Goal: Task Accomplishment & Management: Use online tool/utility

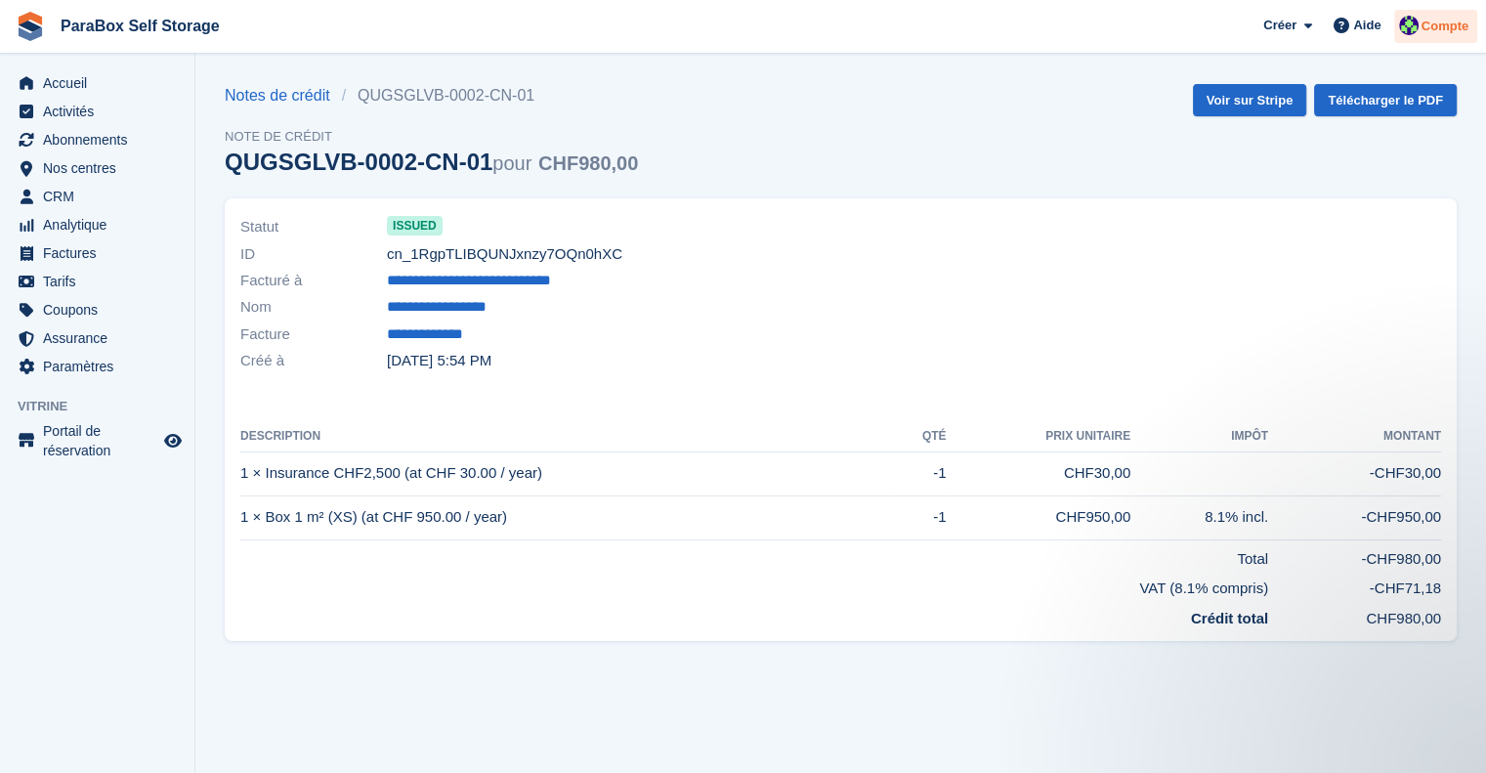
click at [1403, 21] on img at bounding box center [1409, 26] width 20 height 20
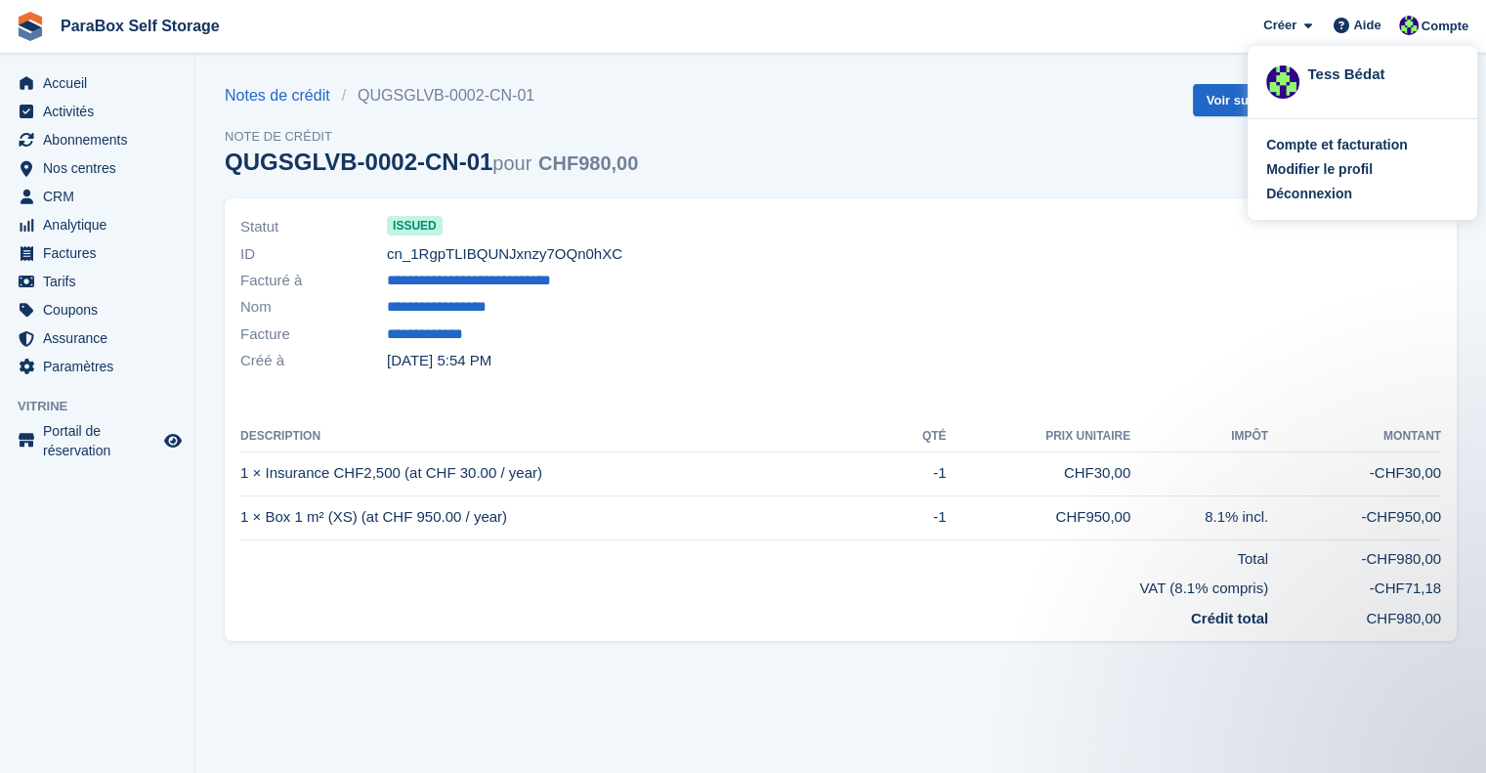
click at [915, 159] on div "Notes de crédit QUGSGLVB-0002-CN-01 Note de crédit QUGSGLVB-0002-CN-01 pour CHF…" at bounding box center [841, 141] width 1232 height 114
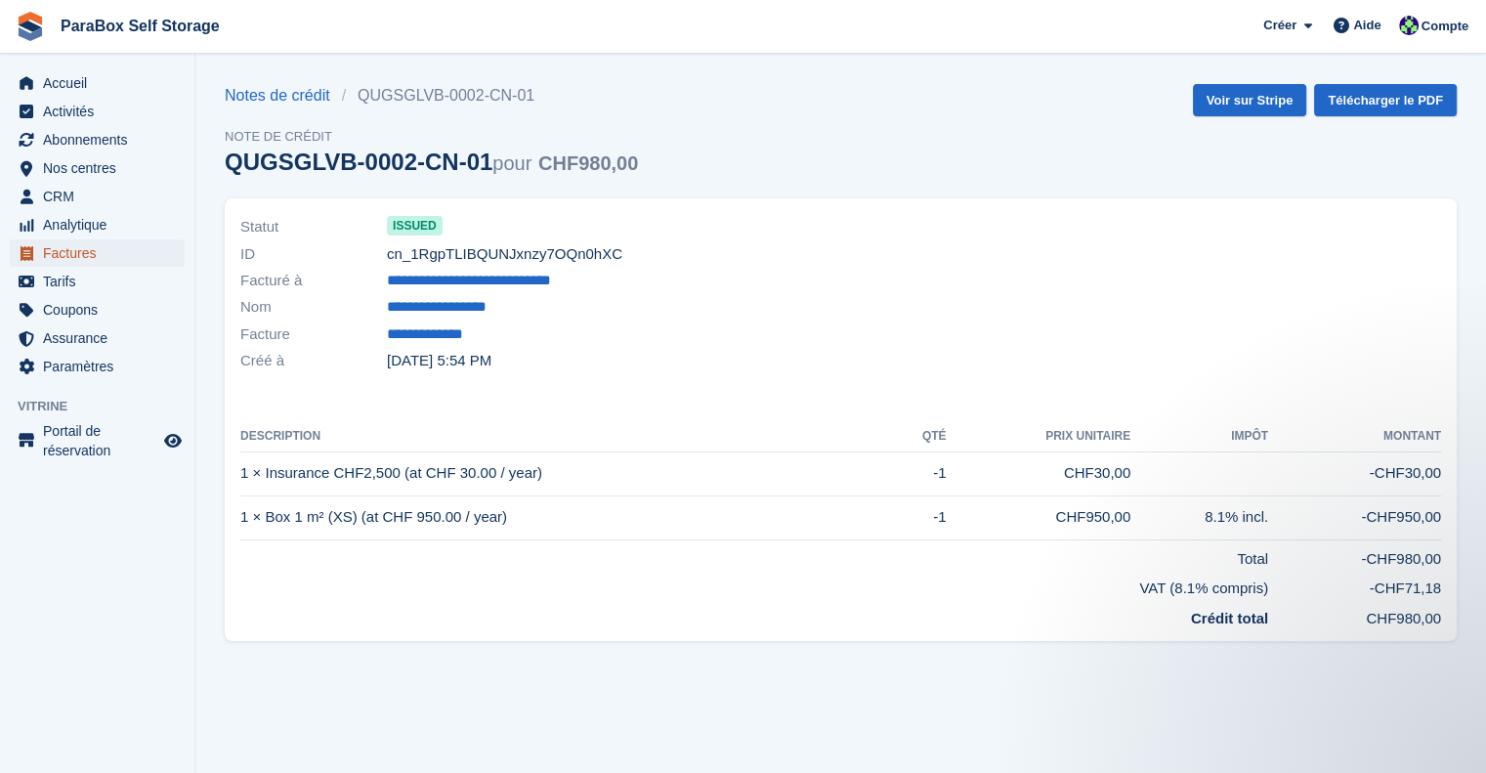
click at [86, 257] on span "Factures" at bounding box center [101, 252] width 117 height 27
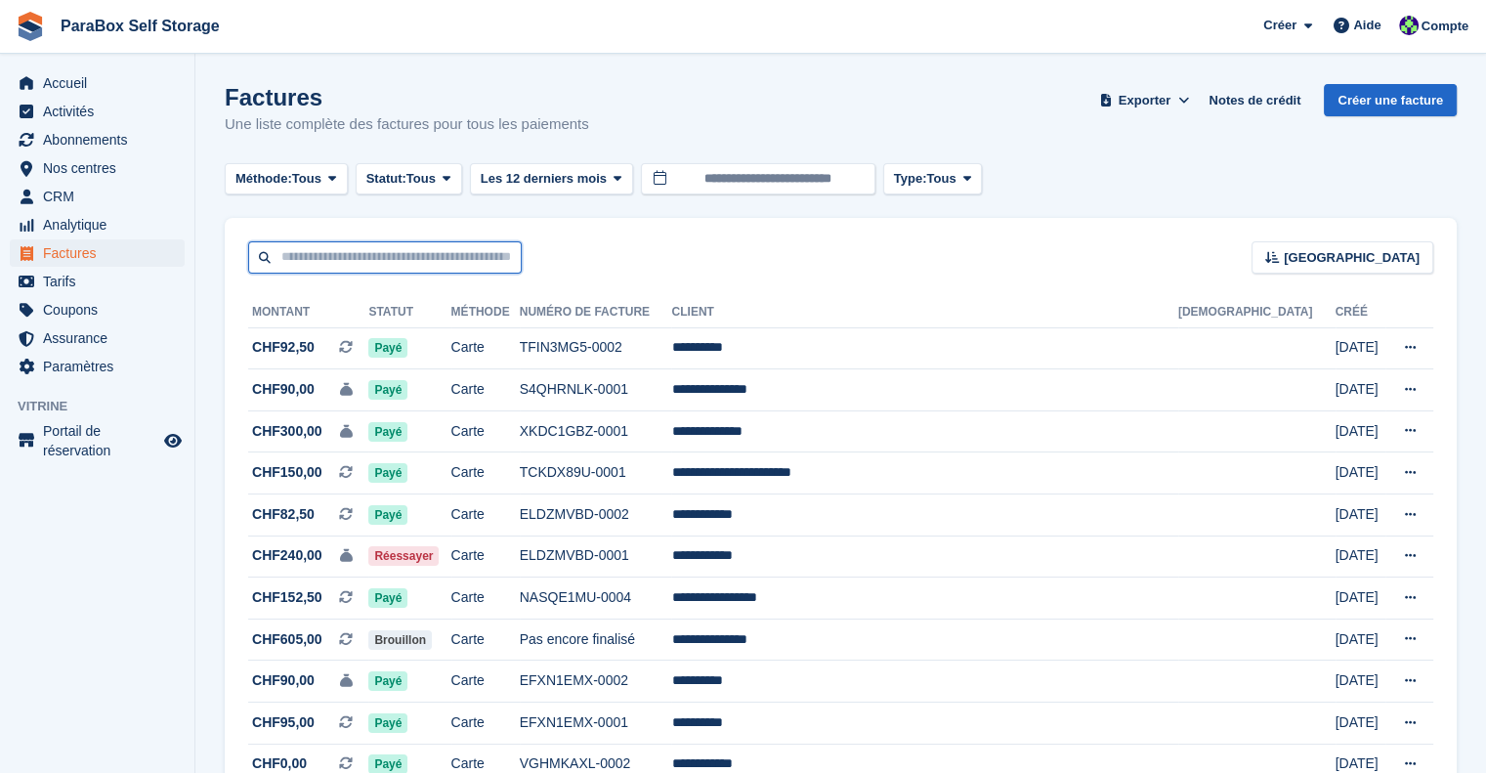
click at [428, 248] on input "text" at bounding box center [385, 257] width 274 height 32
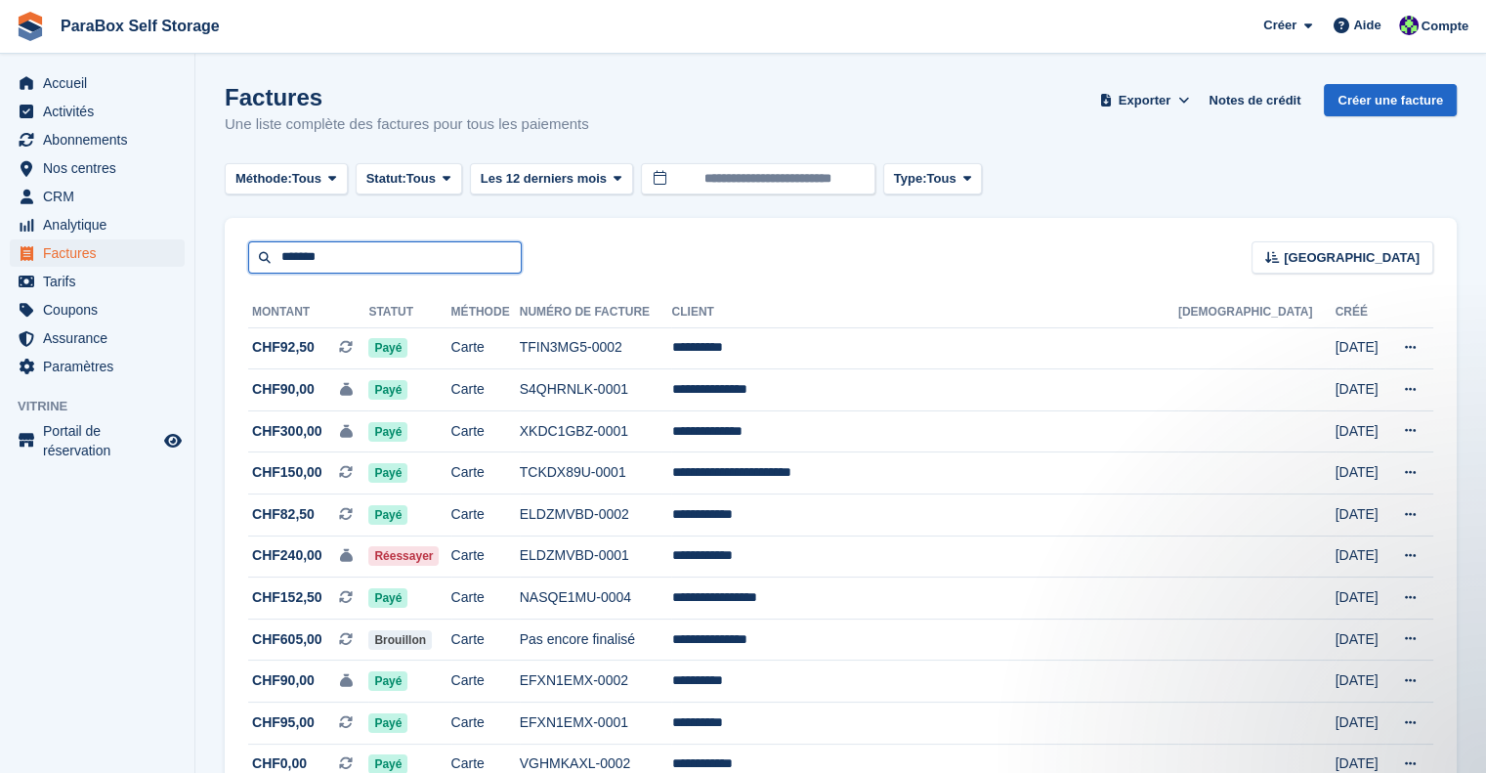
type input "*******"
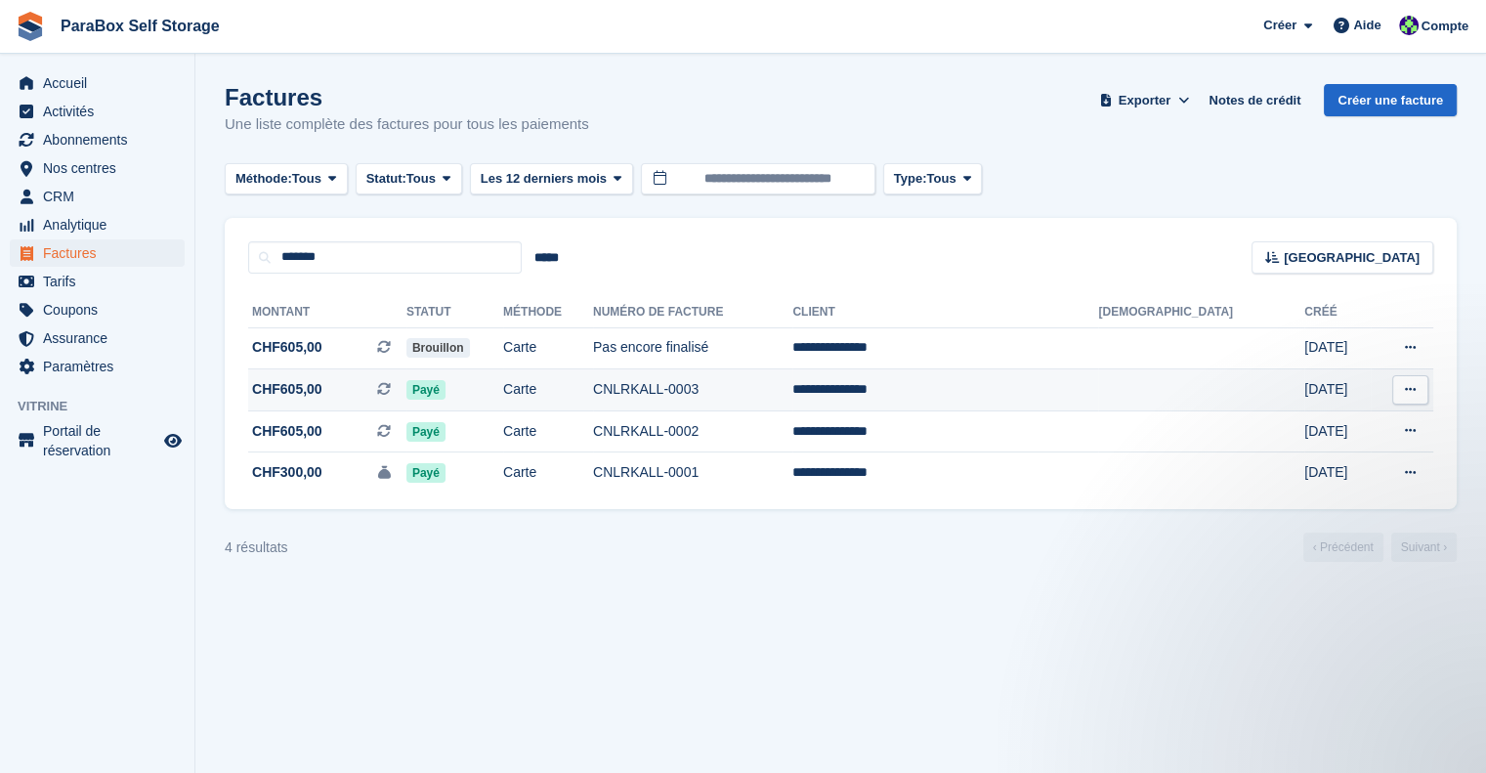
click at [593, 397] on td "Carte" at bounding box center [548, 390] width 90 height 42
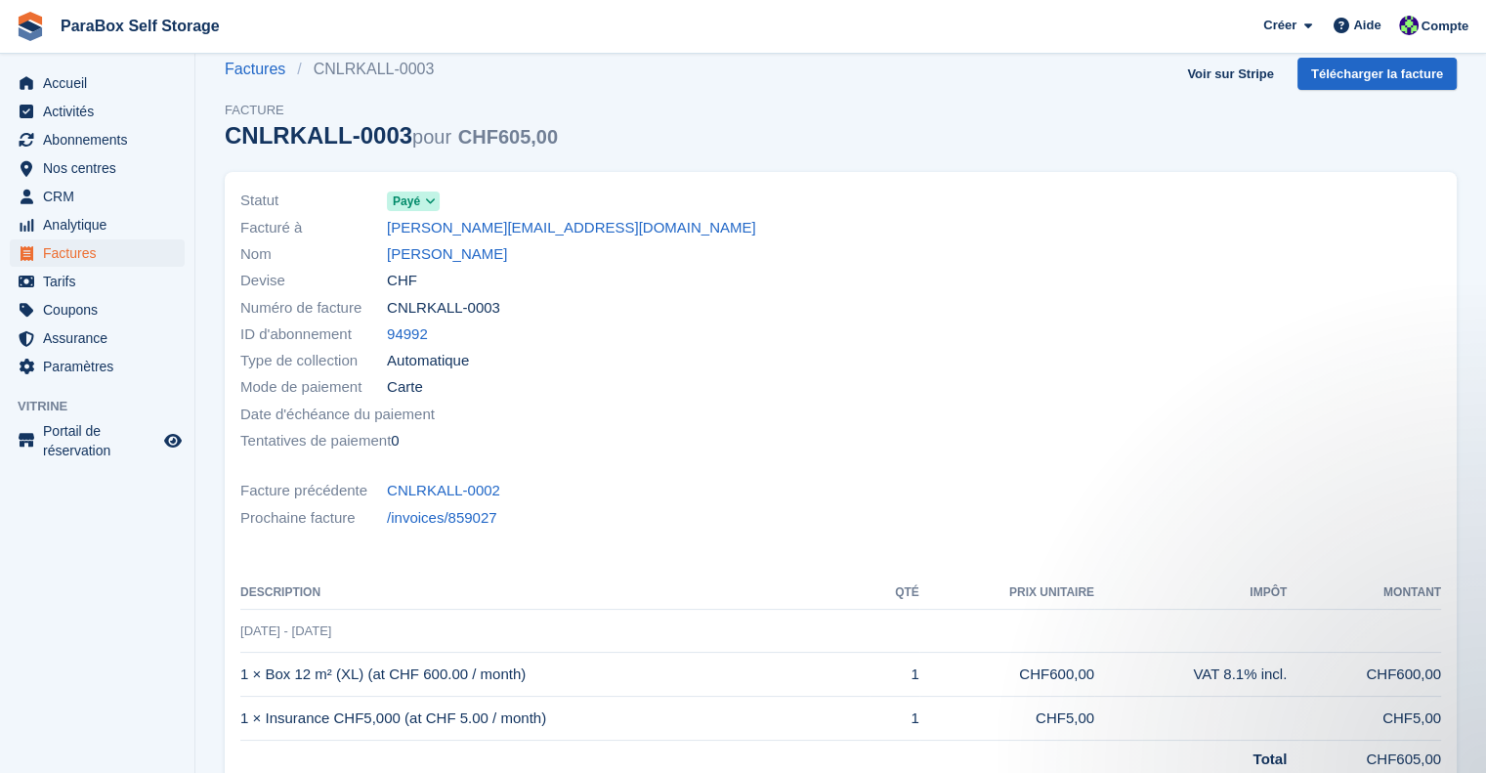
scroll to position [25, 0]
click at [1333, 60] on link "Télécharger la facture" at bounding box center [1377, 75] width 159 height 32
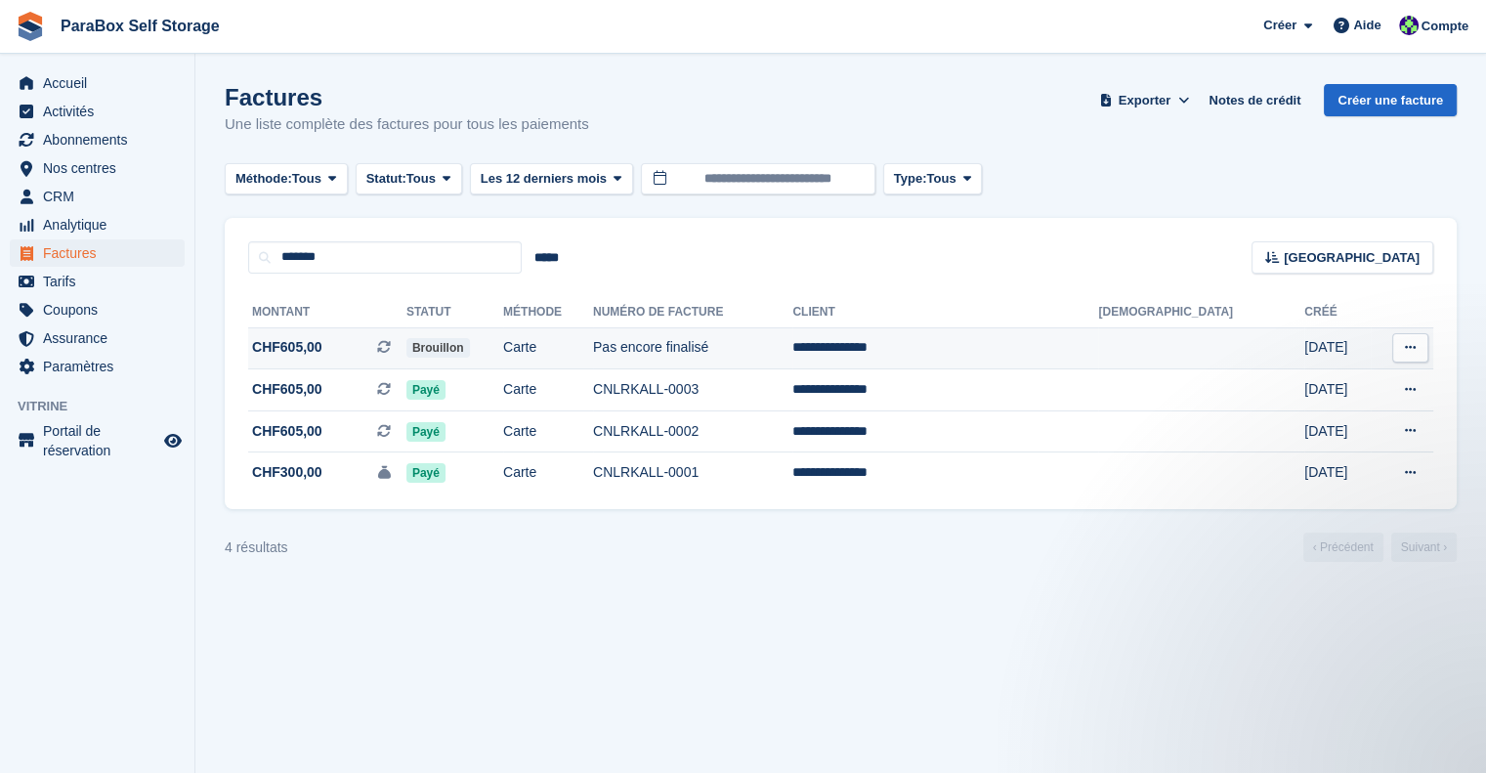
click at [503, 353] on td "Brouillon" at bounding box center [455, 348] width 97 height 42
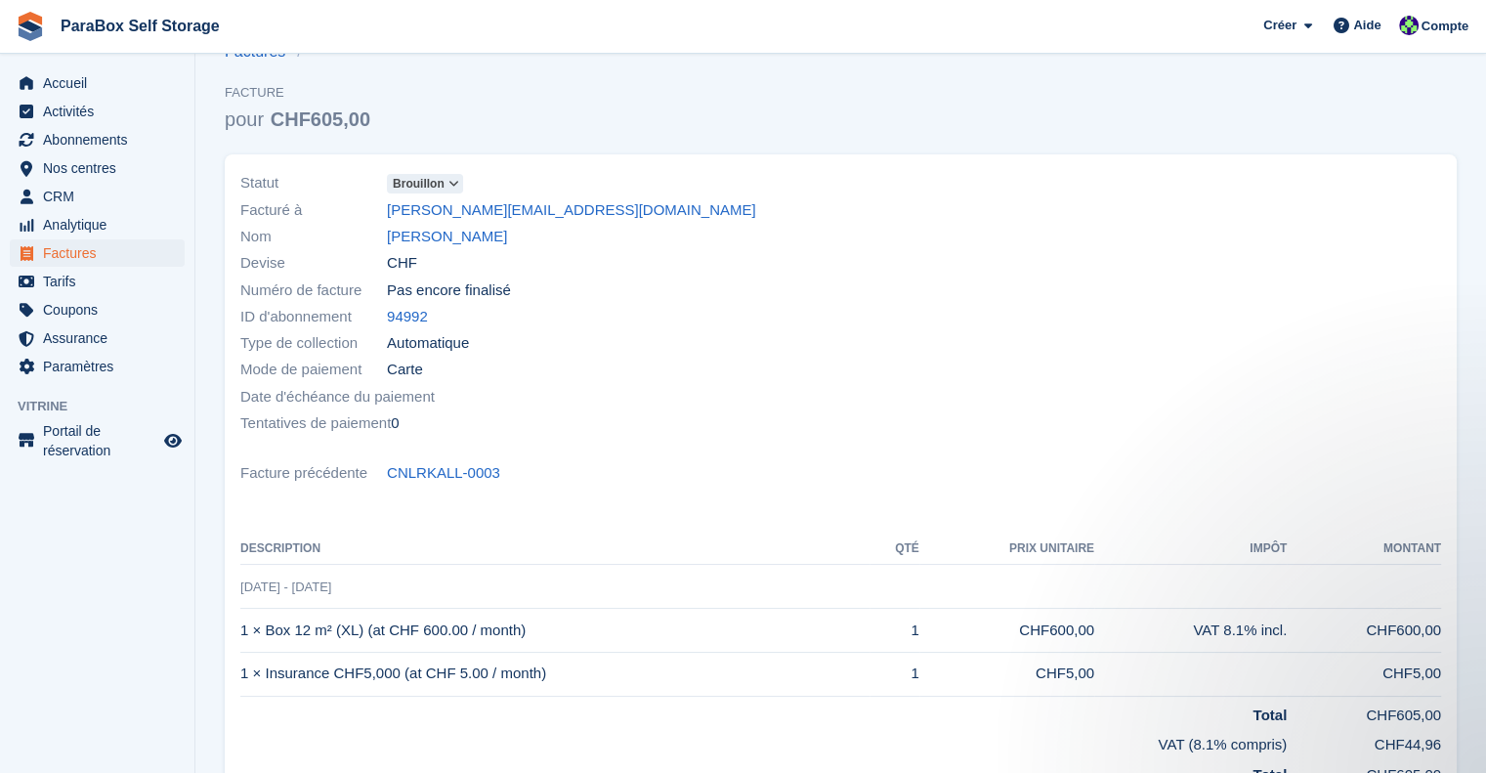
click at [422, 181] on span "Brouillon" at bounding box center [419, 184] width 52 height 18
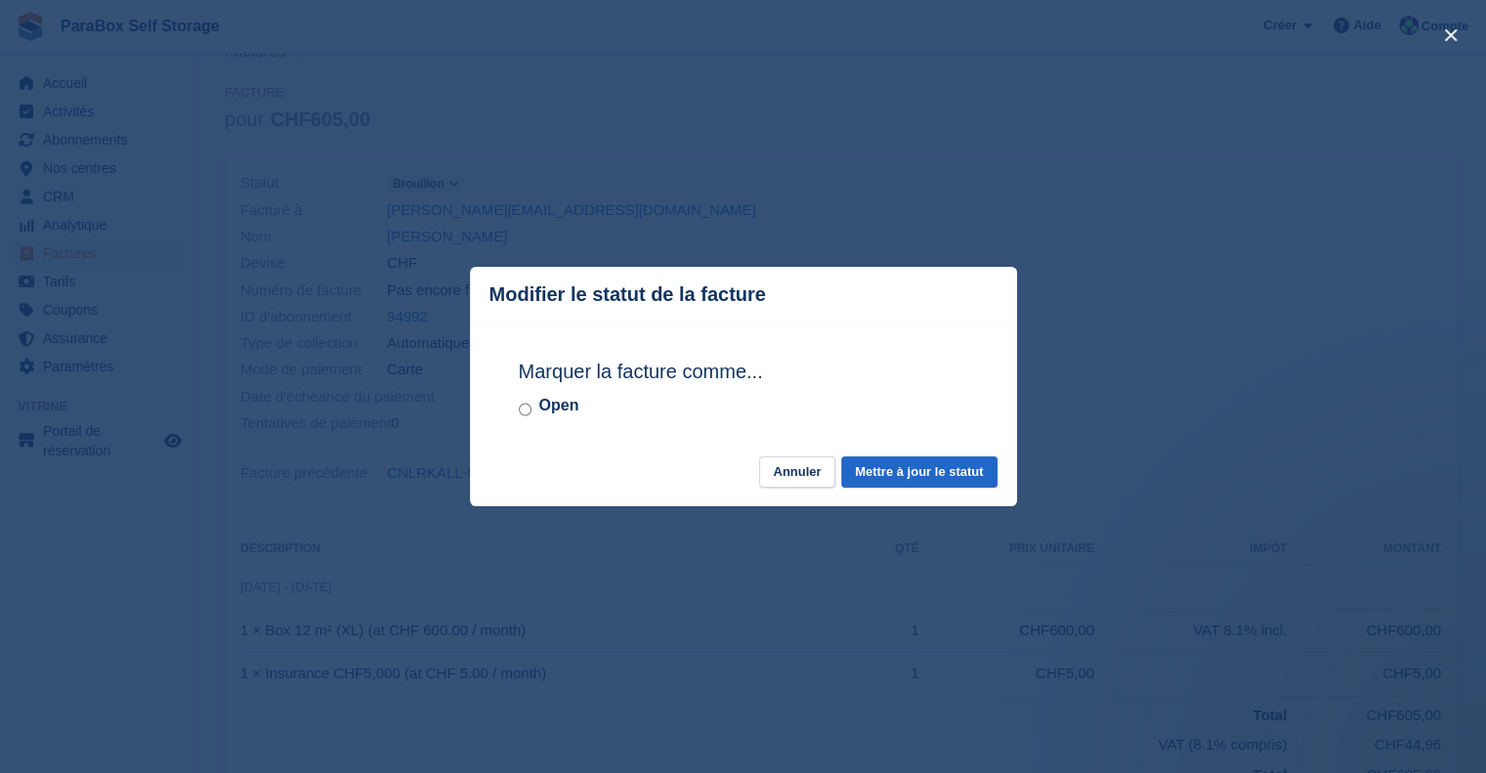
click at [512, 407] on div "Marquer la facture comme... Open" at bounding box center [743, 389] width 489 height 134
click at [879, 476] on button "Mettre à jour le statut" at bounding box center [918, 472] width 155 height 32
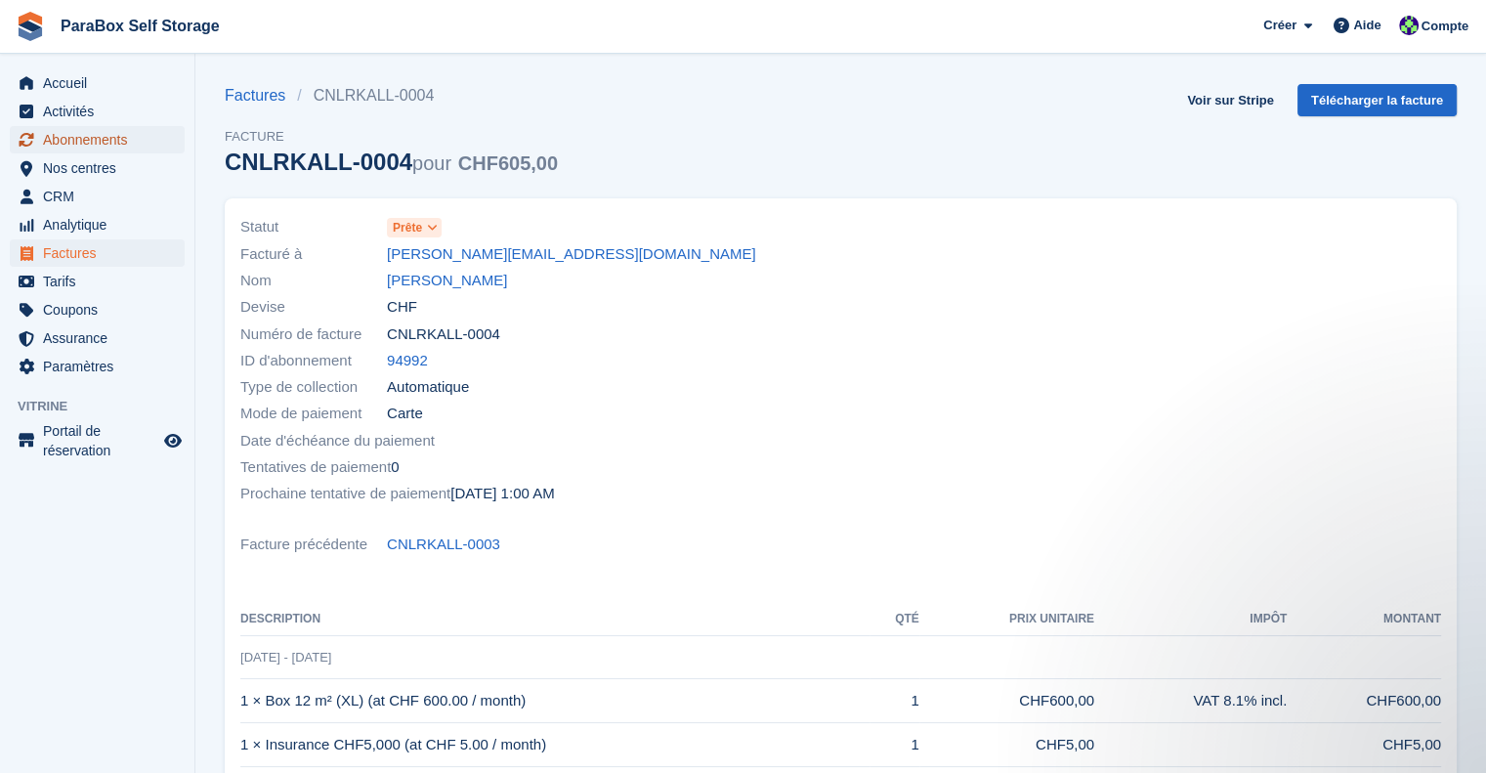
click at [82, 140] on span "Abonnements" at bounding box center [101, 139] width 117 height 27
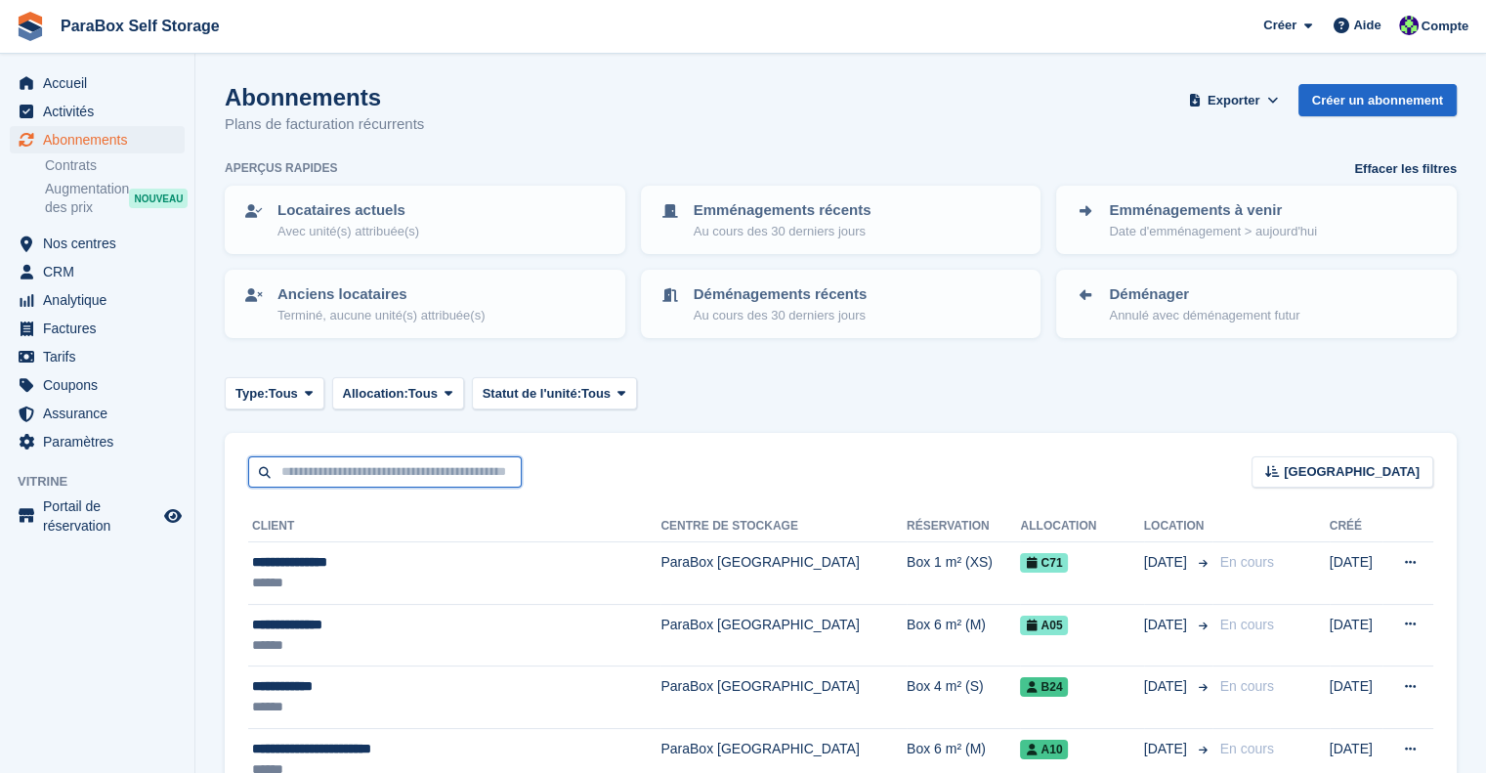
click at [399, 467] on input "text" at bounding box center [385, 472] width 274 height 32
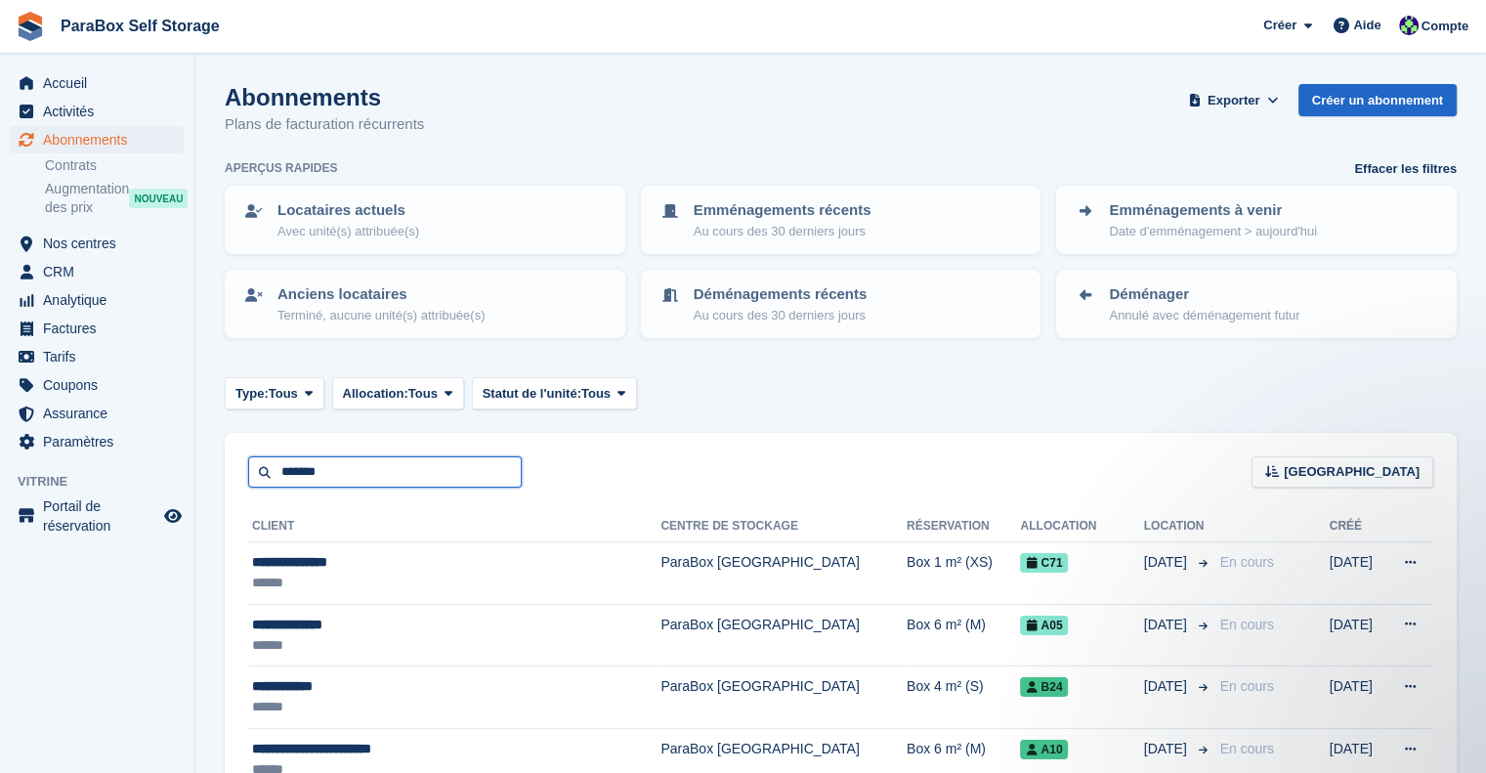
type input "*******"
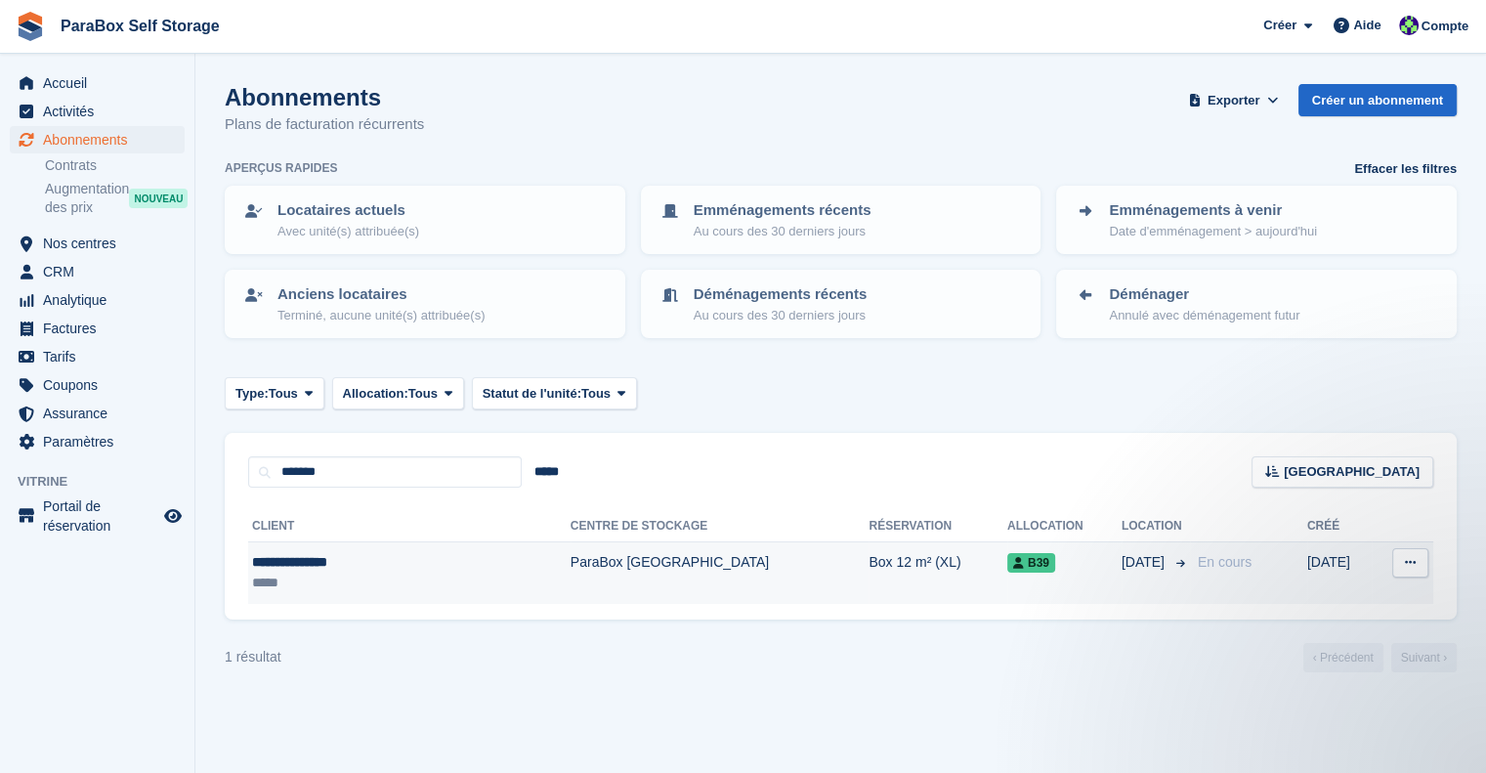
click at [572, 575] on td "ParaBox [GEOGRAPHIC_DATA]" at bounding box center [720, 573] width 299 height 62
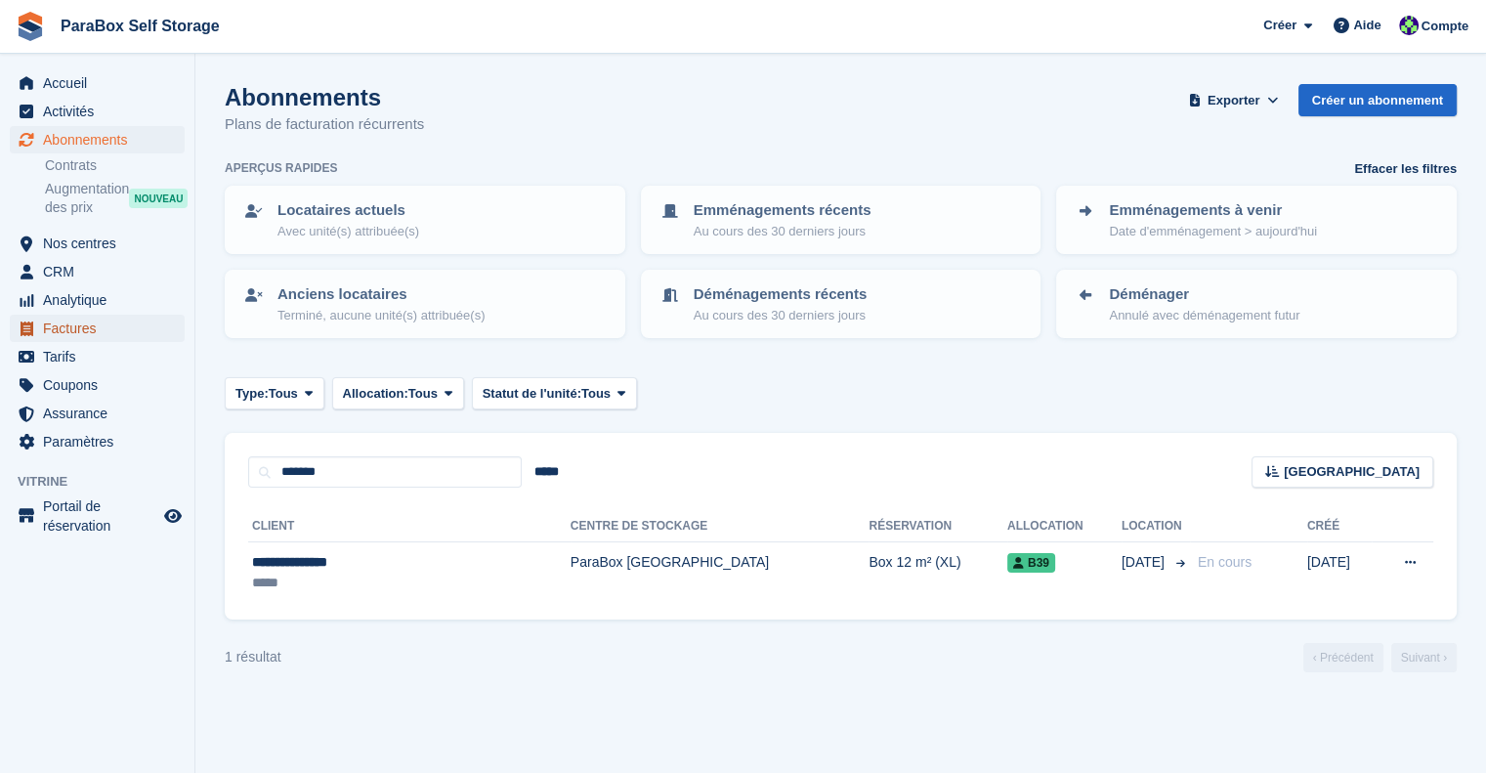
click at [108, 322] on span "Factures" at bounding box center [101, 328] width 117 height 27
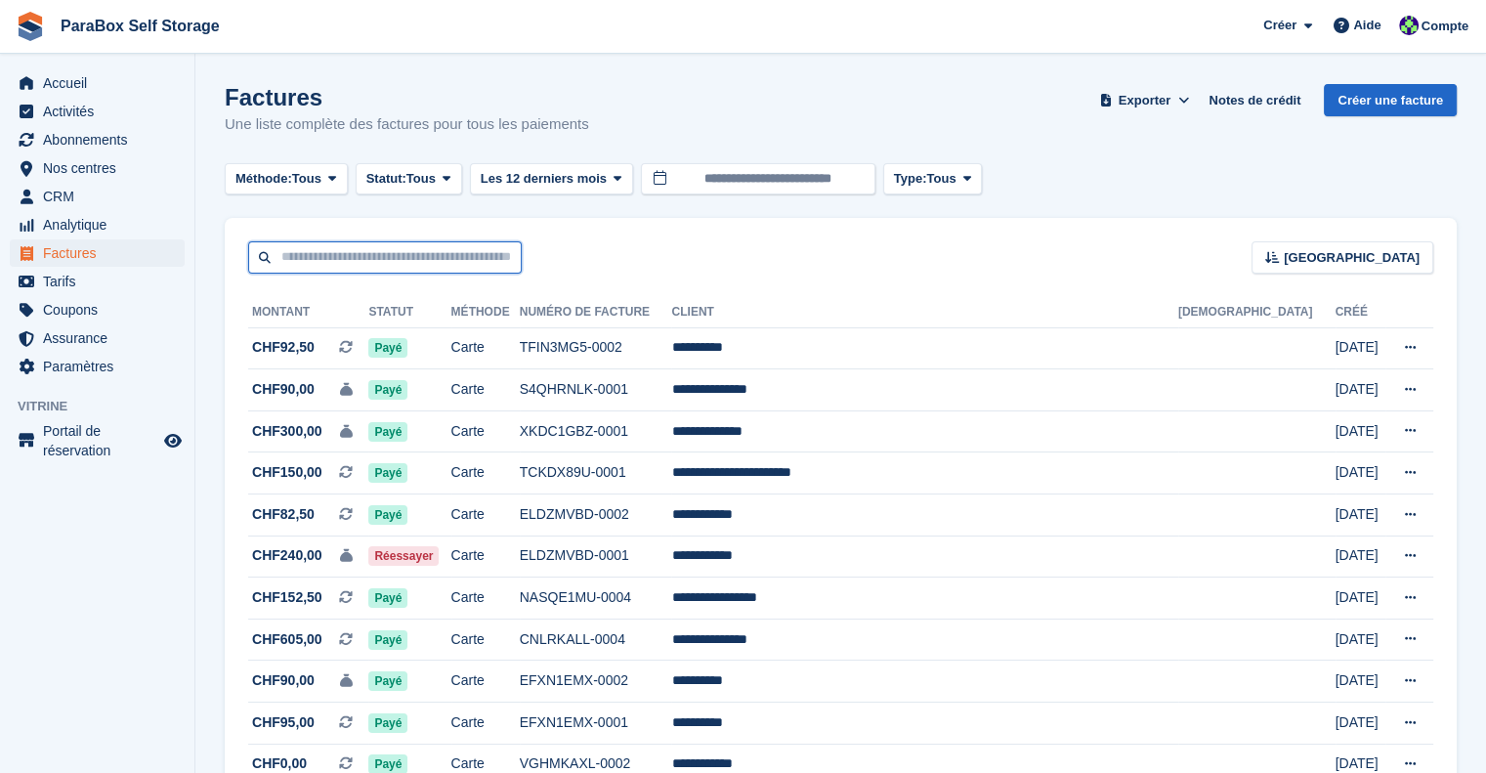
click at [356, 248] on input "text" at bounding box center [385, 257] width 274 height 32
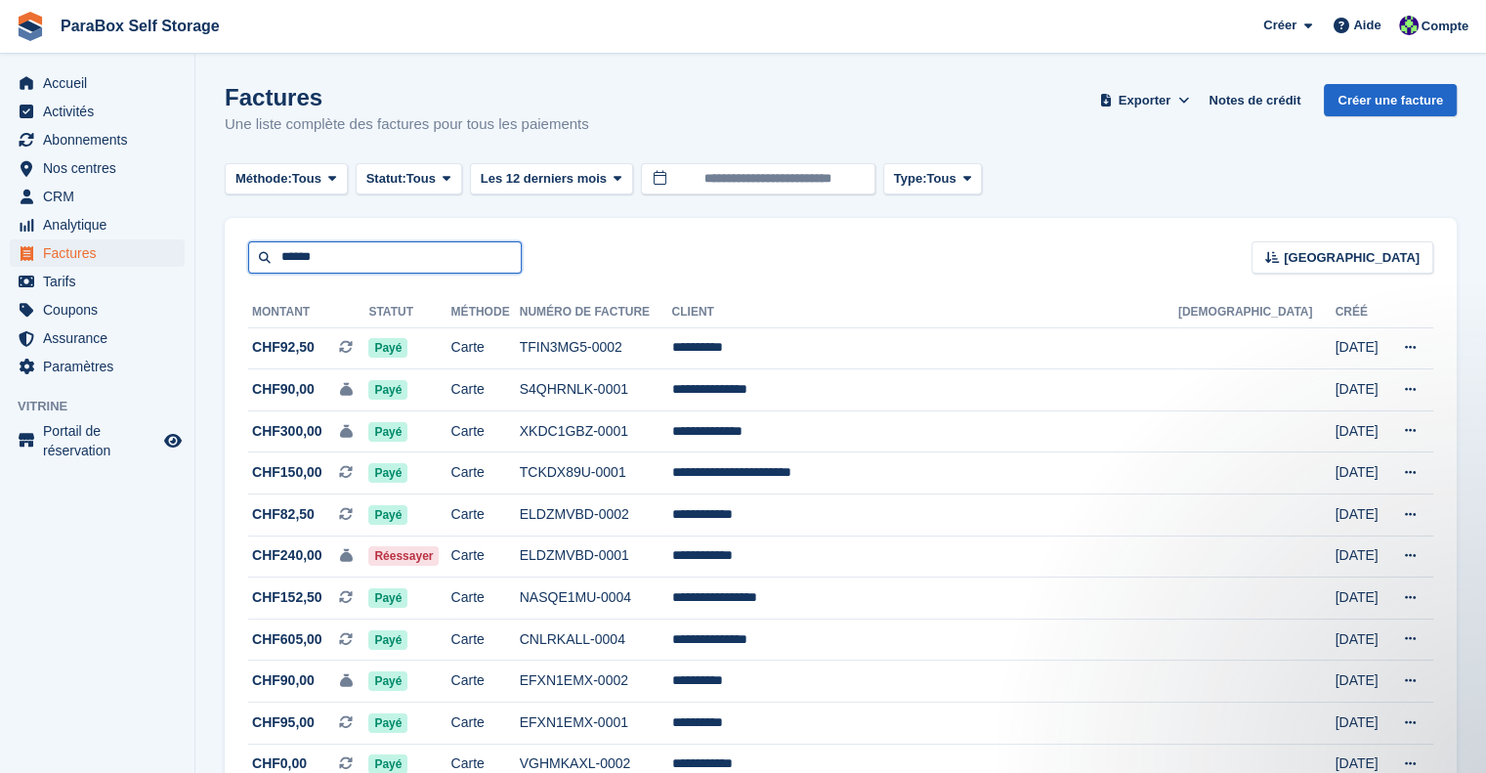
type input "******"
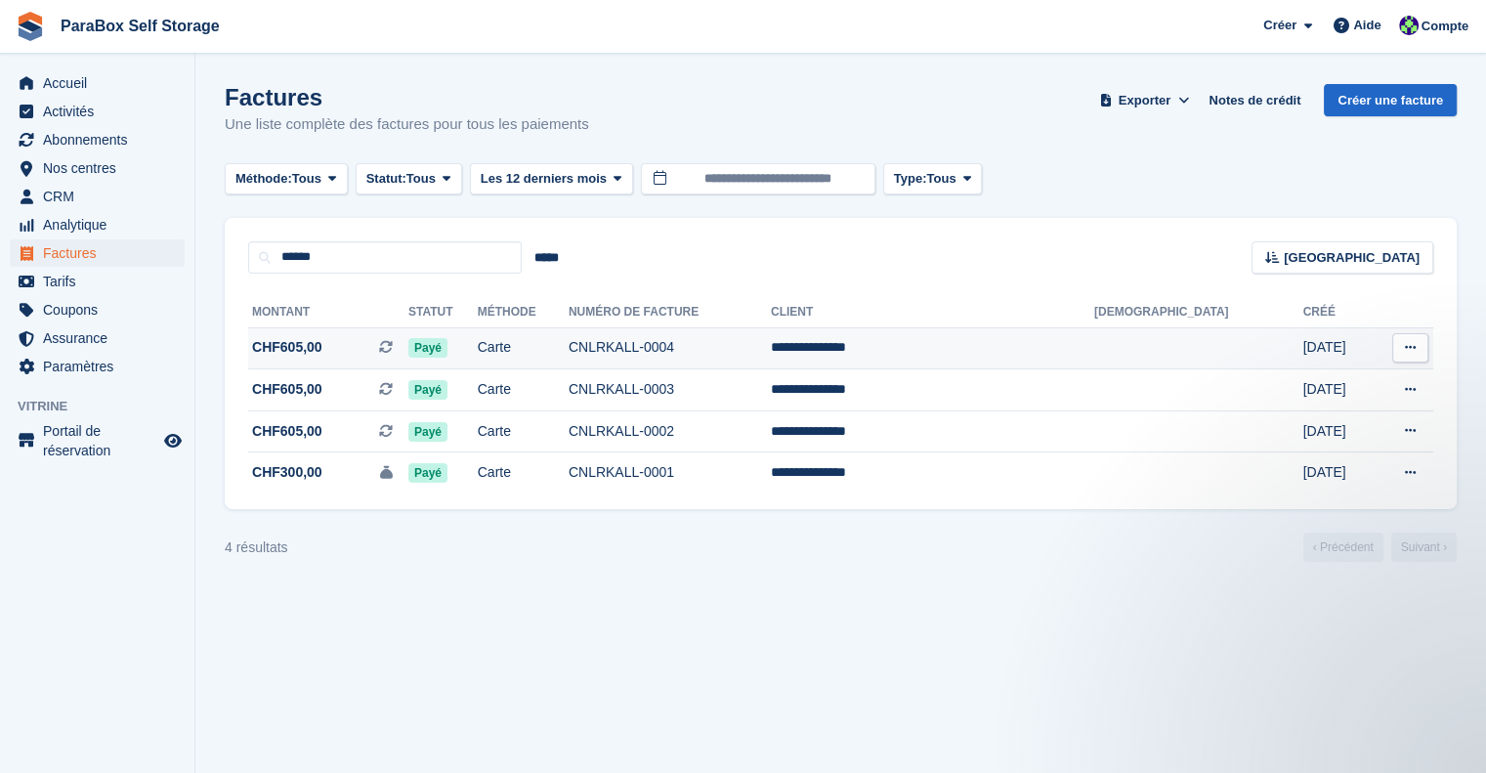
click at [404, 347] on span "CHF605,00 Il s'agit d'une facture d'abonnement récurrente." at bounding box center [328, 347] width 160 height 21
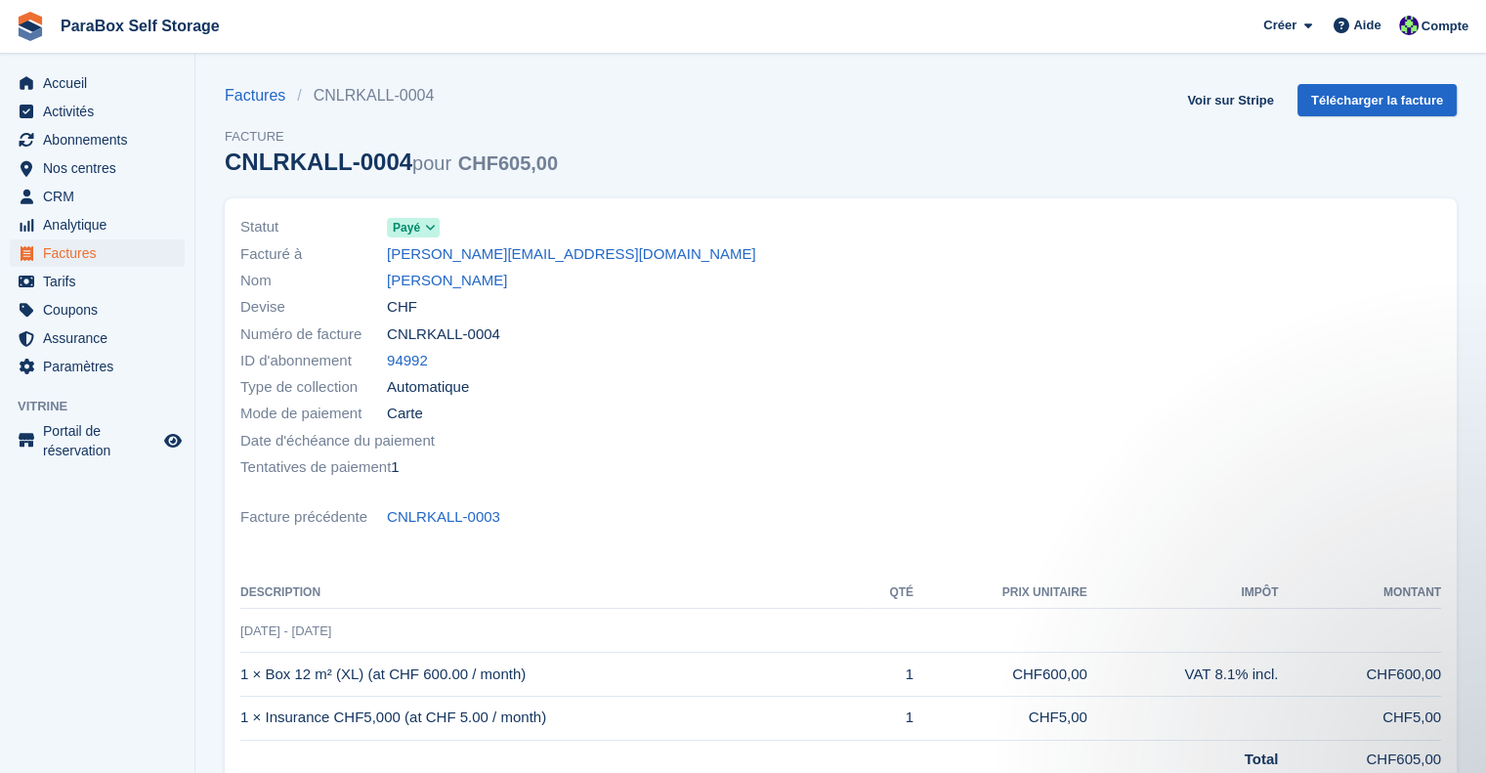
click at [429, 225] on icon at bounding box center [430, 228] width 11 height 12
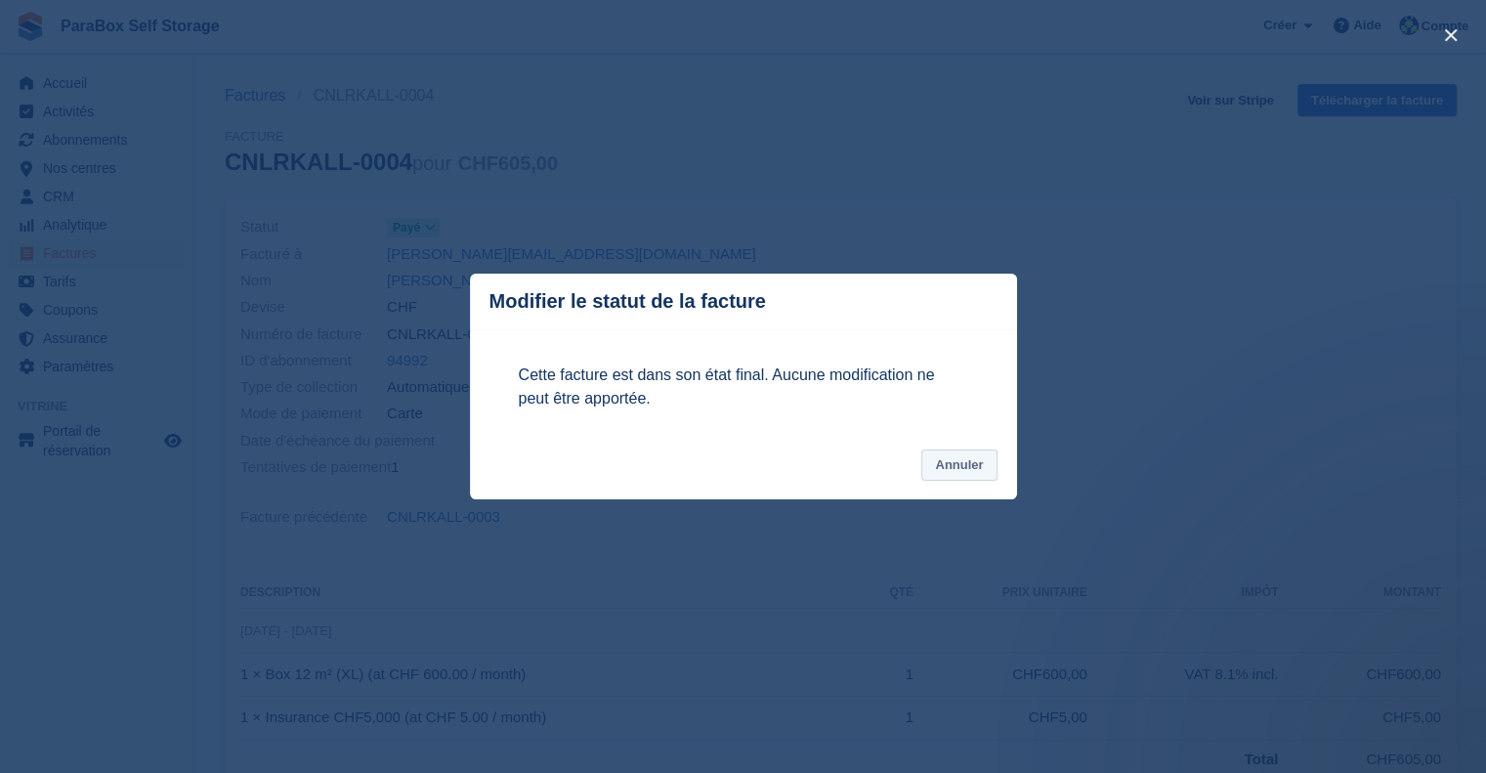
click at [974, 464] on button "Annuler" at bounding box center [958, 466] width 75 height 32
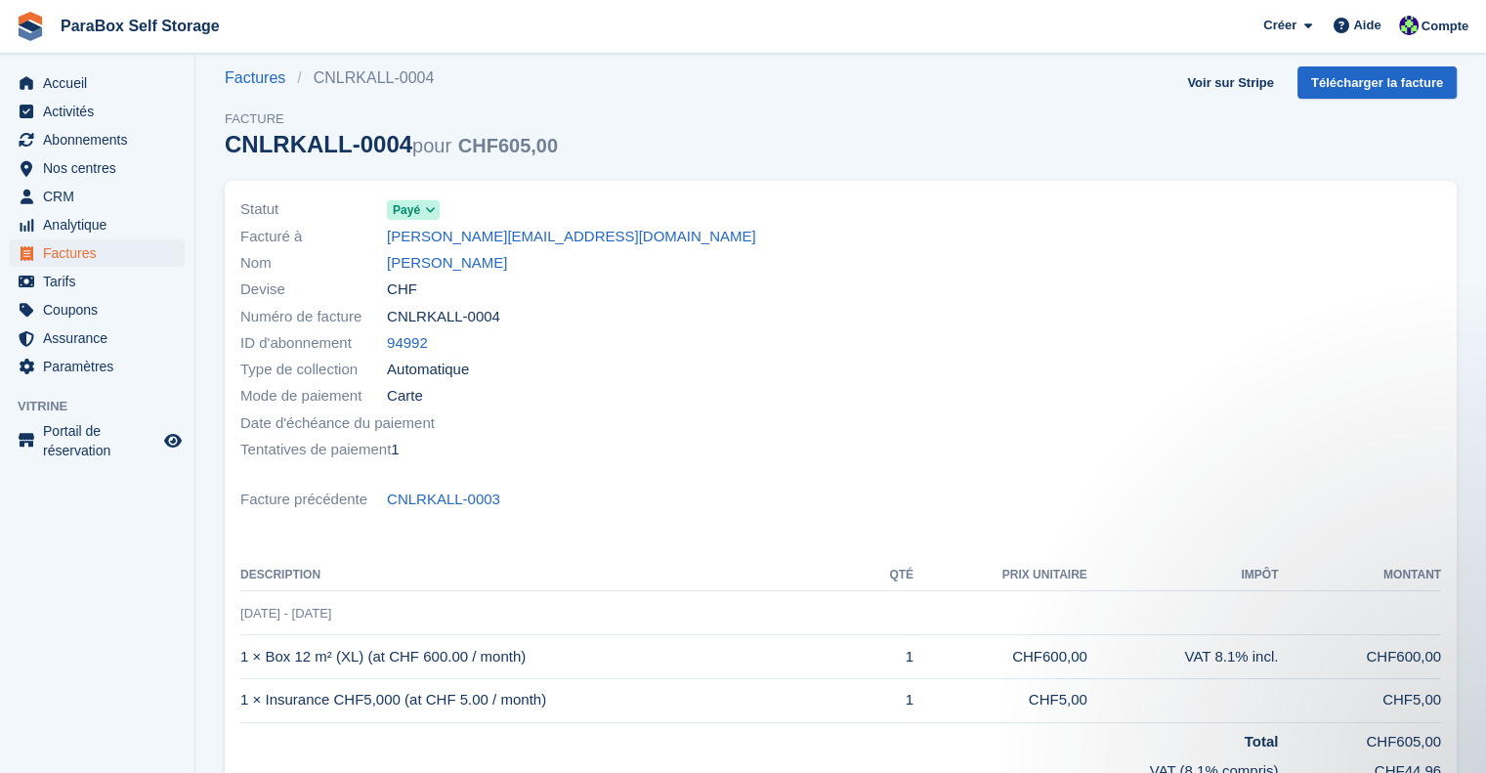
scroll to position [17, 0]
click at [83, 246] on span "Factures" at bounding box center [101, 252] width 117 height 27
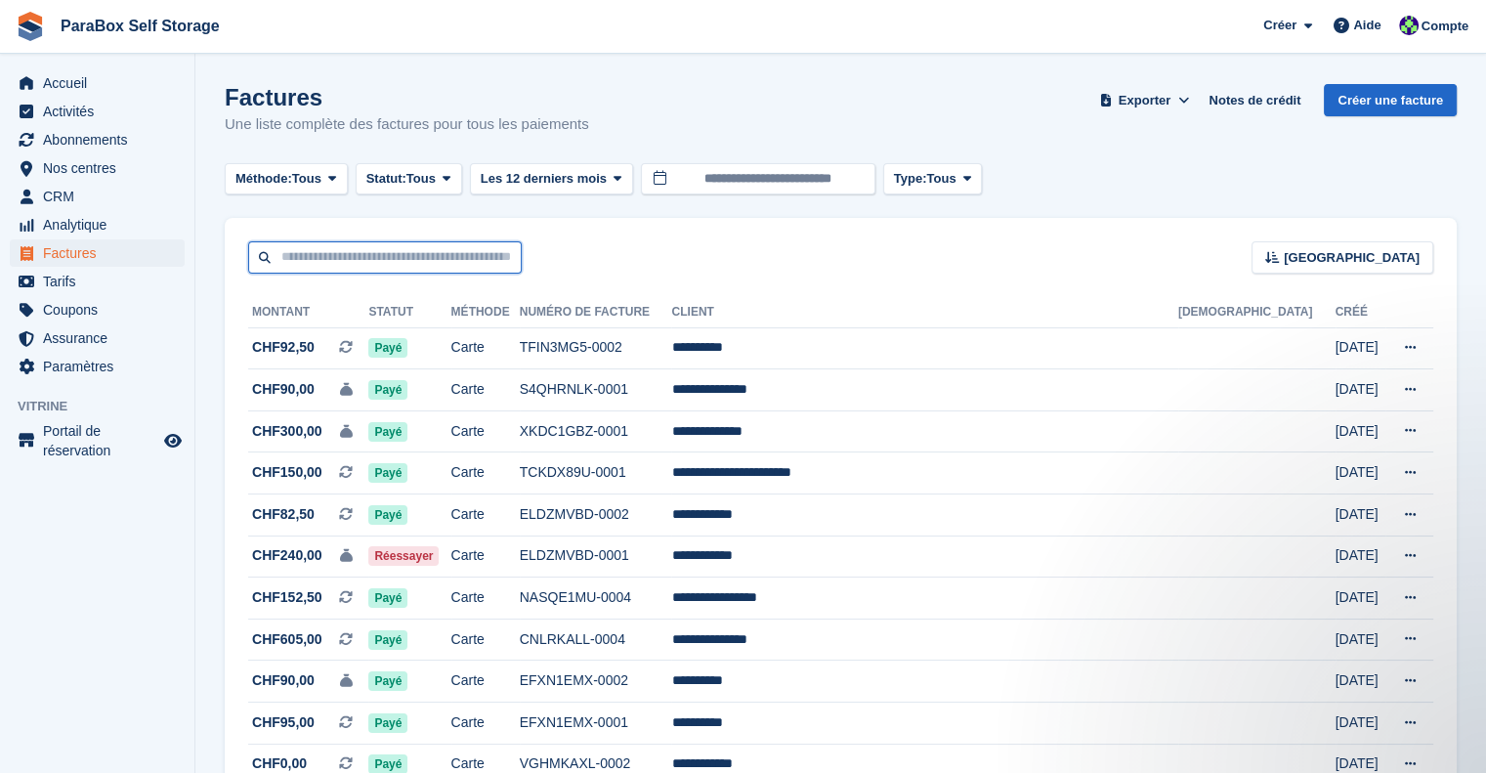
click at [369, 251] on input "text" at bounding box center [385, 257] width 274 height 32
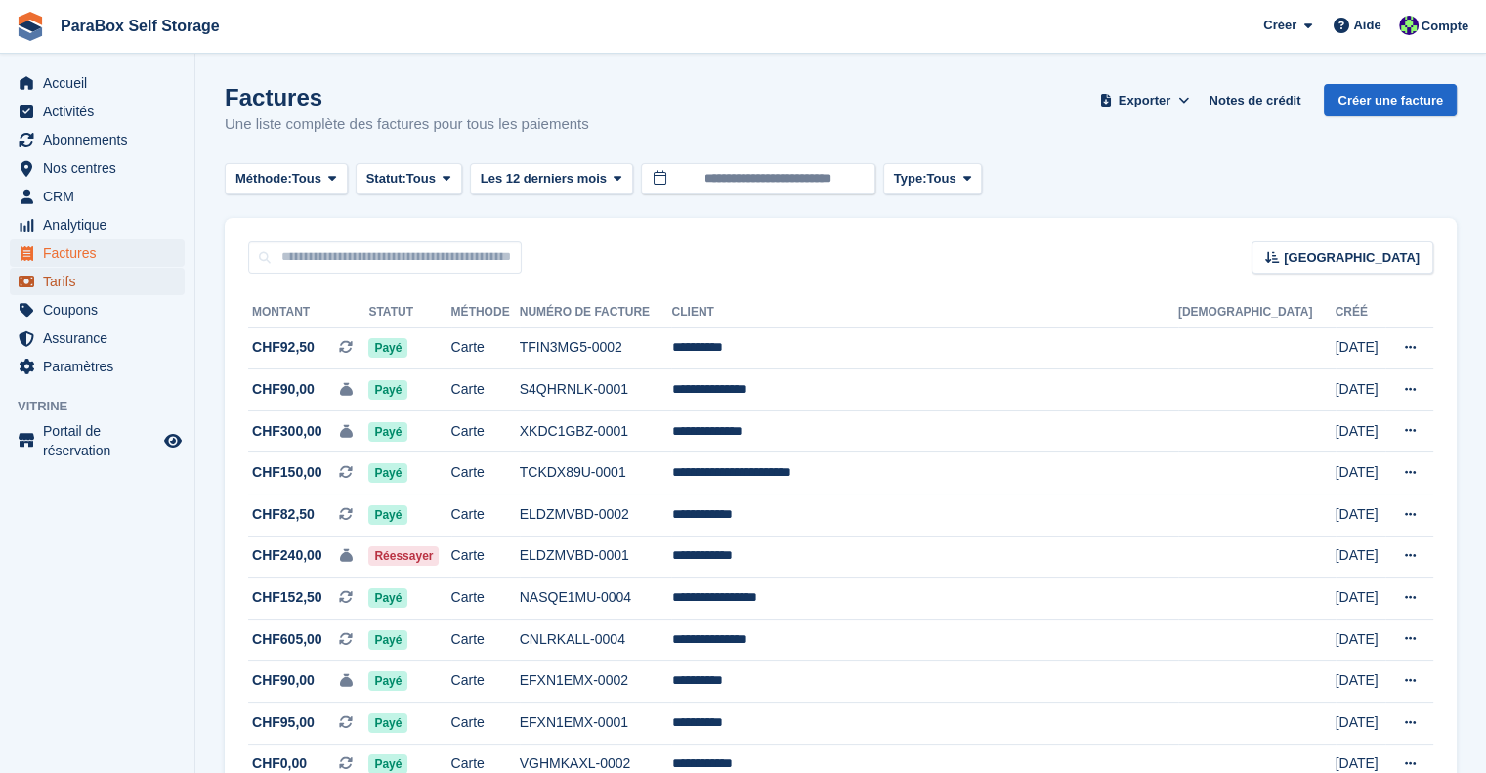
click at [40, 281] on link "Tarifs" at bounding box center [97, 281] width 175 height 27
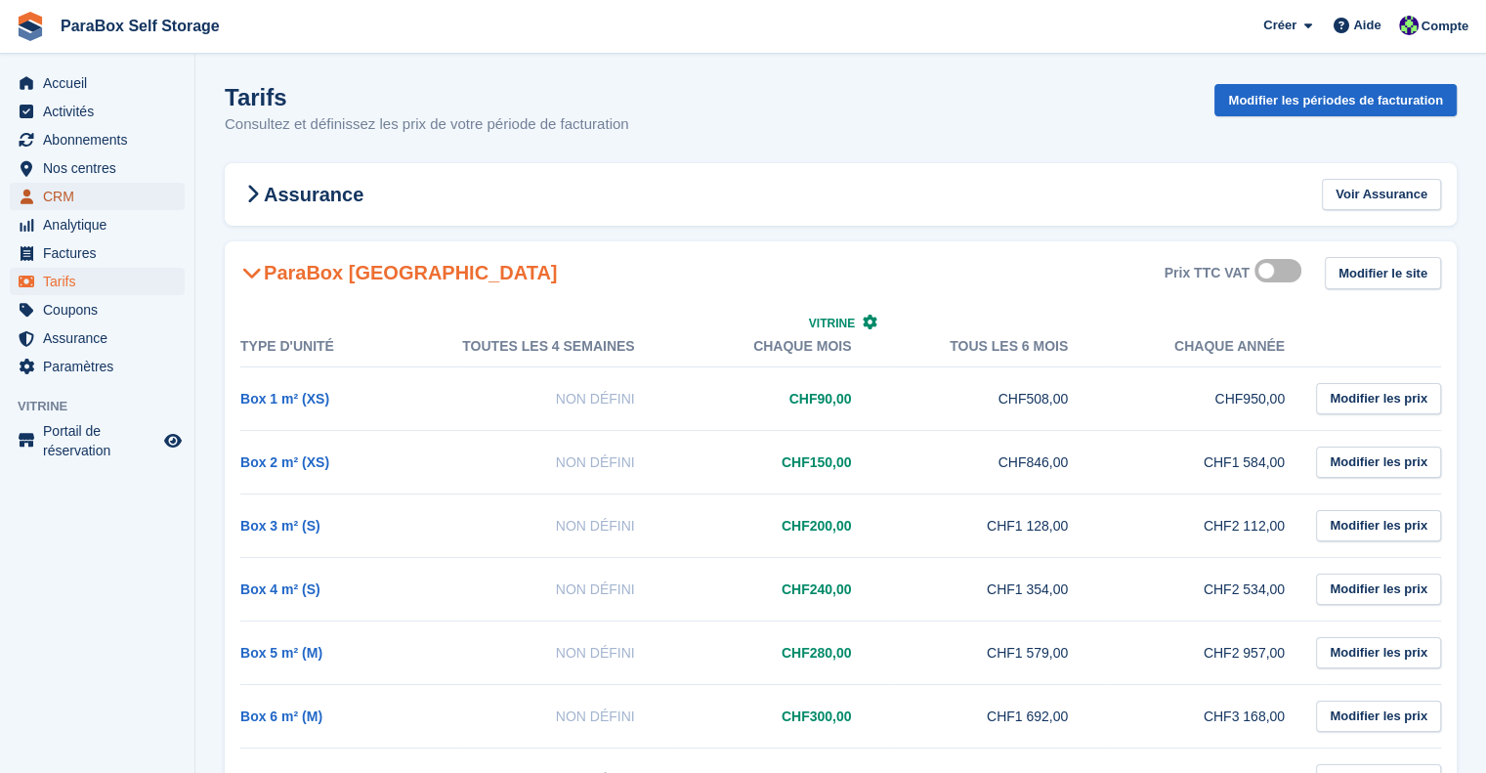
click at [24, 202] on icon "menu" at bounding box center [27, 197] width 13 height 15
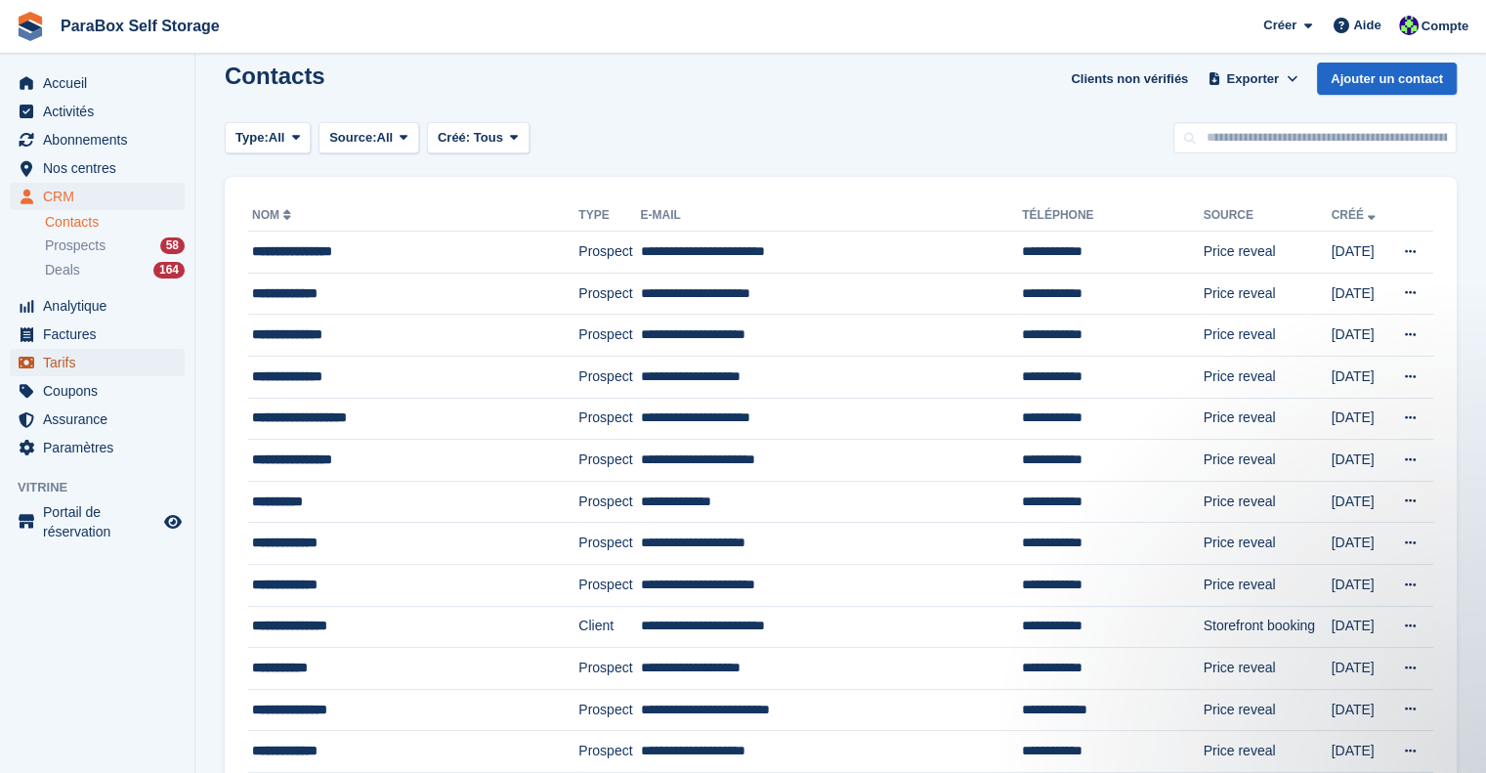
click at [80, 359] on span "Tarifs" at bounding box center [101, 362] width 117 height 27
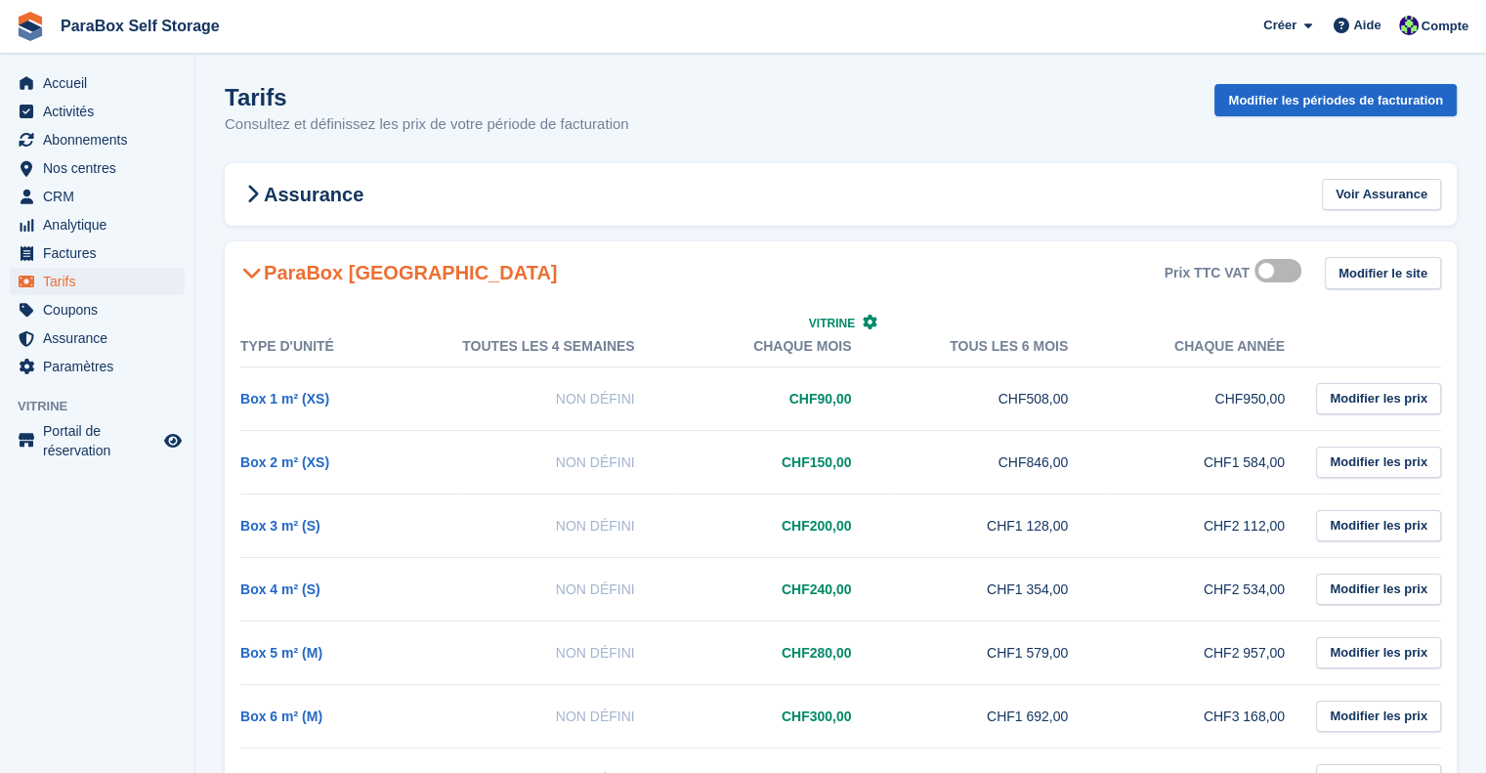
click at [584, 535] on td "Non défini" at bounding box center [565, 525] width 217 height 64
click at [570, 524] on td "Non défini" at bounding box center [565, 525] width 217 height 64
click at [77, 191] on span "CRM" at bounding box center [101, 196] width 117 height 27
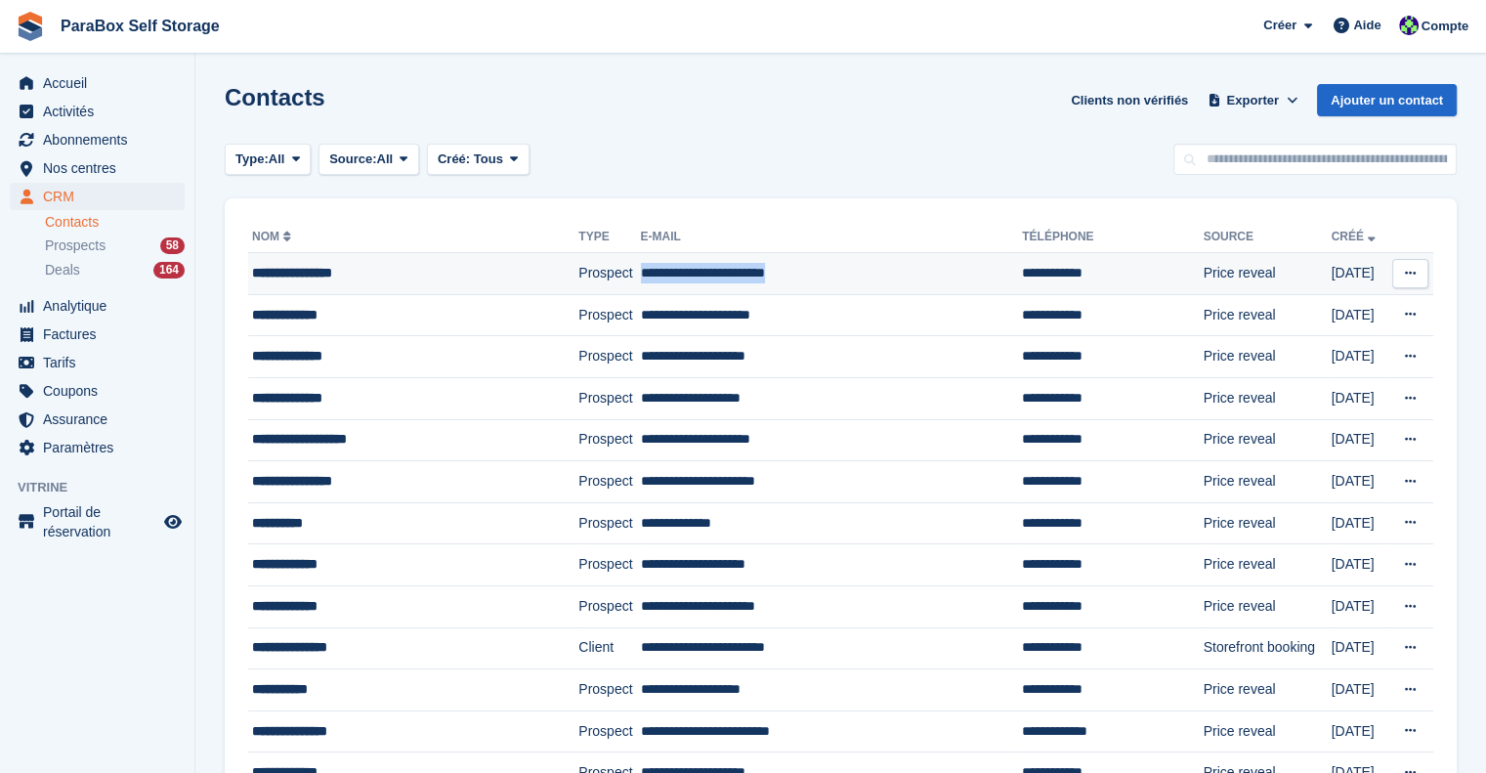
drag, startPoint x: 818, startPoint y: 280, endPoint x: 618, endPoint y: 280, distance: 200.3
click at [618, 280] on tr "**********" at bounding box center [840, 274] width 1185 height 42
click at [91, 242] on span "Prospects" at bounding box center [75, 245] width 61 height 19
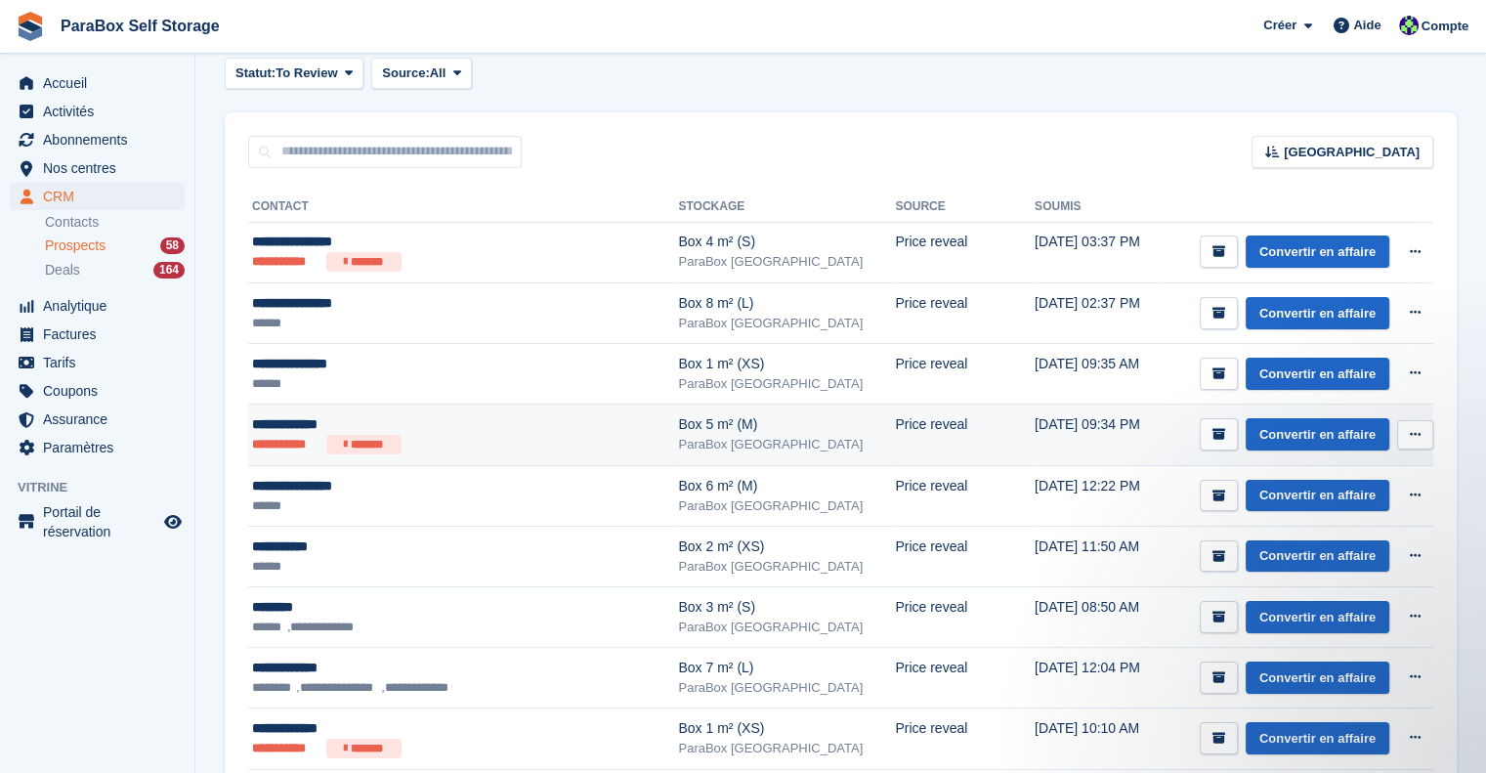
scroll to position [86, 0]
click at [486, 445] on ul "**********" at bounding box center [433, 445] width 363 height 20
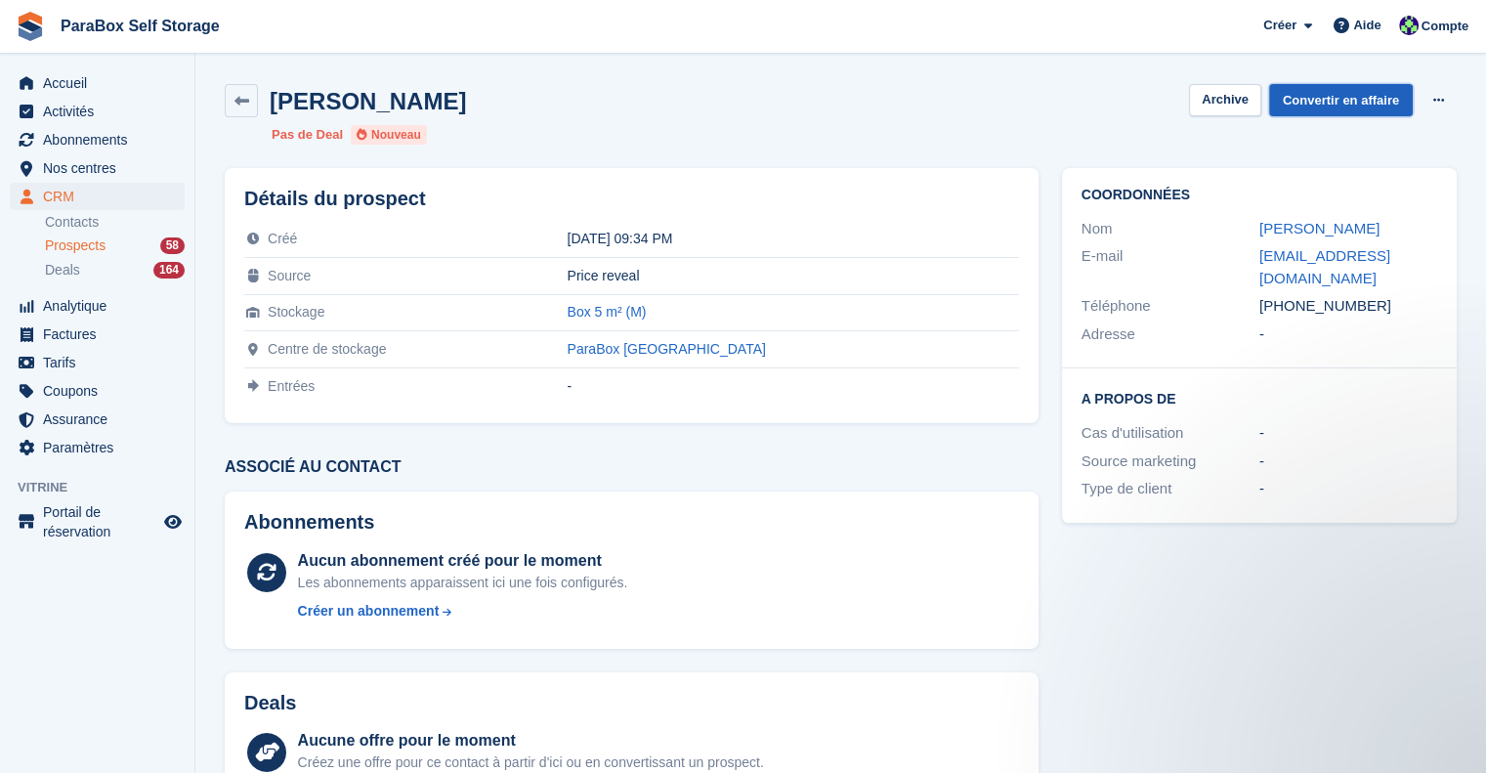
click at [1344, 102] on link "Convertir en affaire" at bounding box center [1341, 100] width 144 height 32
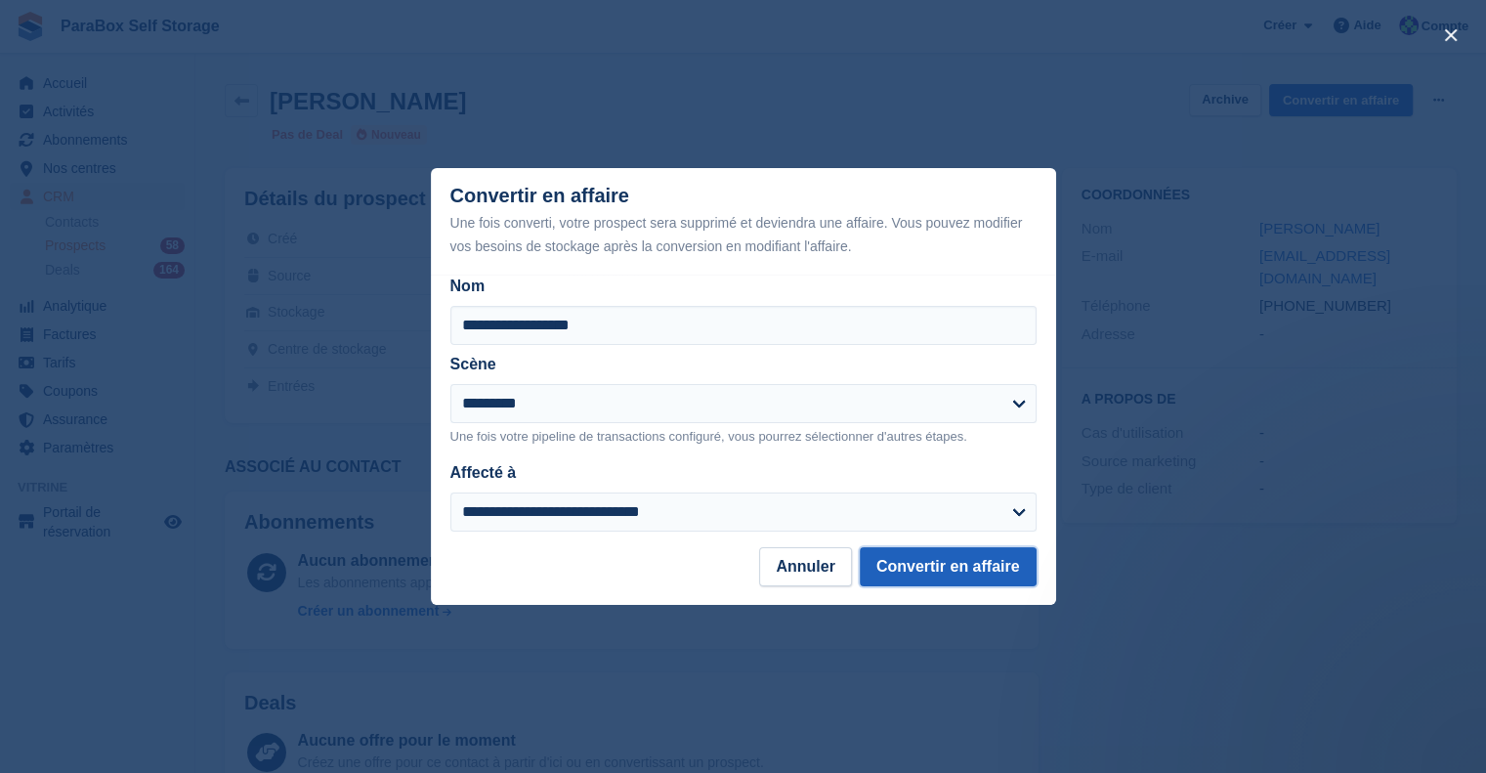
click at [955, 583] on button "Convertir en affaire" at bounding box center [948, 566] width 177 height 39
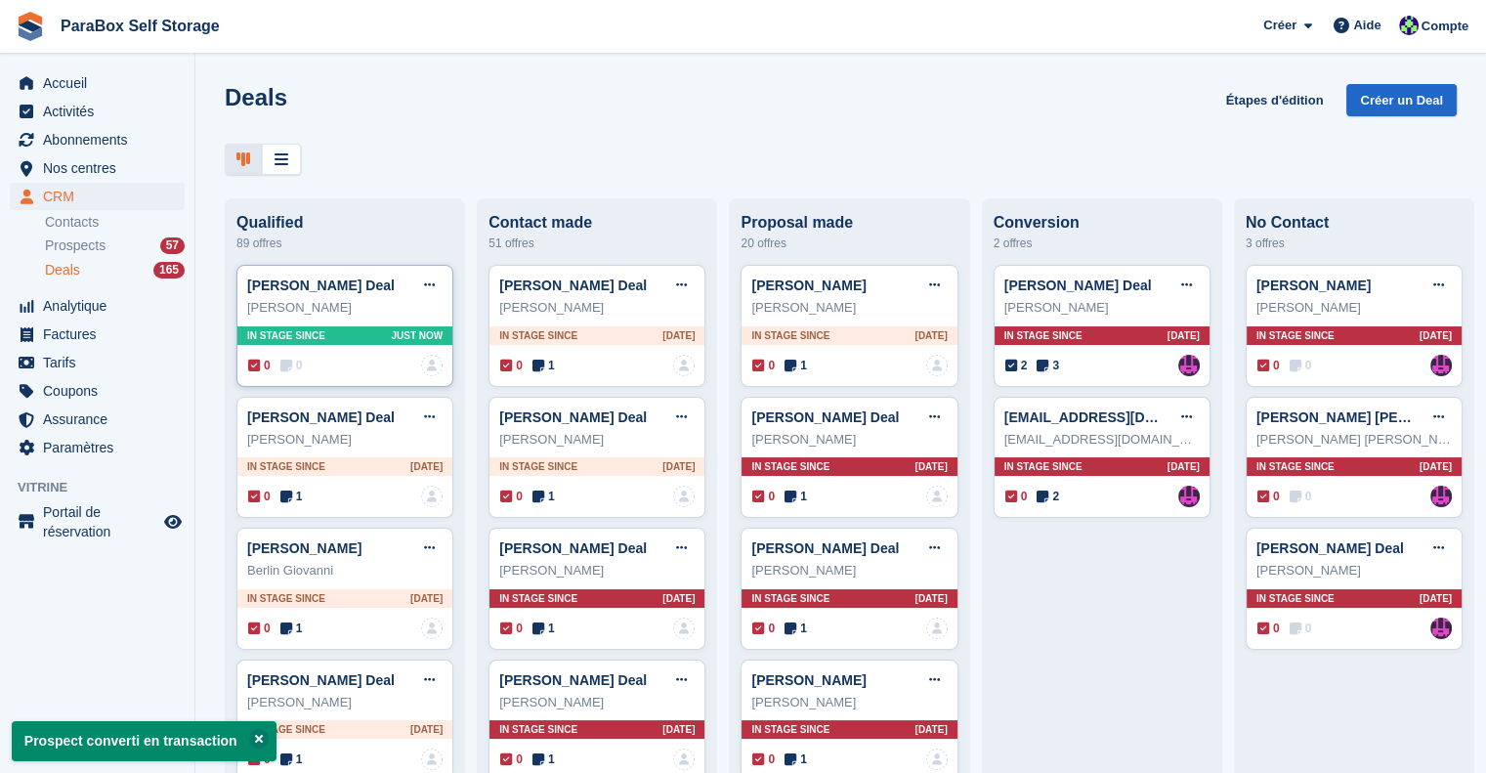
click at [288, 367] on icon at bounding box center [286, 366] width 12 height 14
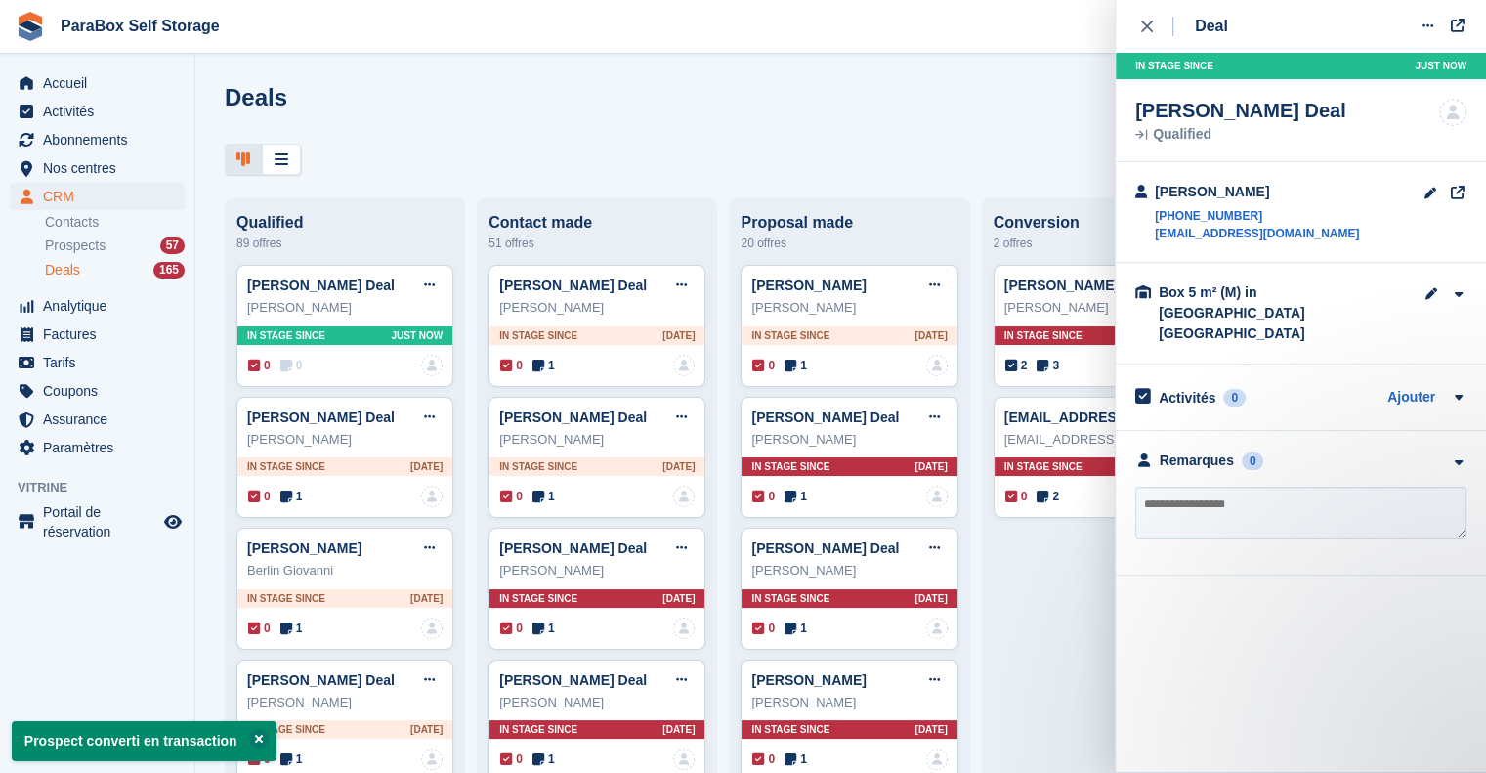
click at [1201, 499] on textarea at bounding box center [1301, 513] width 331 height 53
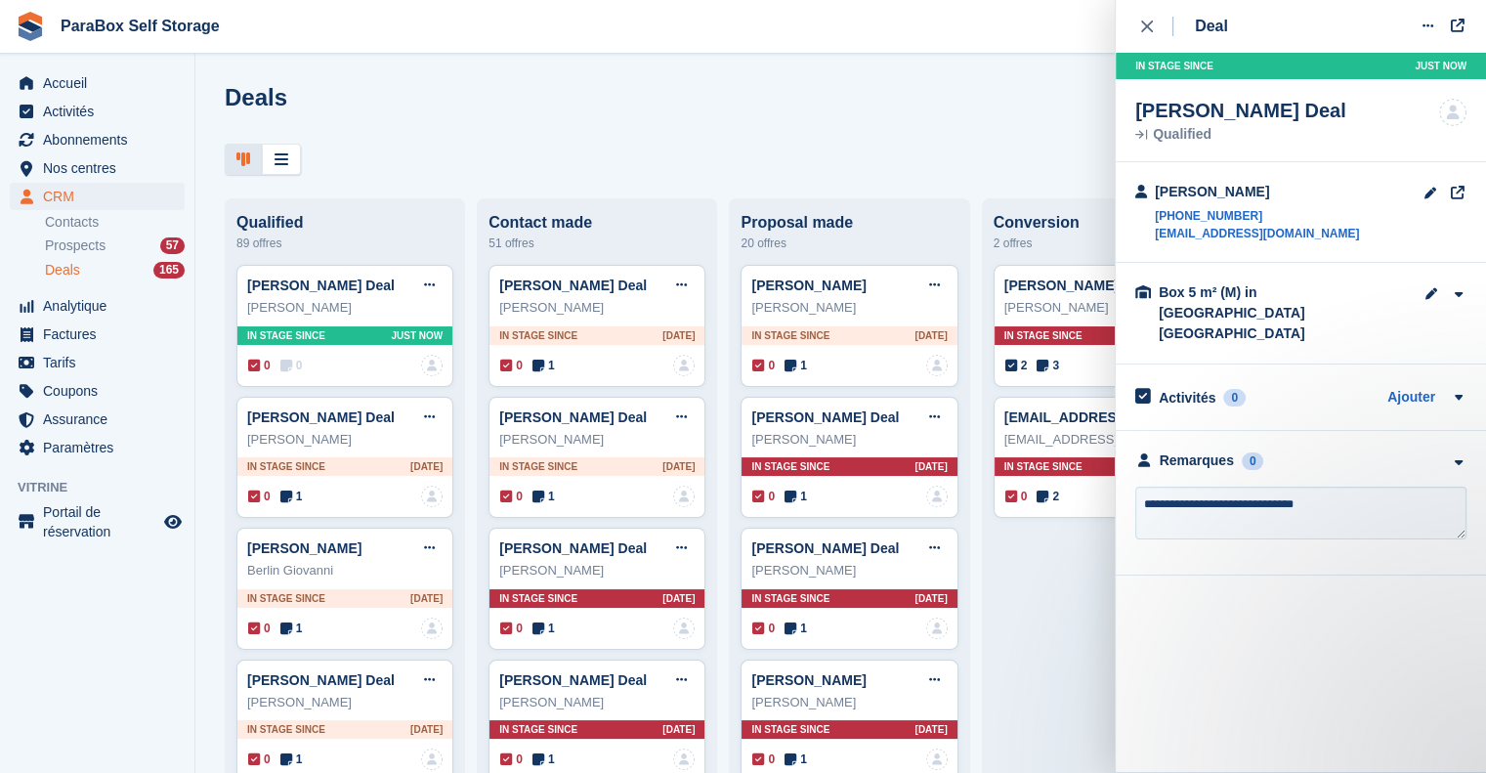
type textarea "**********"
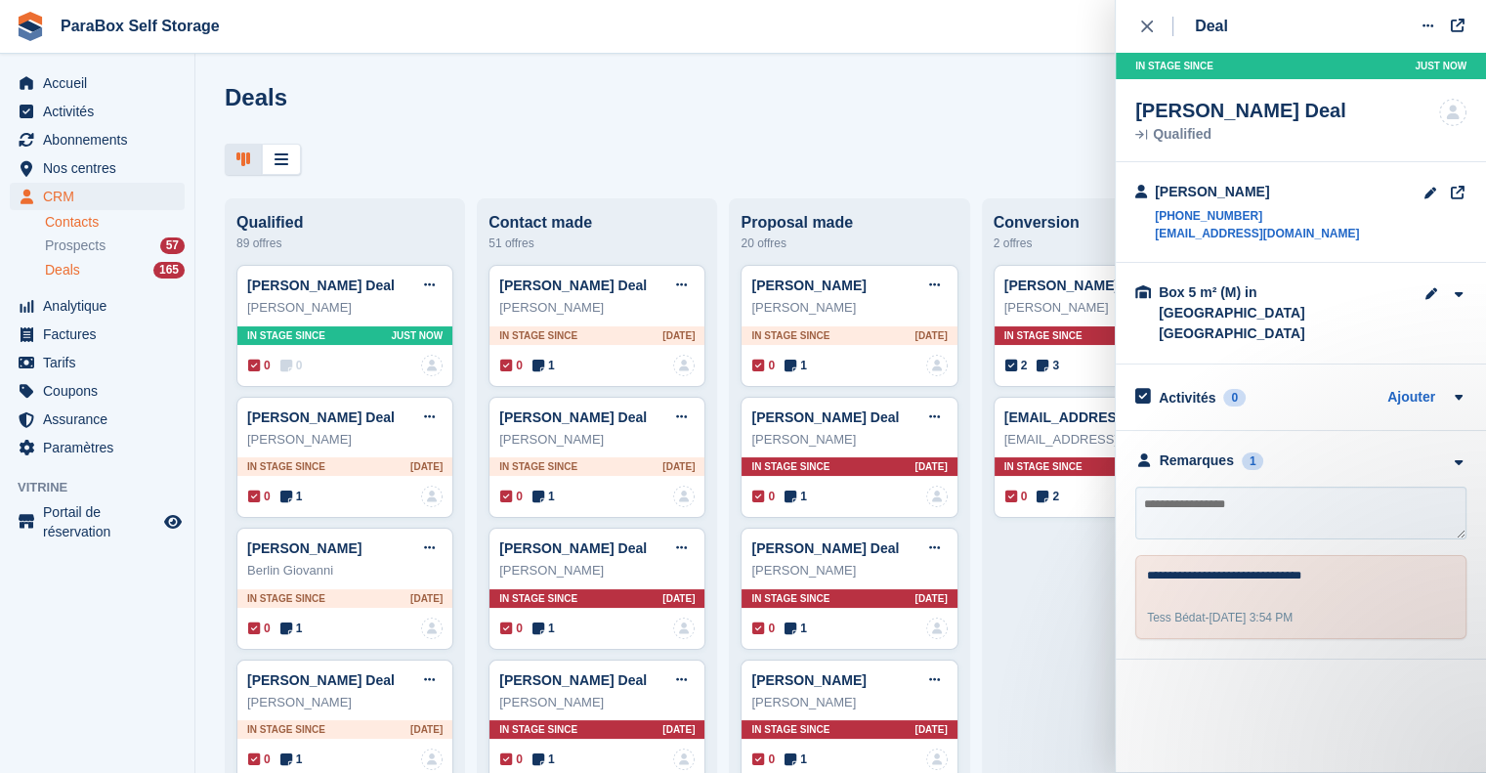
click at [104, 226] on link "Contacts" at bounding box center [115, 222] width 140 height 19
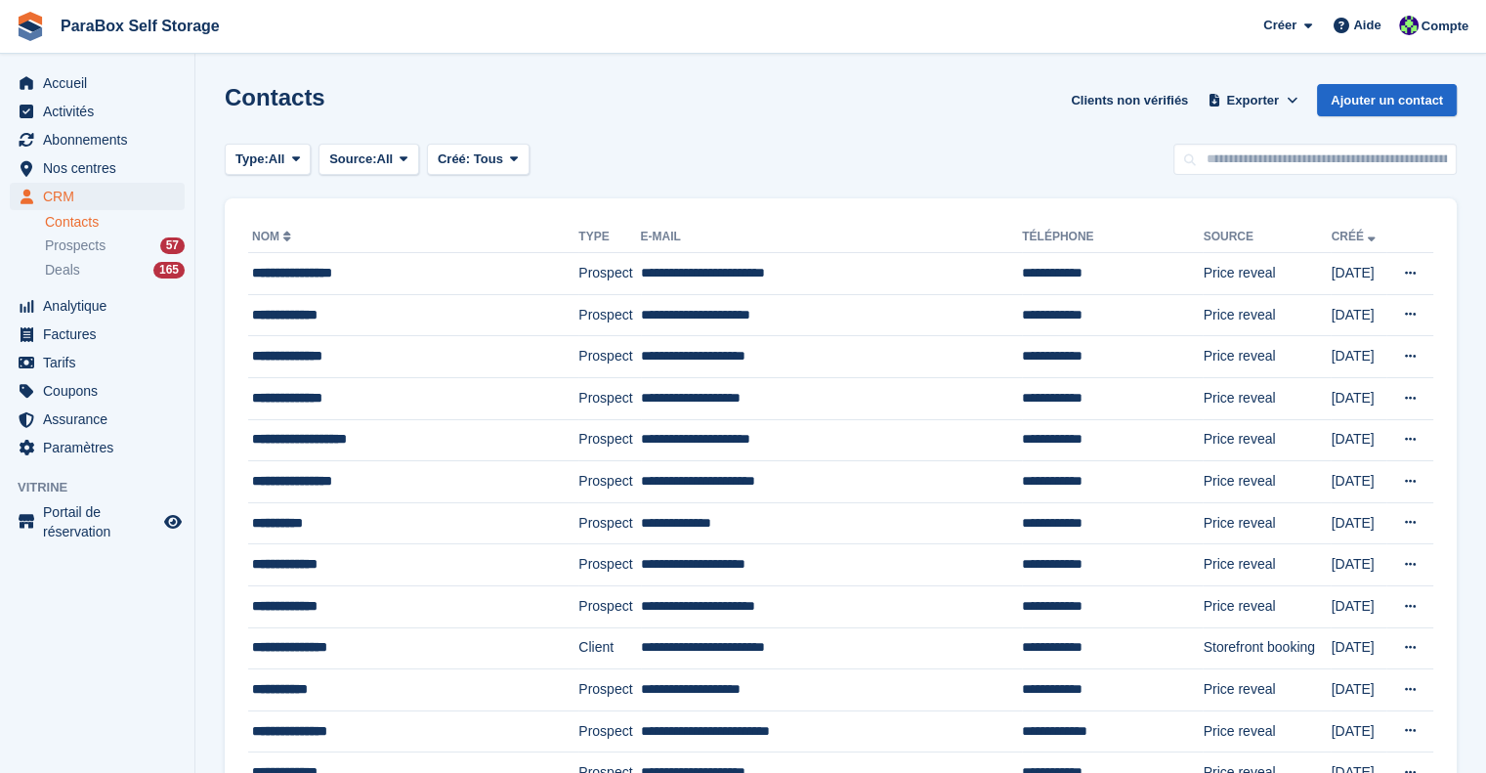
click at [110, 245] on div "Prospects 57" at bounding box center [115, 245] width 140 height 19
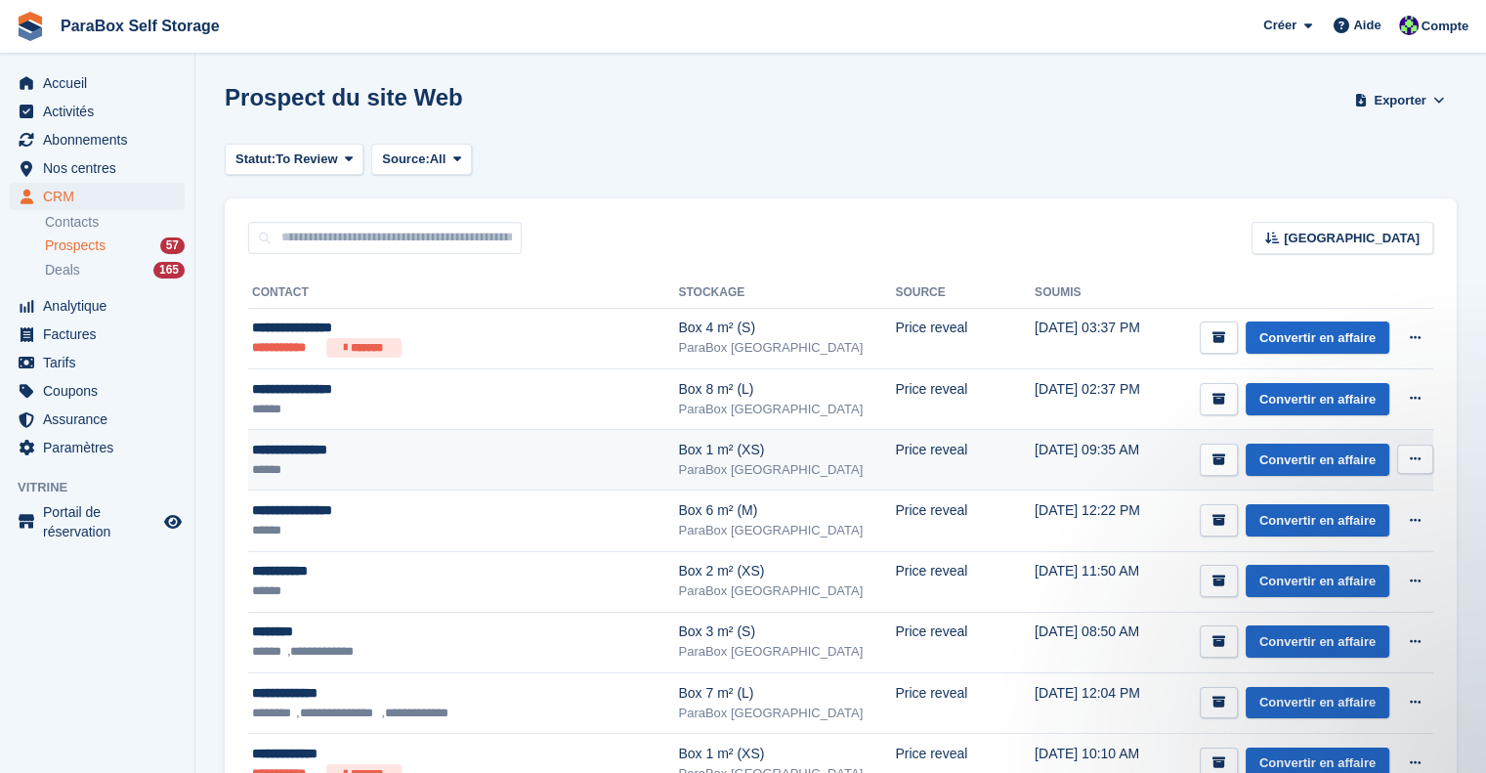
click at [448, 471] on ul "******" at bounding box center [433, 470] width 363 height 20
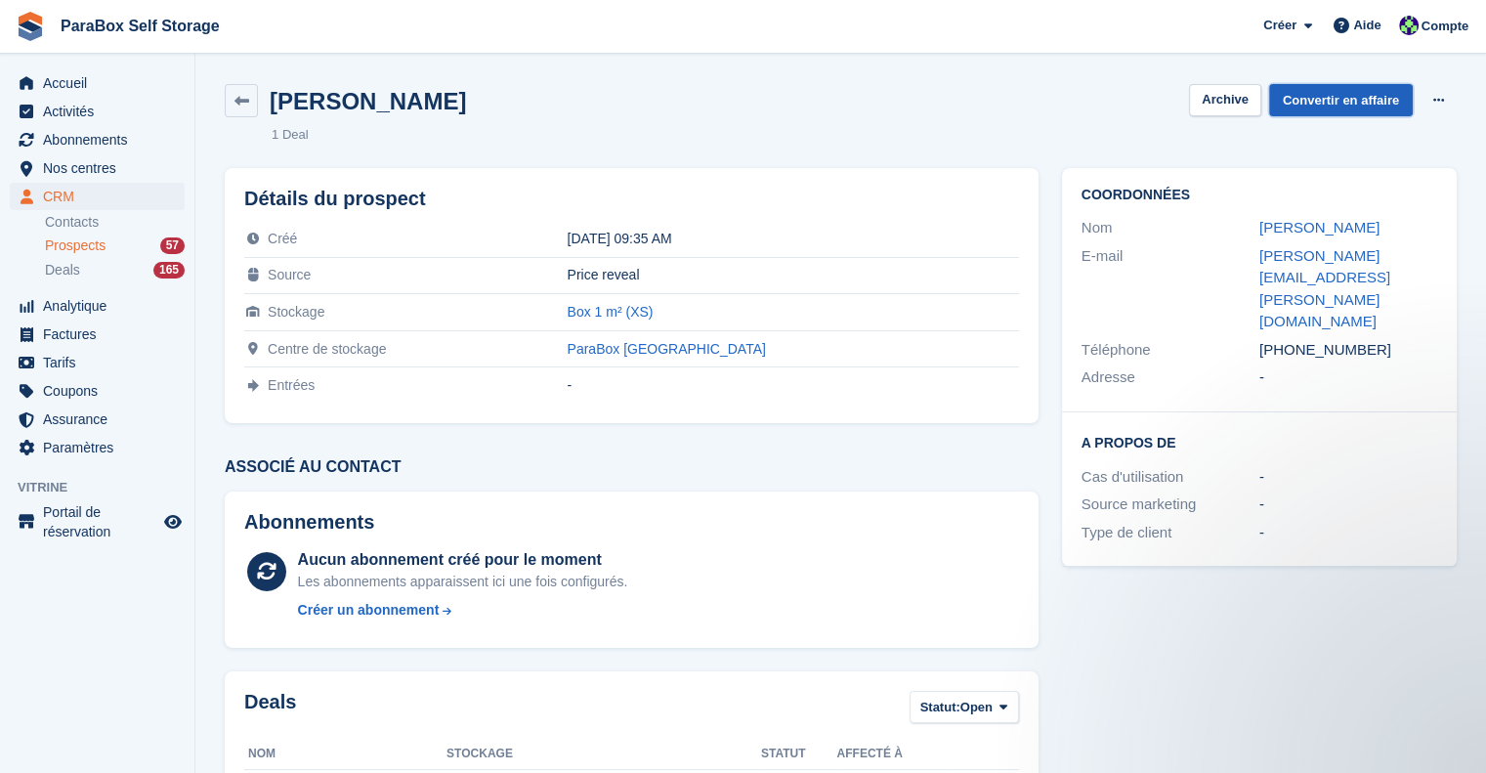
click at [1341, 105] on link "Convertir en affaire" at bounding box center [1341, 100] width 144 height 32
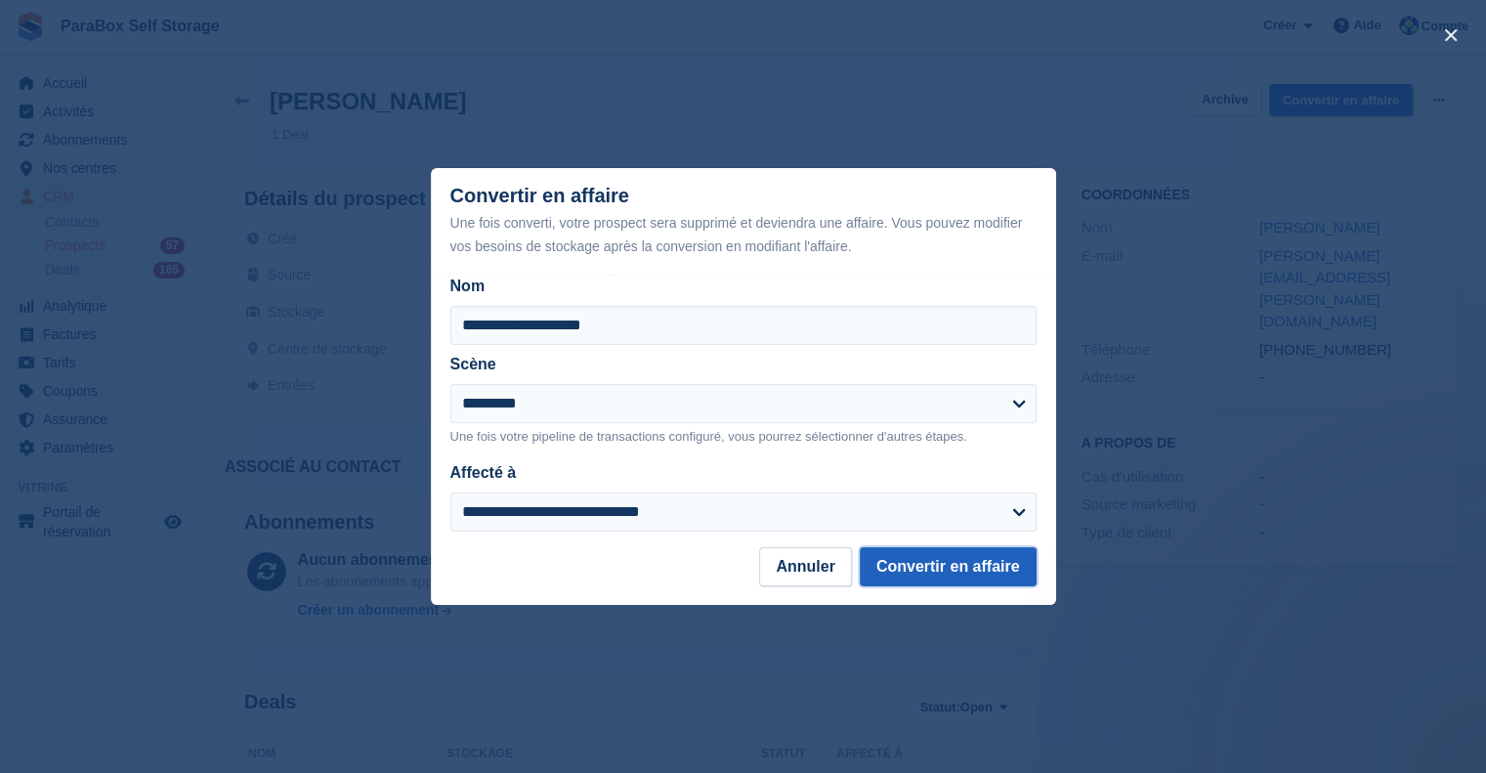
click at [979, 570] on button "Convertir en affaire" at bounding box center [948, 566] width 177 height 39
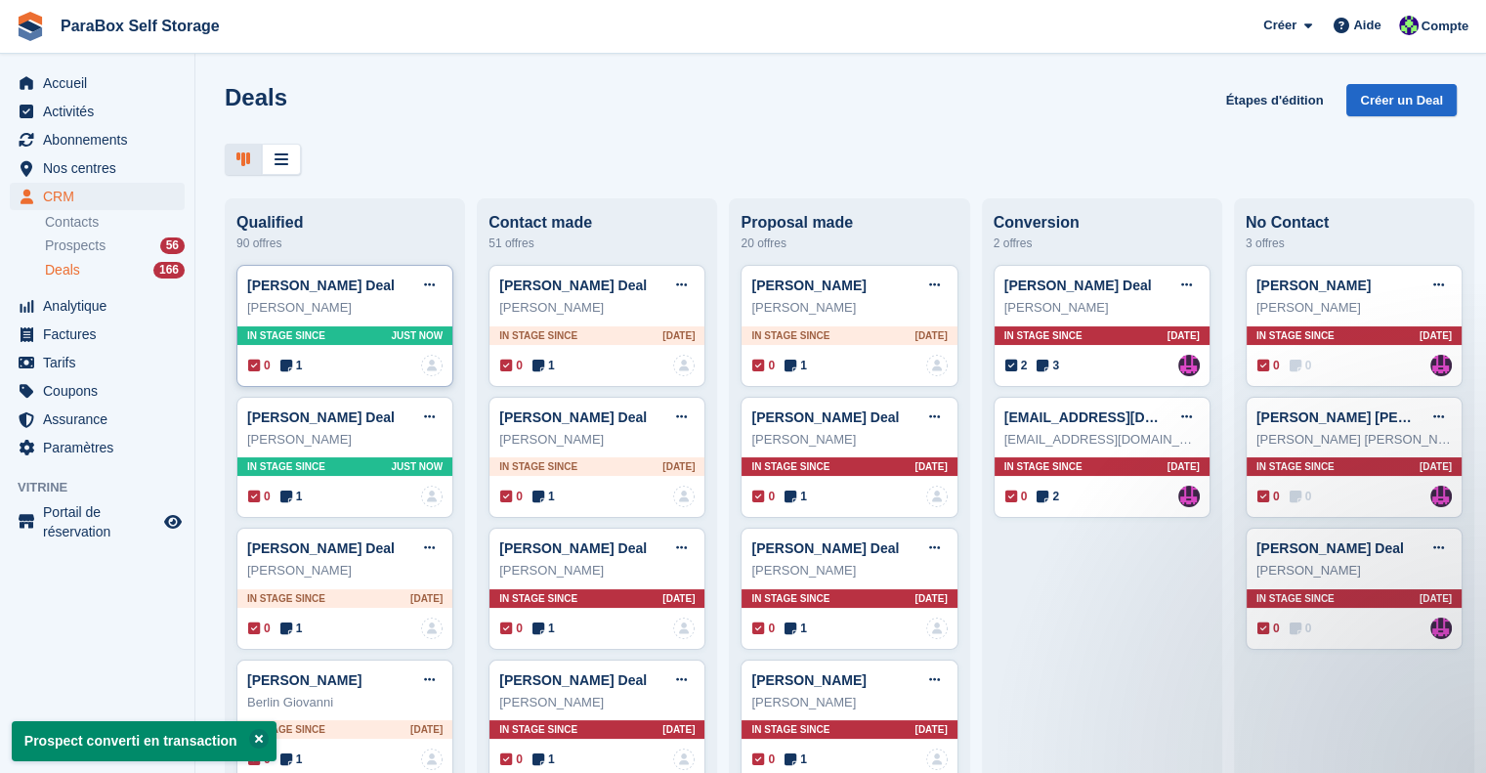
click at [298, 370] on span "1" at bounding box center [291, 366] width 22 height 18
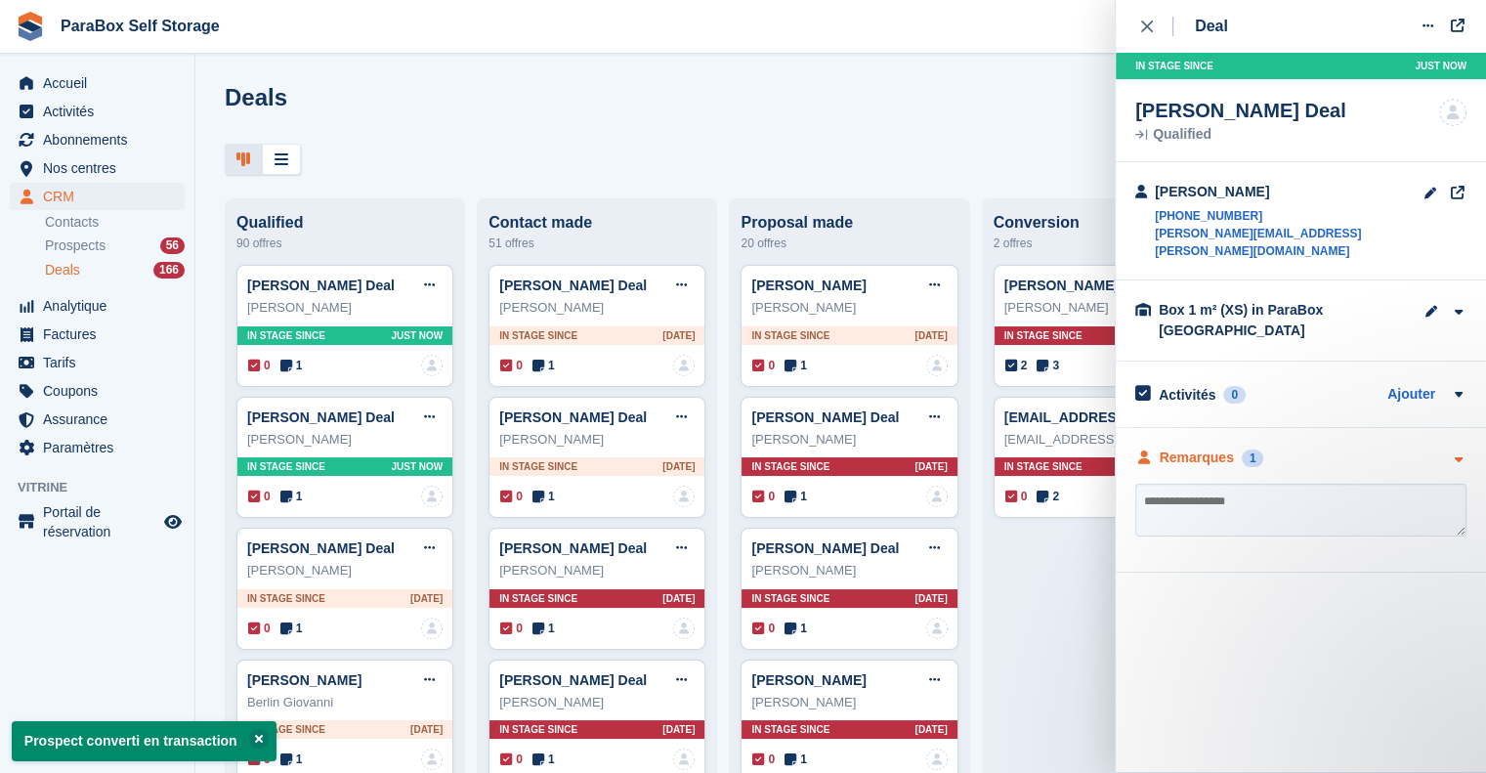
click at [1179, 448] on div "Remarques" at bounding box center [1197, 458] width 74 height 21
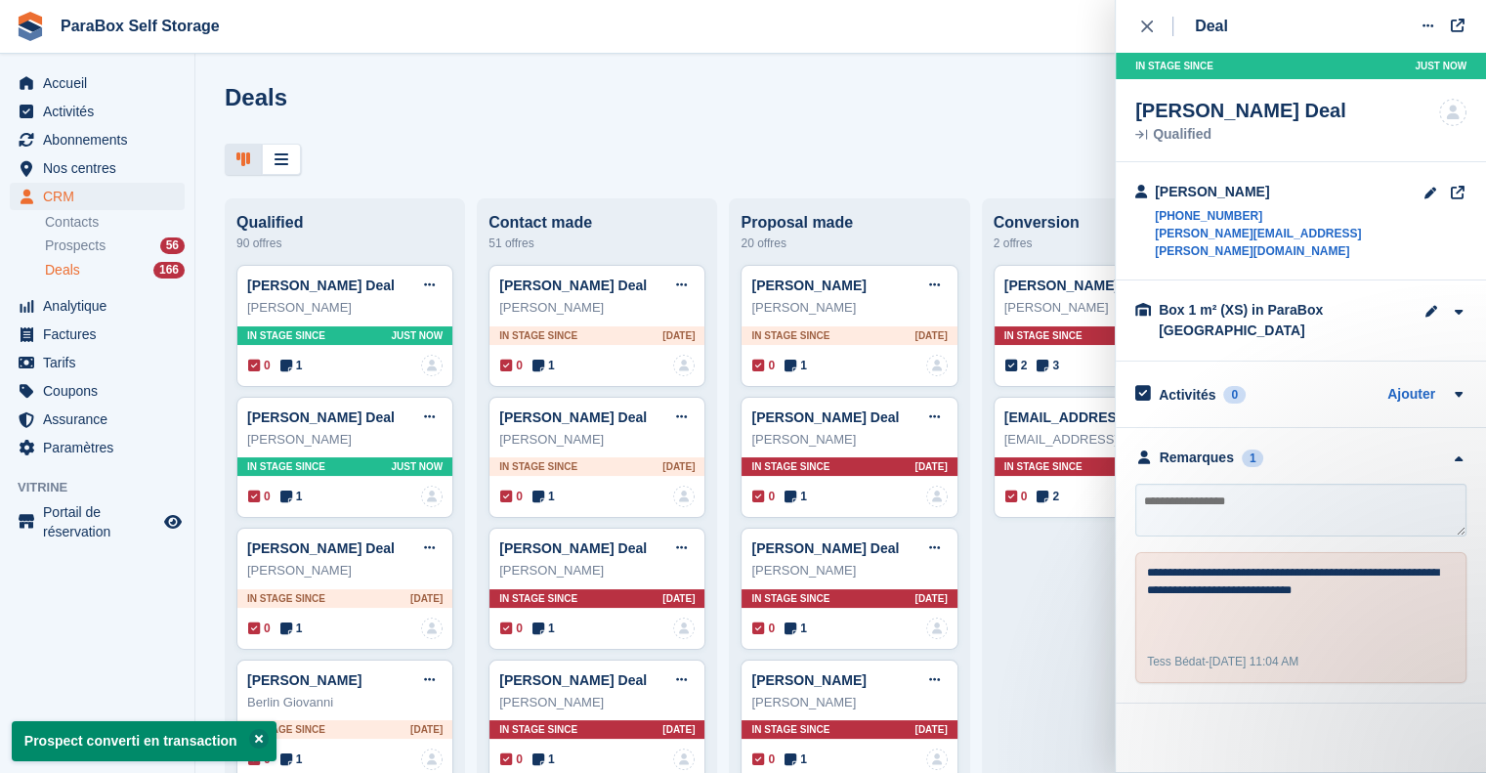
click at [90, 230] on link "Contacts" at bounding box center [115, 222] width 140 height 19
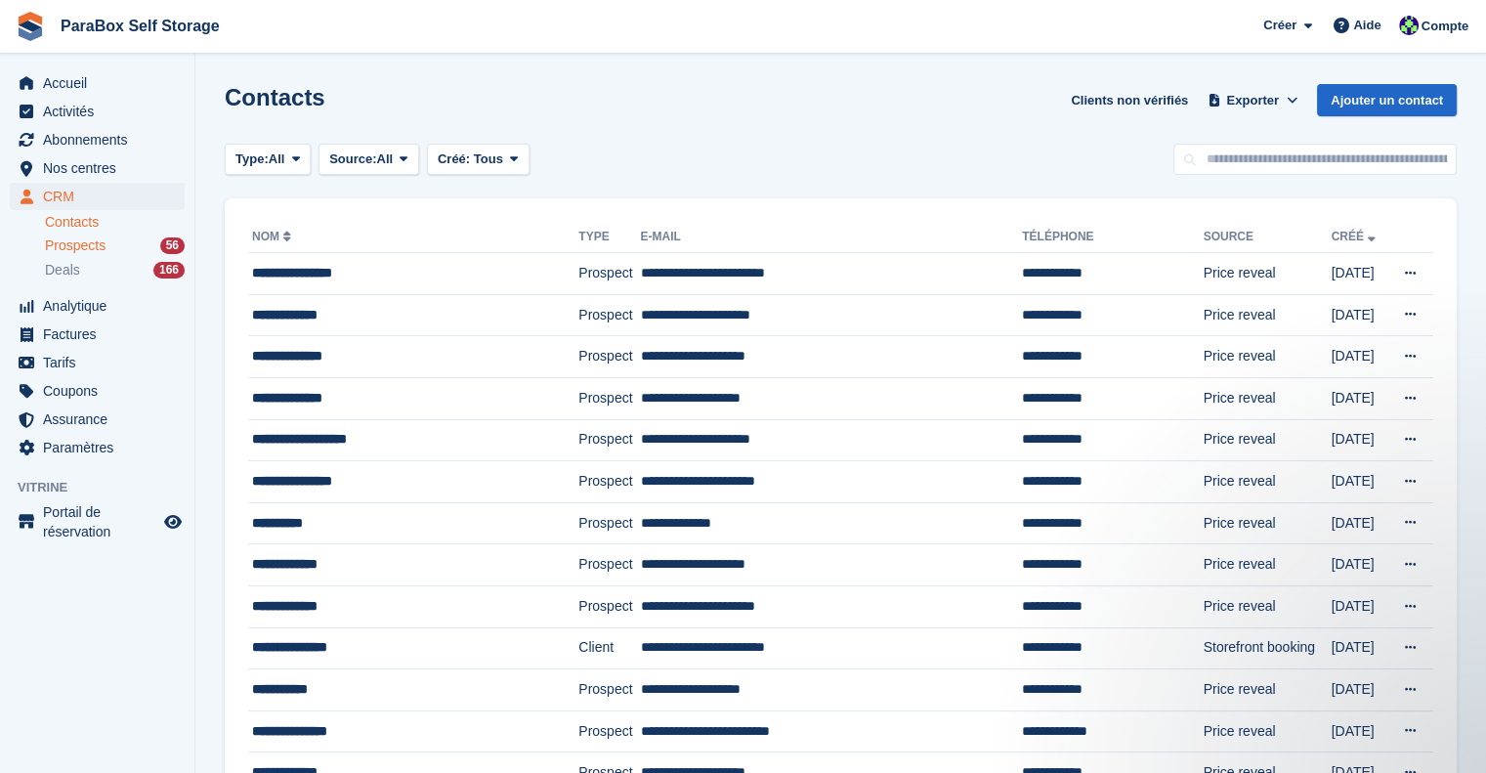
click at [73, 236] on span "Prospects" at bounding box center [75, 245] width 61 height 19
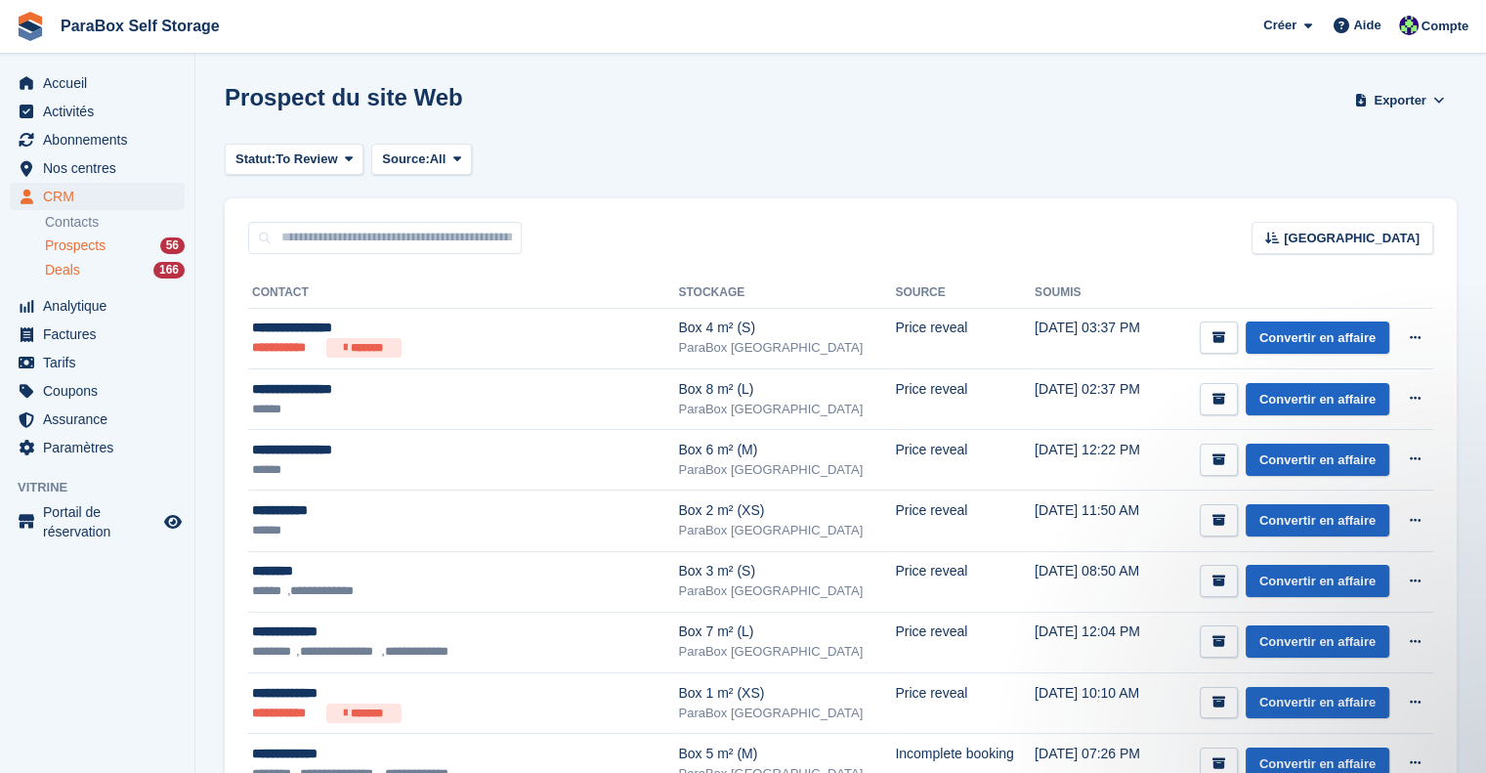
click at [86, 273] on div "Deals 166" at bounding box center [115, 270] width 140 height 19
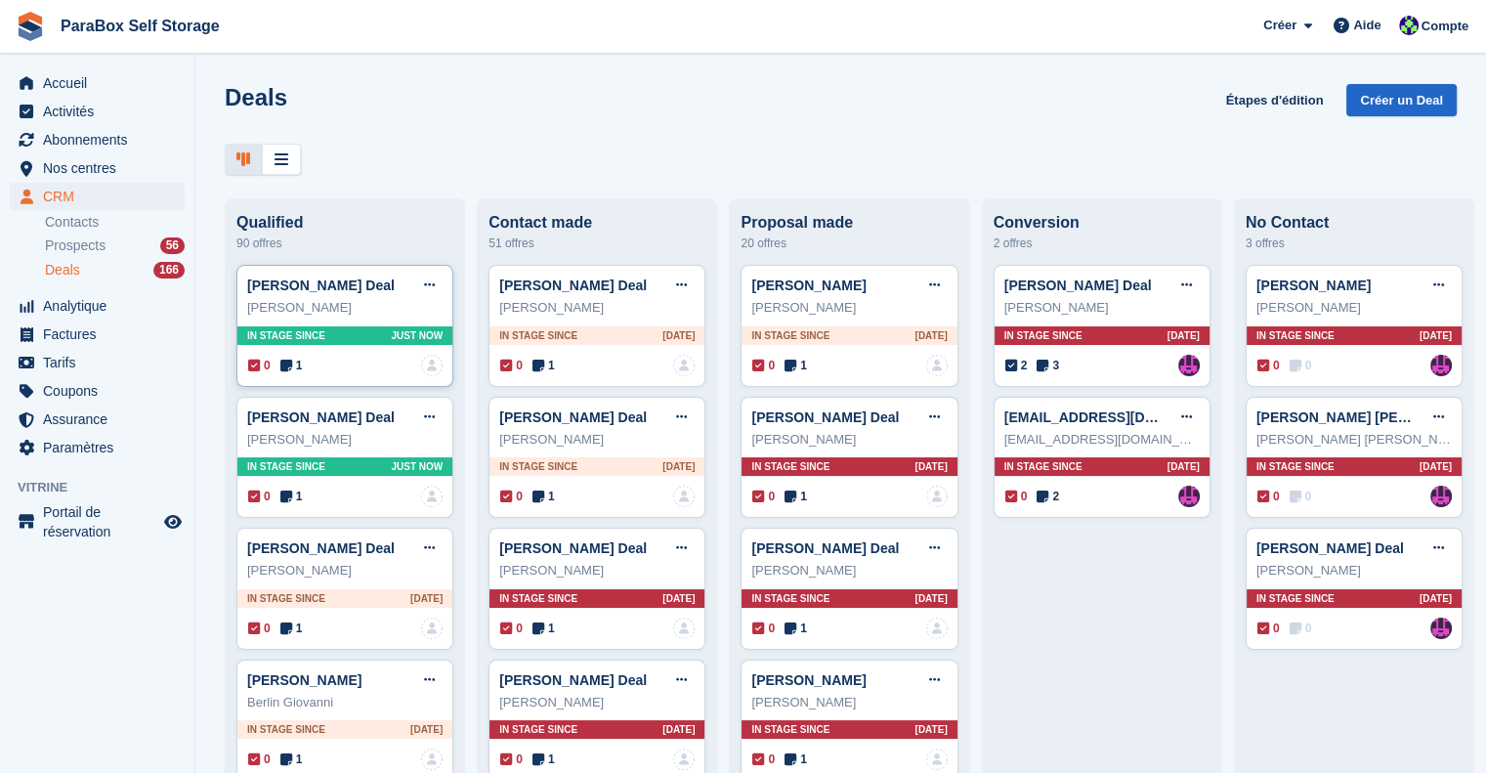
click at [285, 366] on icon at bounding box center [286, 366] width 12 height 14
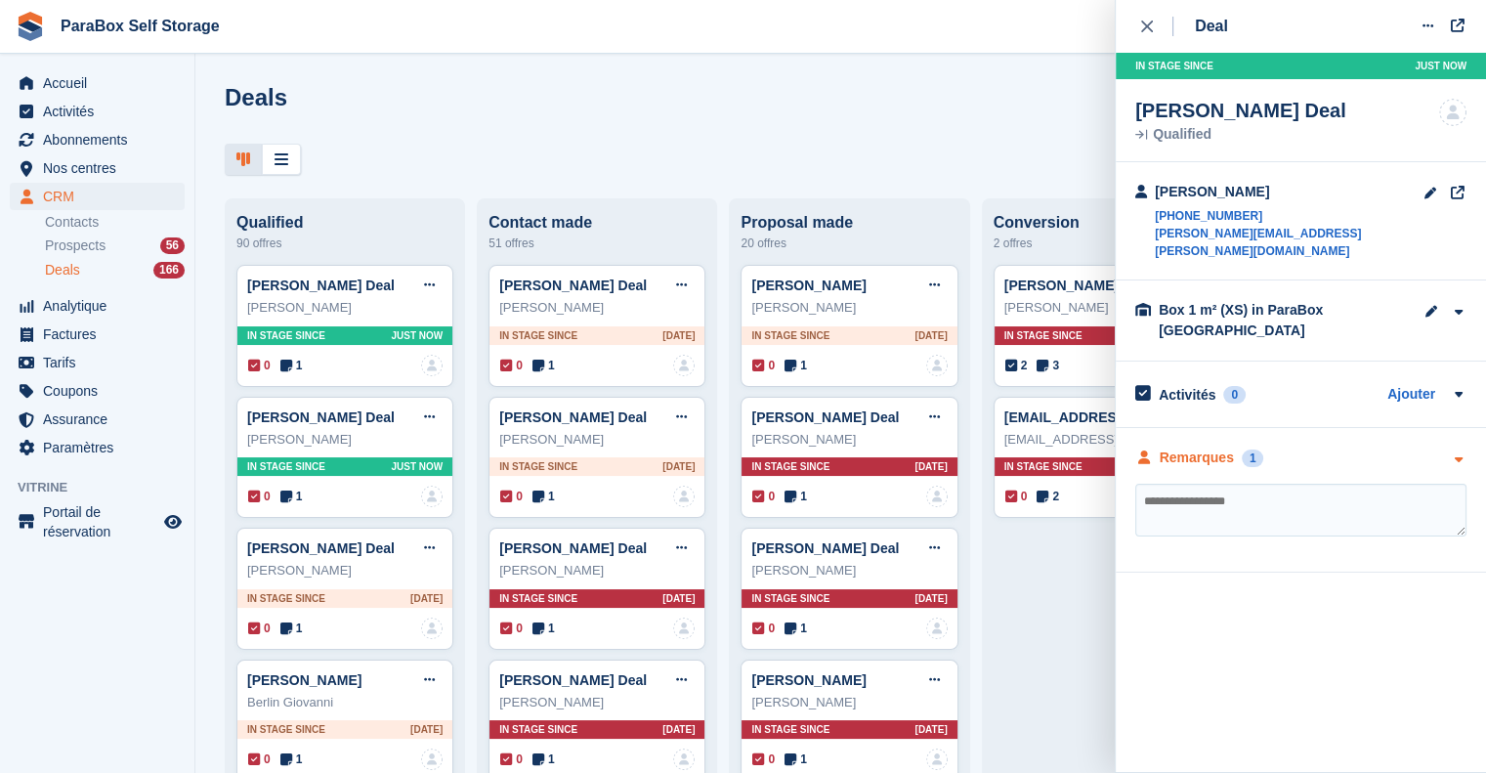
click at [1203, 448] on div "Remarques" at bounding box center [1197, 458] width 74 height 21
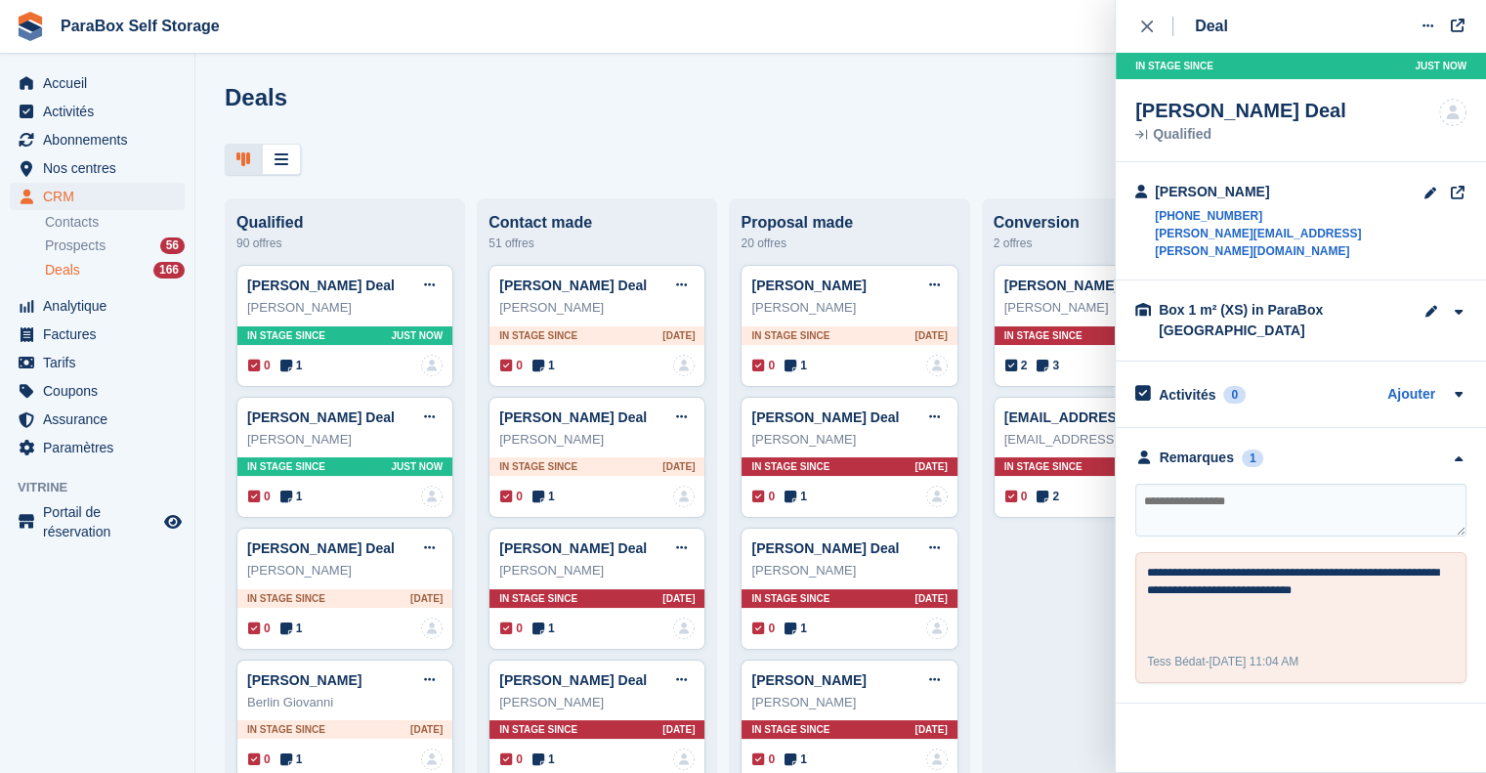
click at [1221, 484] on textarea at bounding box center [1301, 510] width 331 height 53
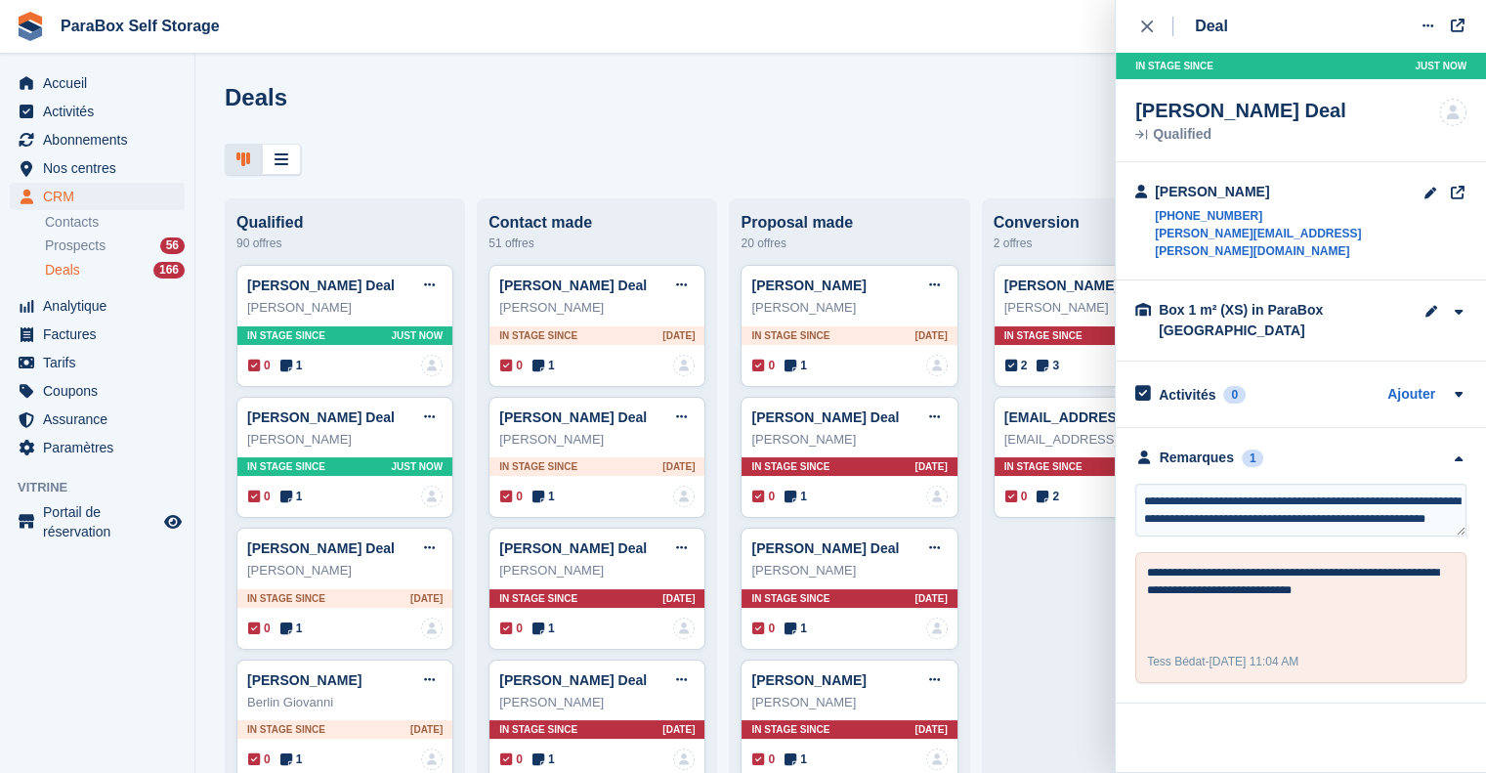
scroll to position [9, 0]
type textarea "**********"
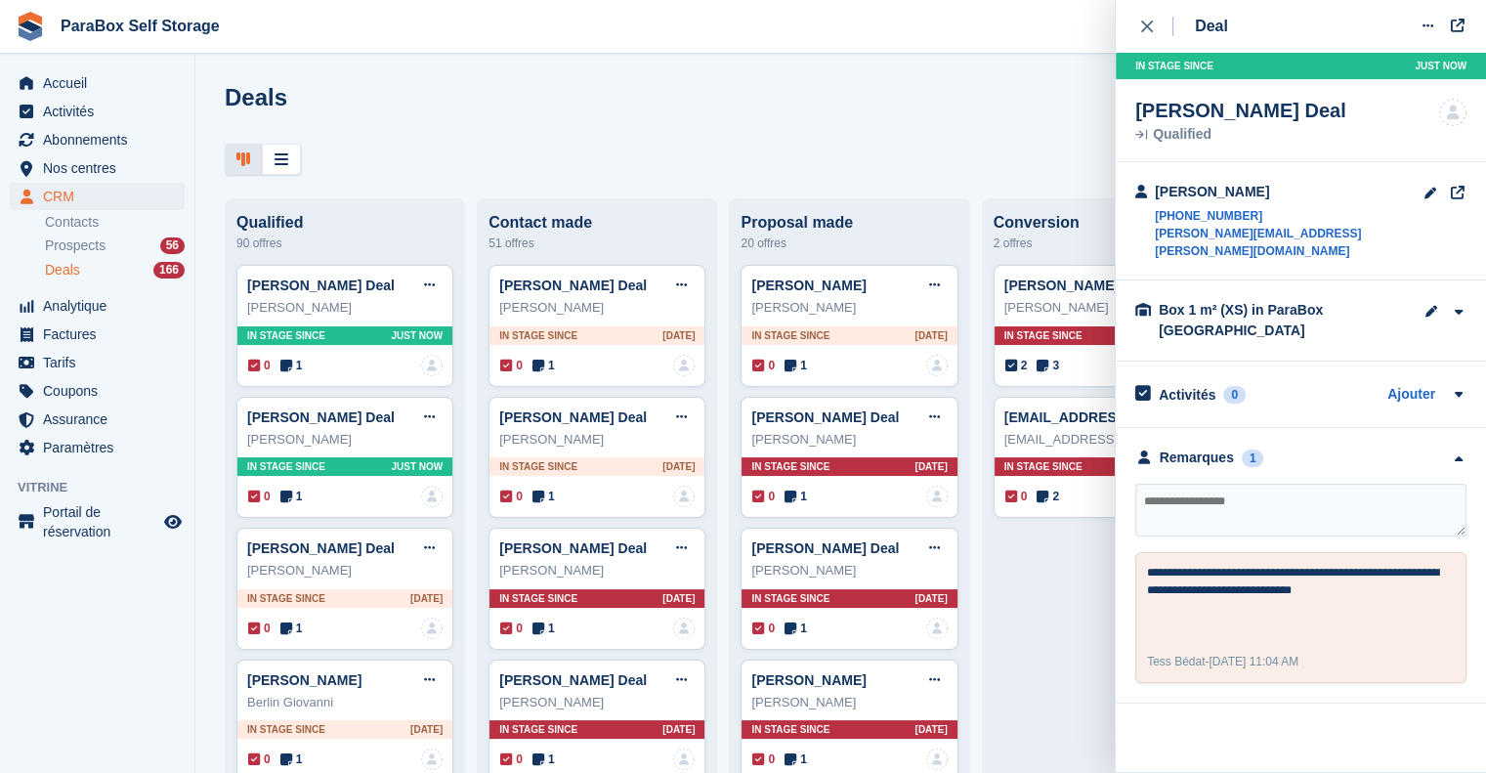
scroll to position [0, 0]
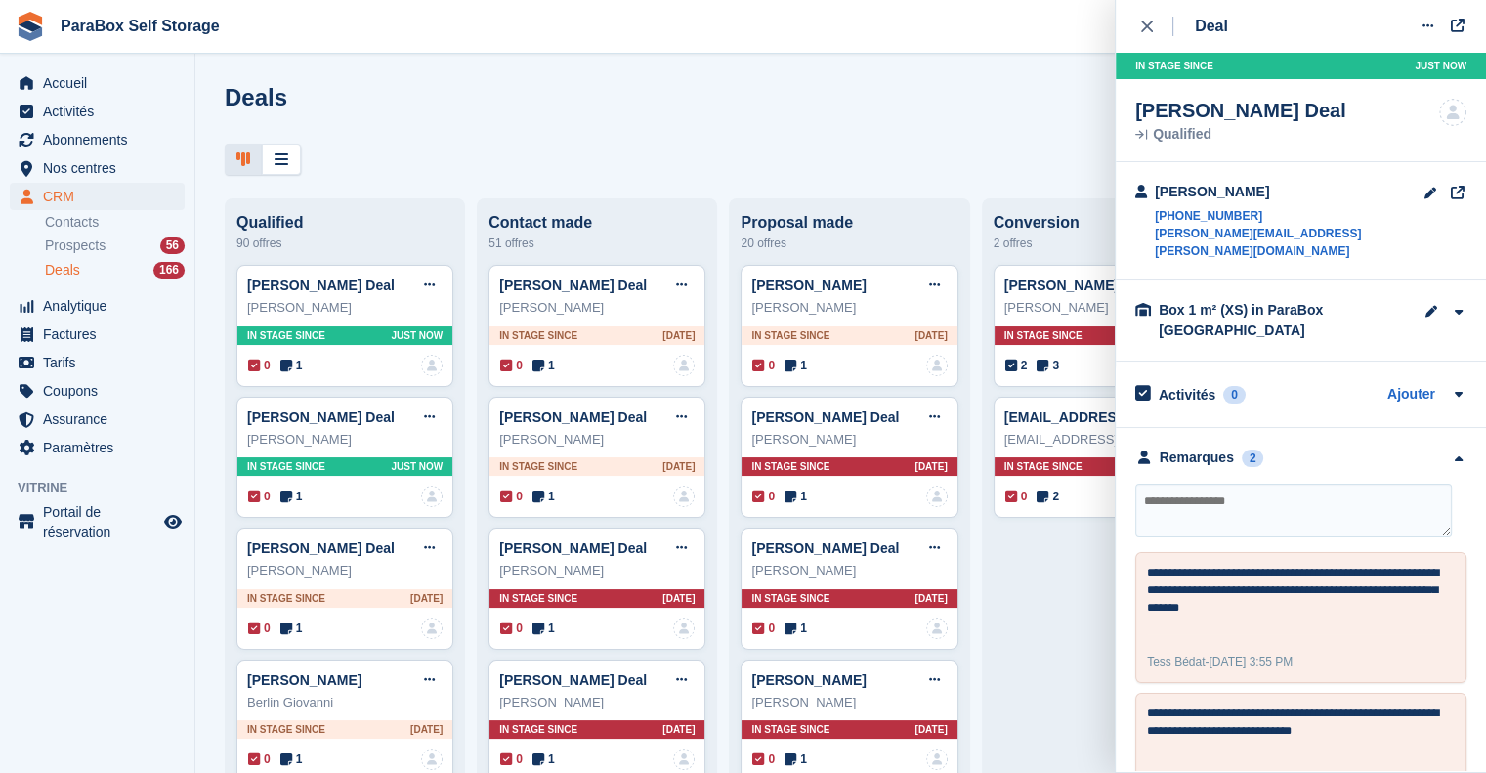
click at [42, 240] on div "CRM CRM CRM Contacts Prospects 56 Deals 166 Contacts Prospects 56 Deals 166" at bounding box center [97, 237] width 194 height 109
click at [60, 244] on span "Prospects" at bounding box center [75, 245] width 61 height 19
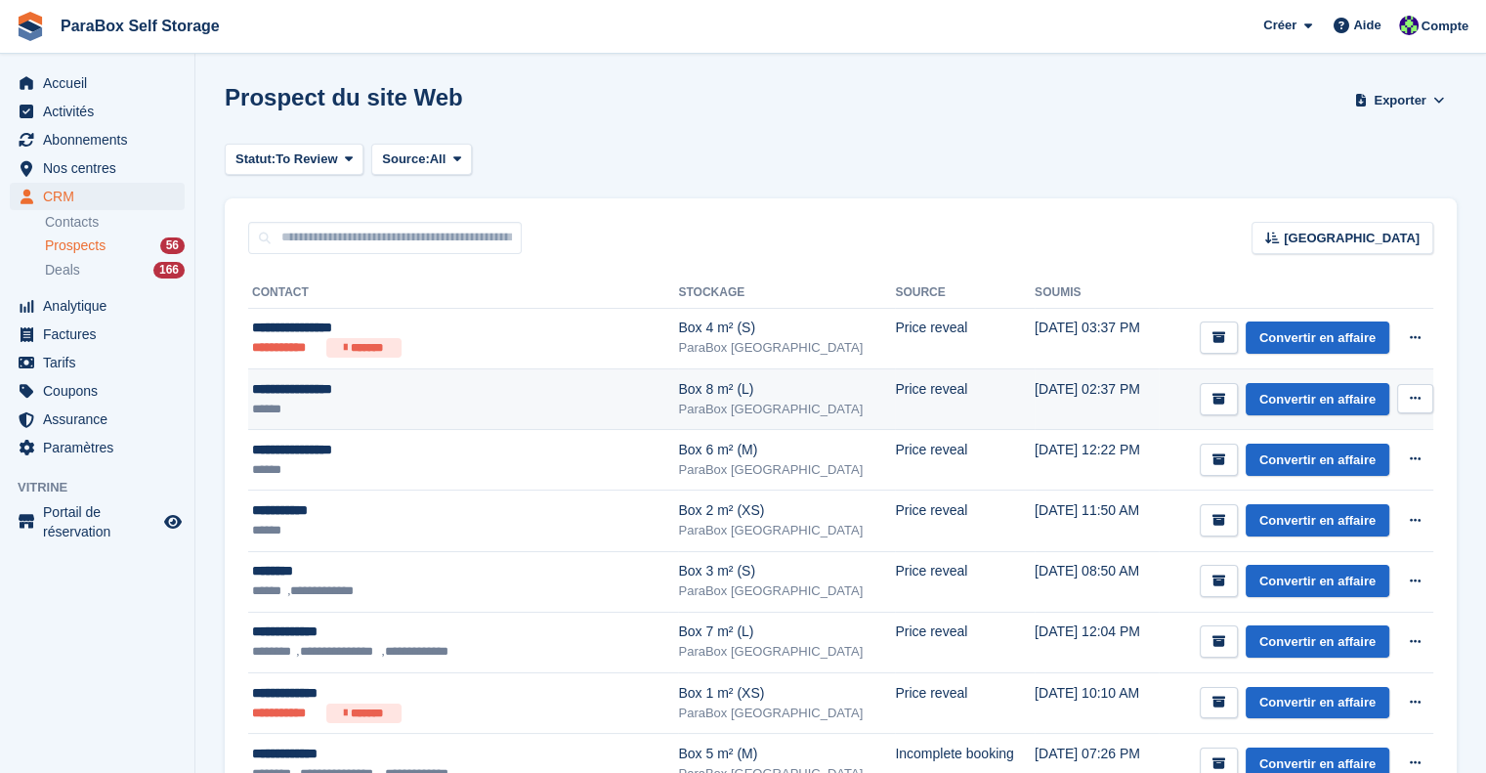
click at [452, 410] on ul "******" at bounding box center [433, 410] width 363 height 20
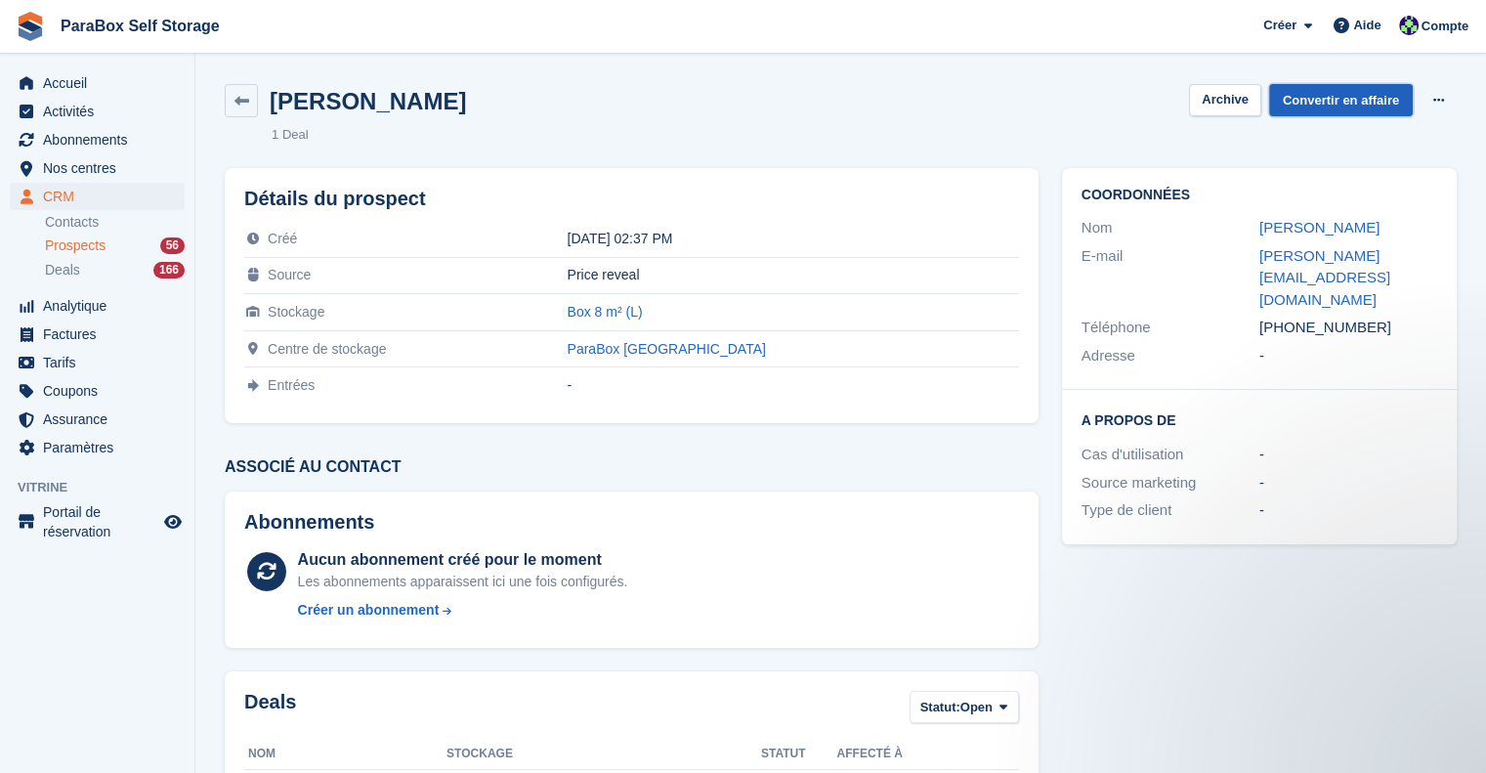
click at [1344, 90] on link "Convertir en affaire" at bounding box center [1341, 100] width 144 height 32
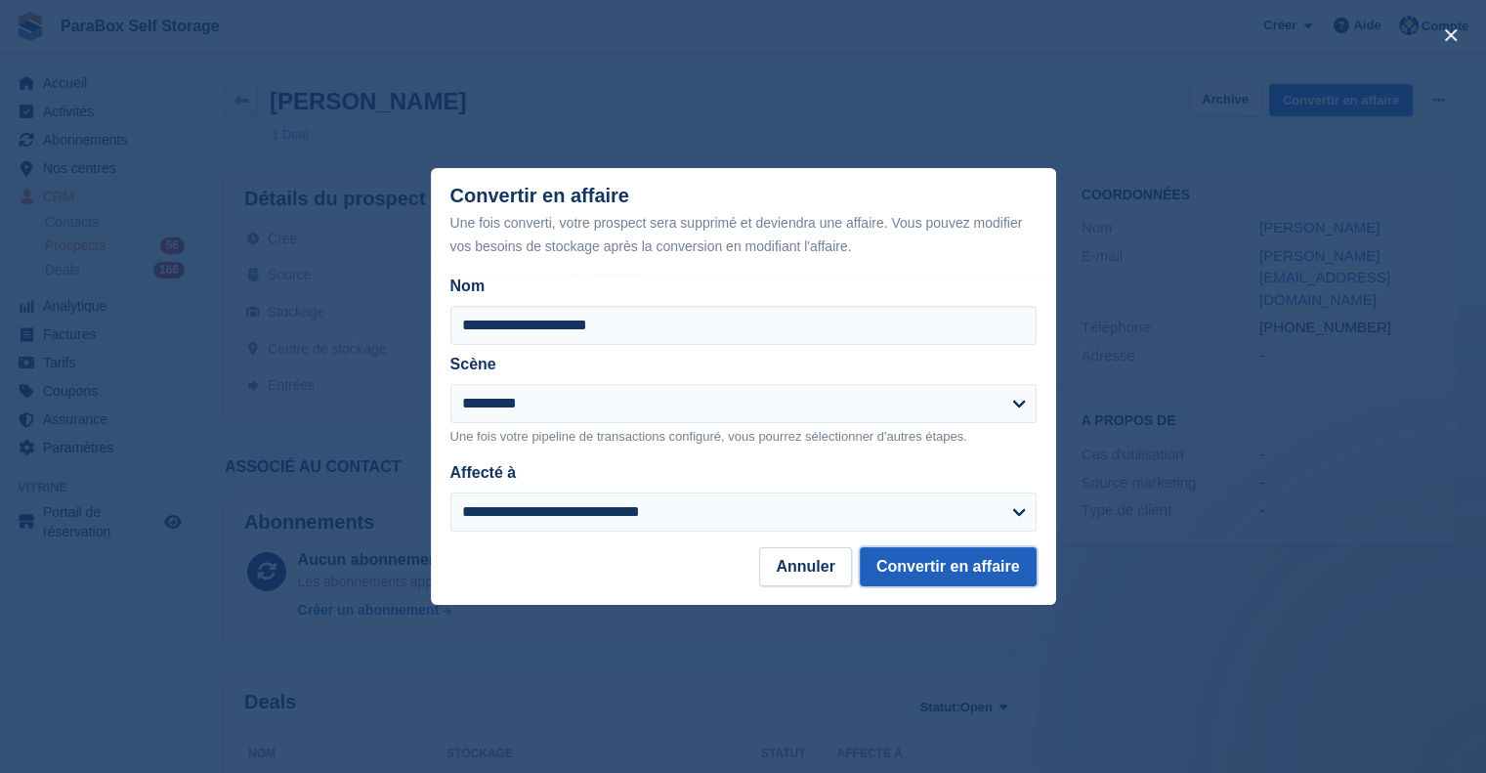
click at [961, 564] on button "Convertir en affaire" at bounding box center [948, 566] width 177 height 39
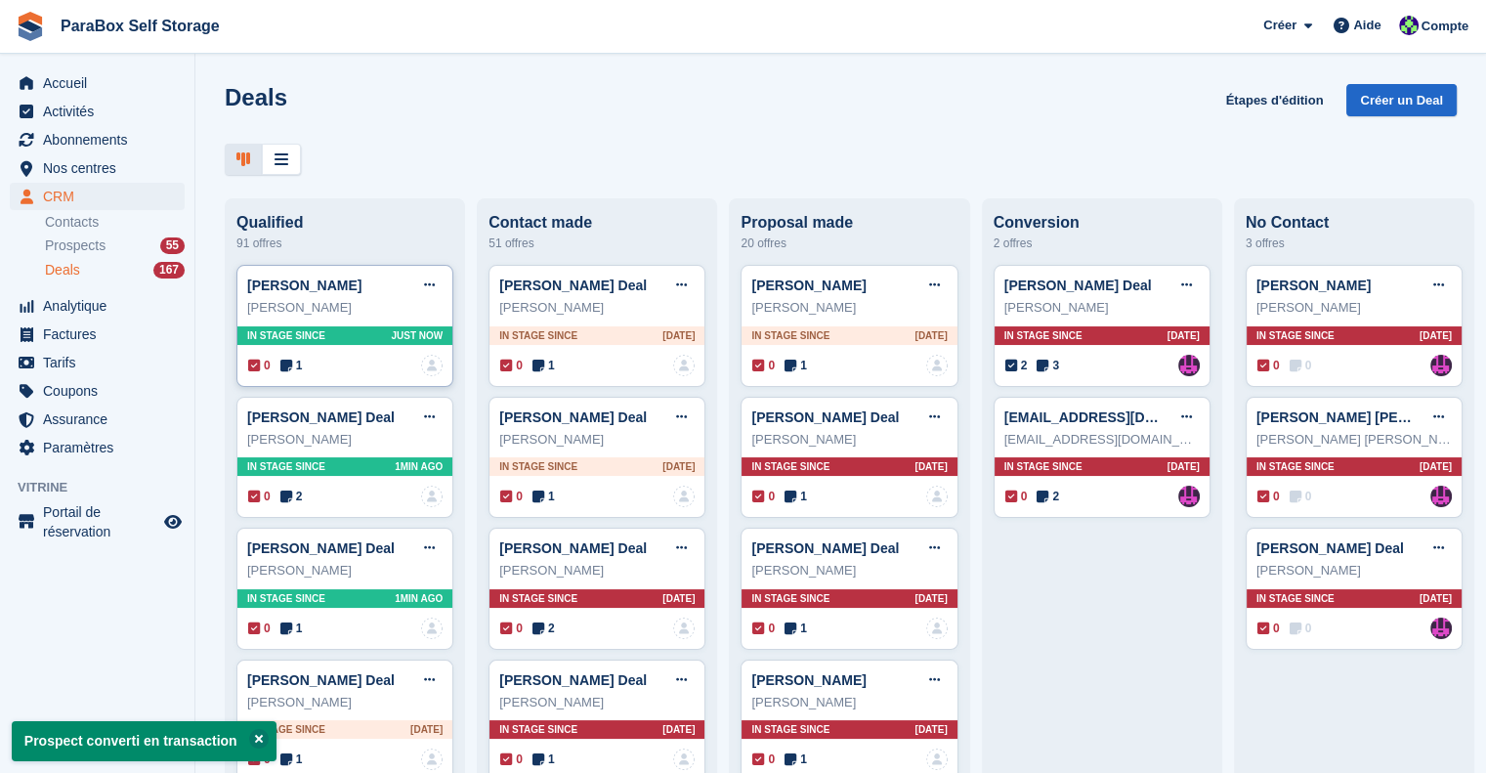
click at [293, 369] on span "1" at bounding box center [291, 366] width 22 height 18
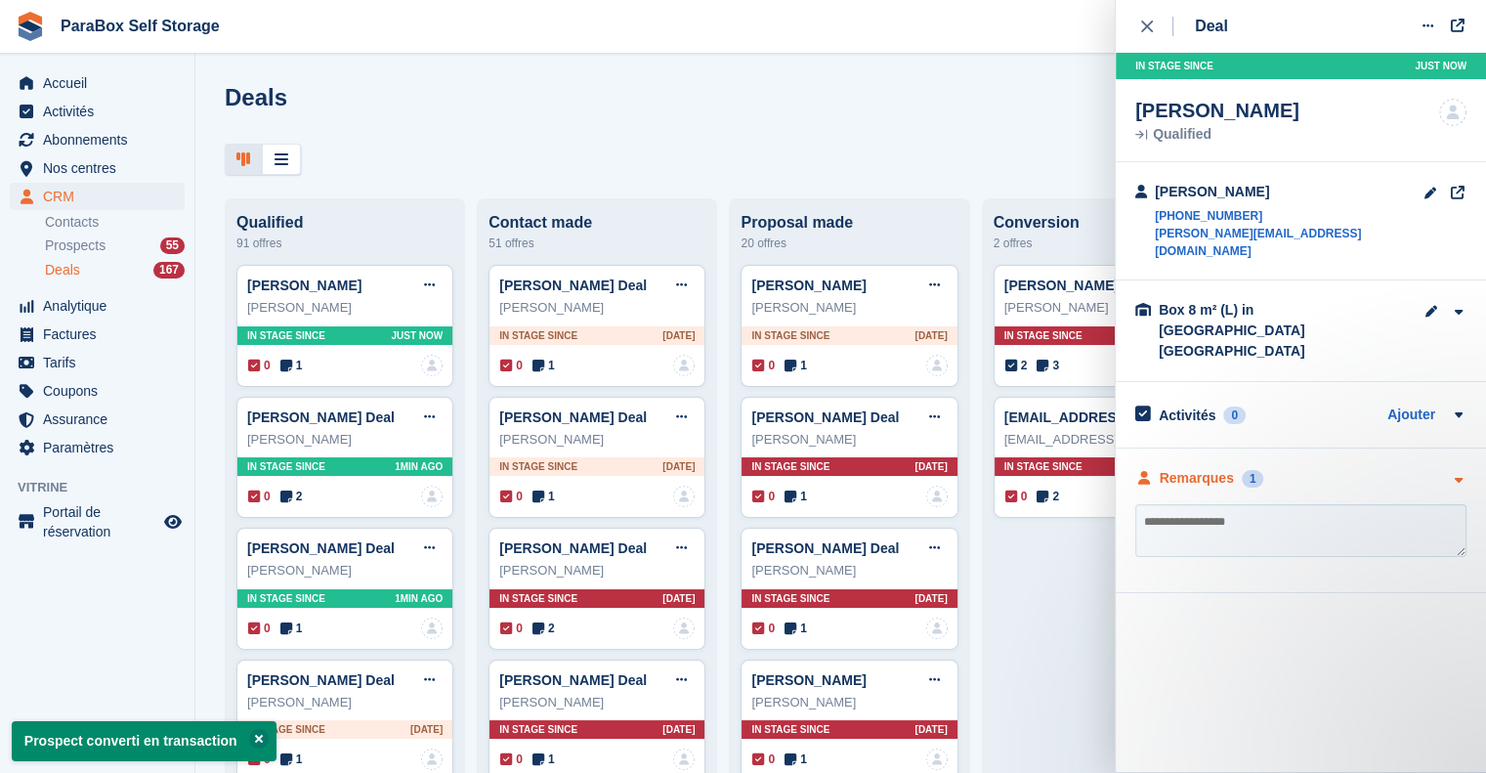
click at [1184, 468] on div "Remarques" at bounding box center [1197, 478] width 74 height 21
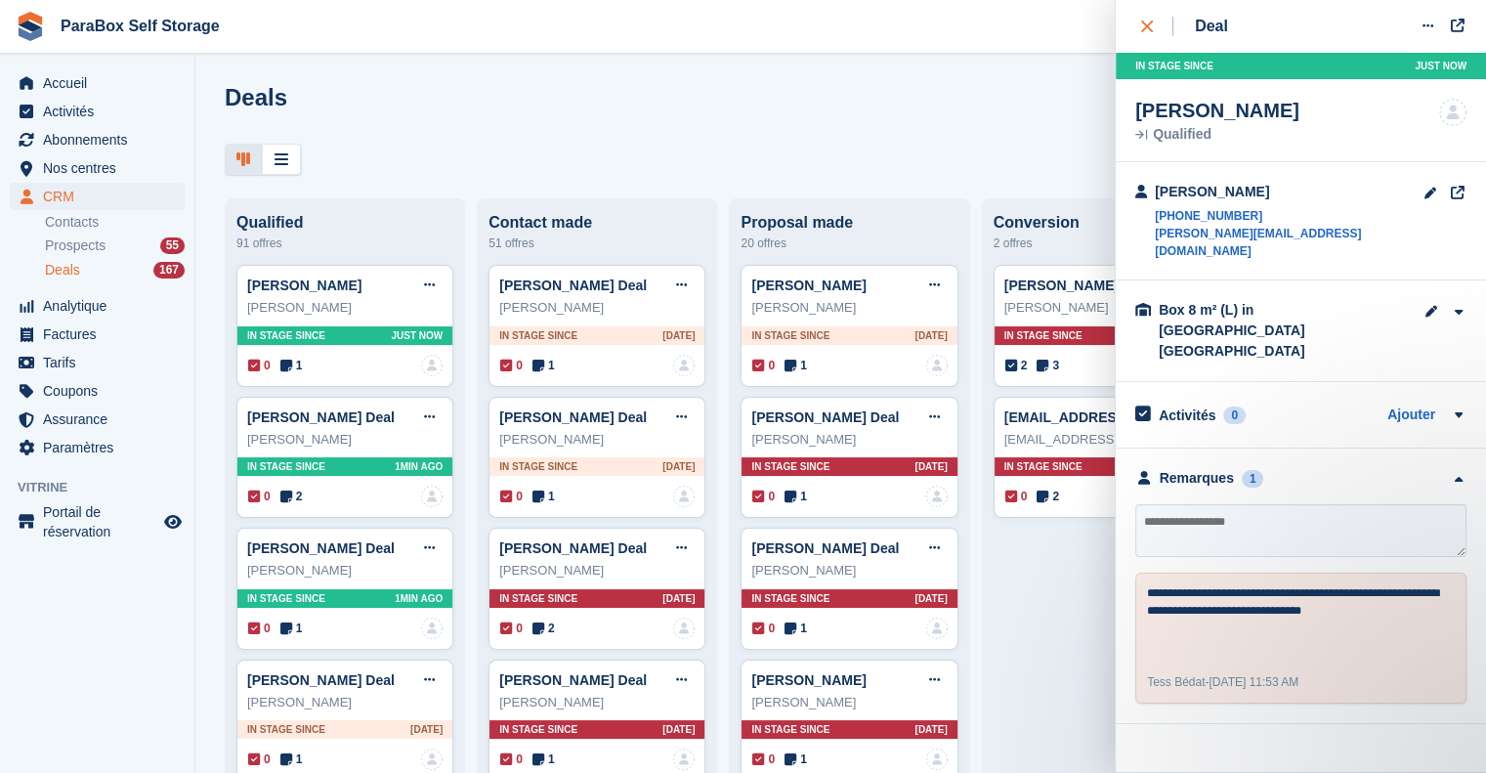
click at [1145, 15] on button "close" at bounding box center [1158, 26] width 44 height 53
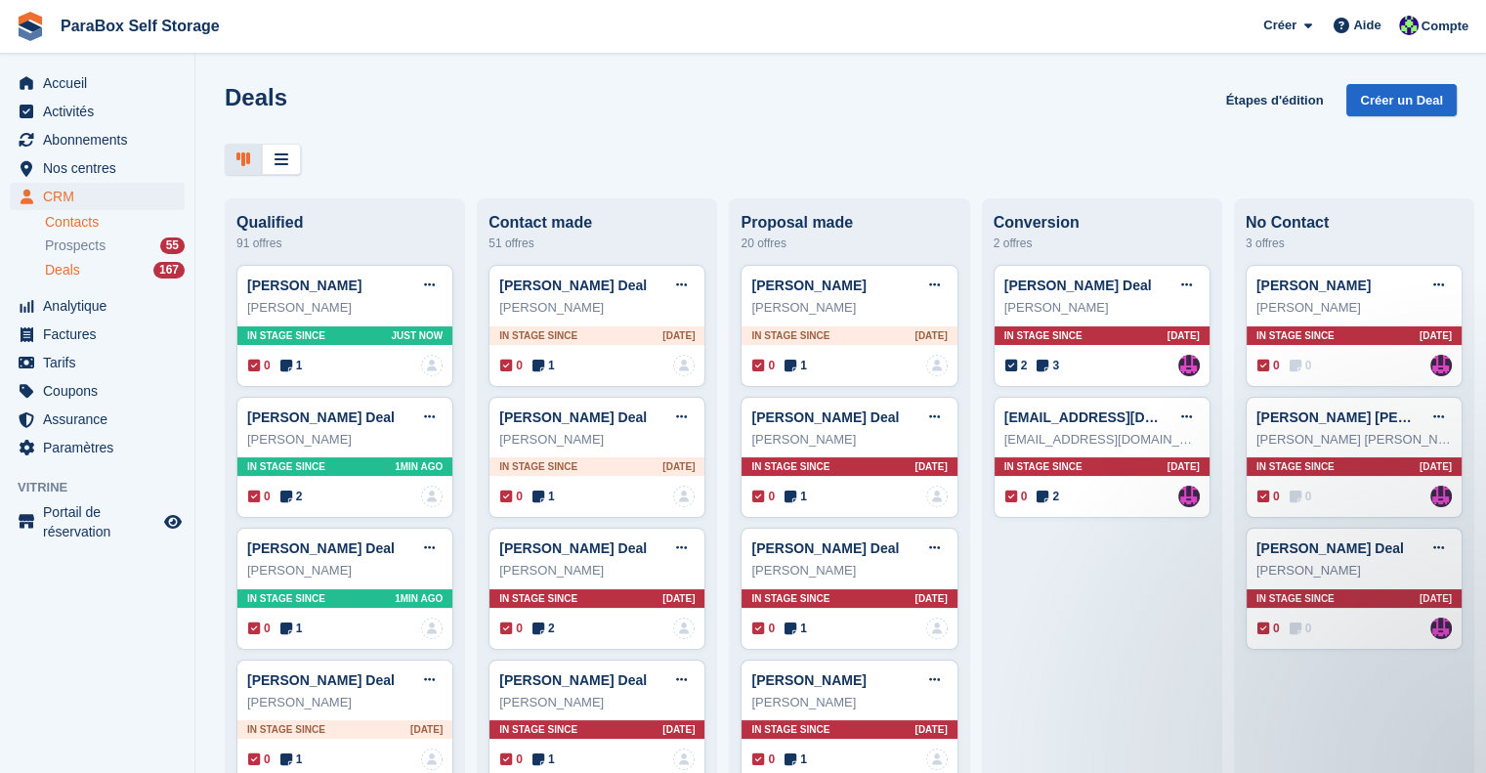
click at [92, 219] on link "Contacts" at bounding box center [115, 222] width 140 height 19
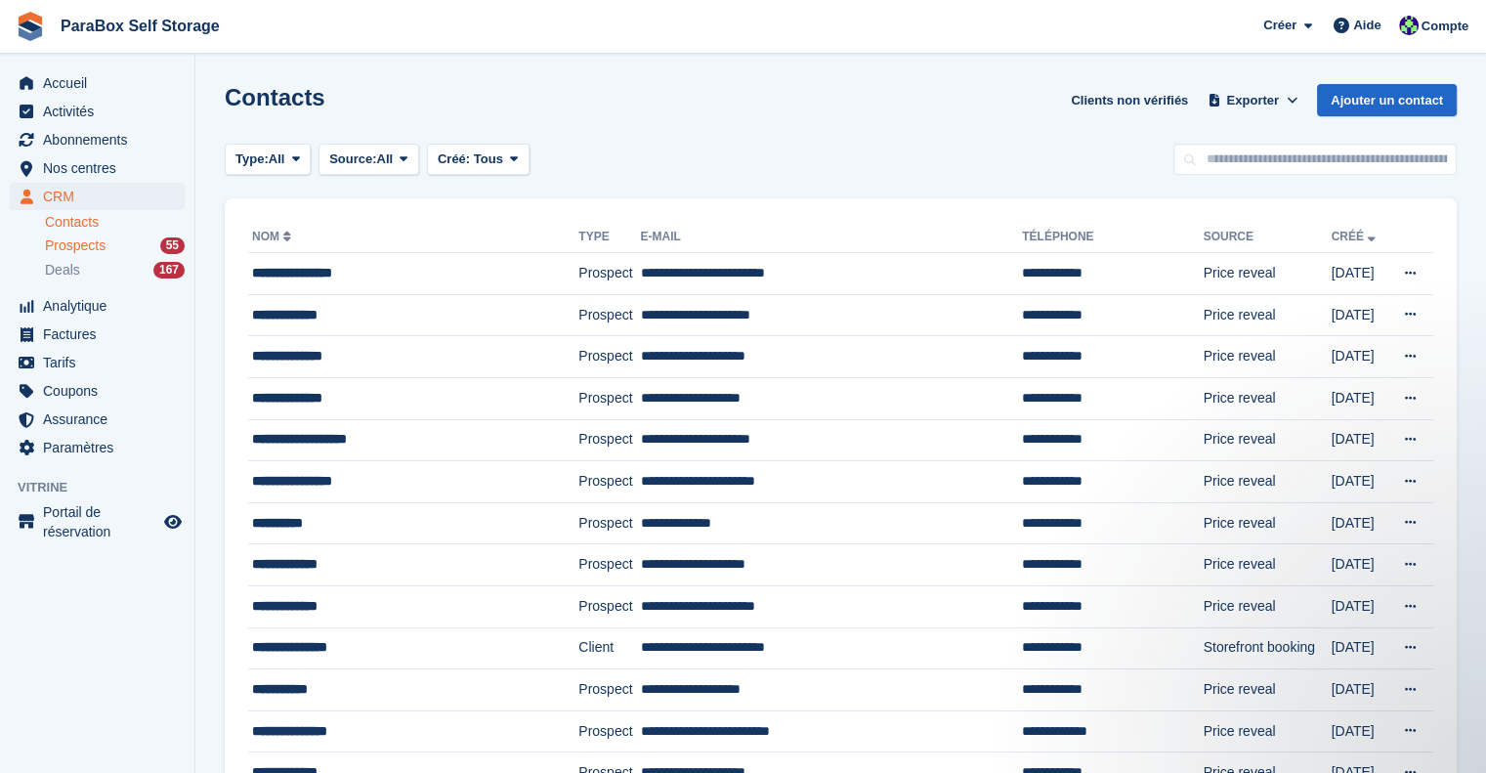
click at [60, 245] on span "Prospects" at bounding box center [75, 245] width 61 height 19
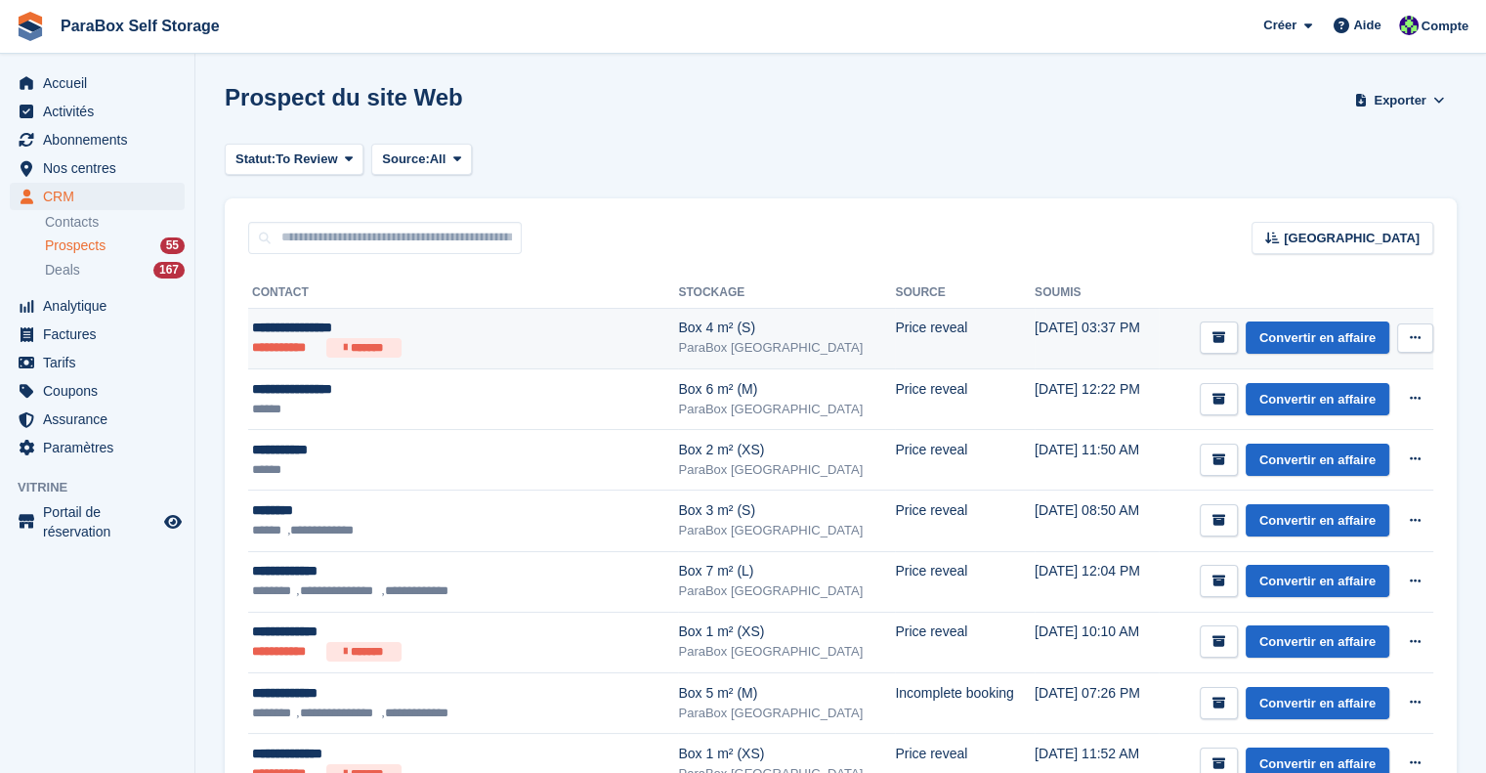
click at [487, 345] on ul "**********" at bounding box center [433, 348] width 363 height 20
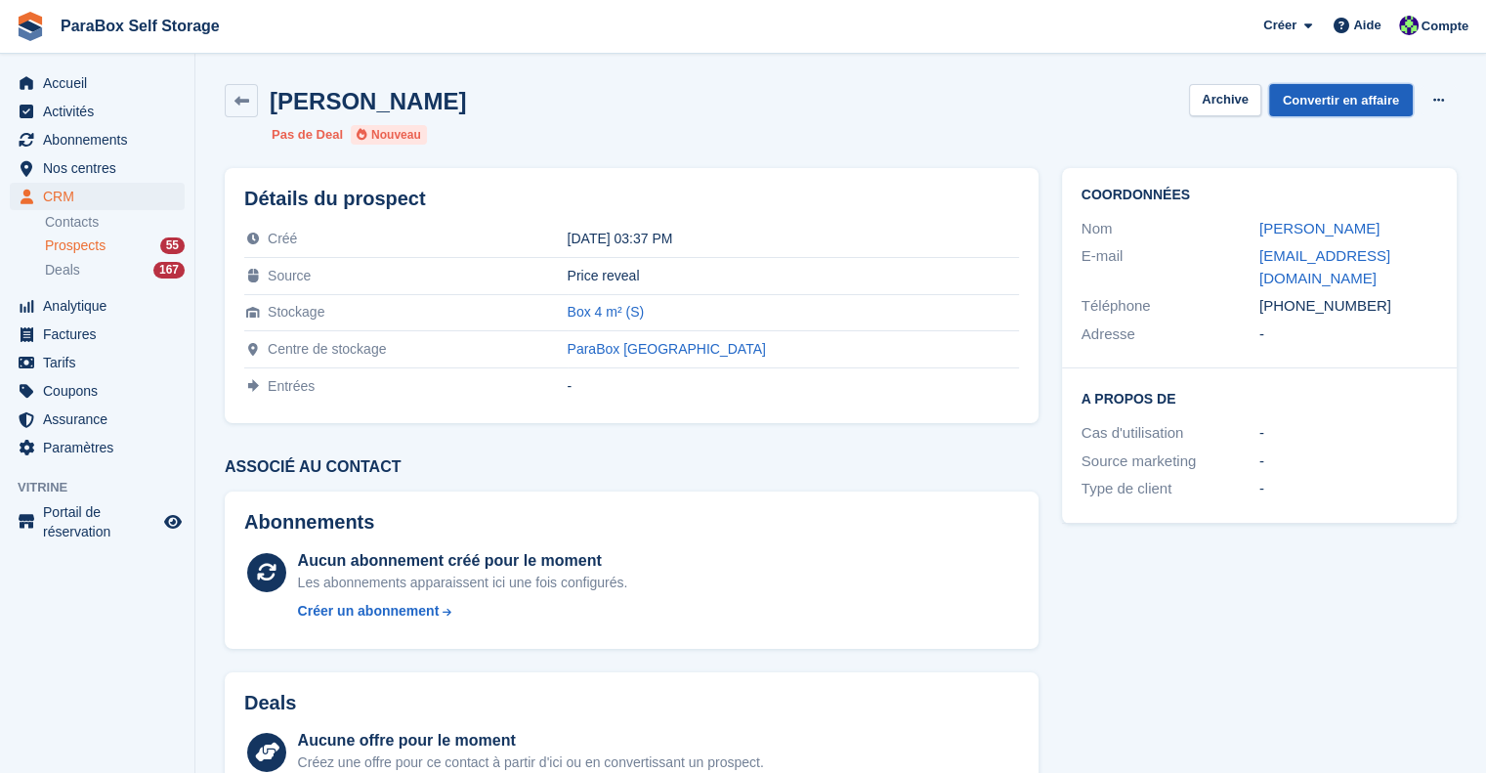
click at [1362, 103] on link "Convertir en affaire" at bounding box center [1341, 100] width 144 height 32
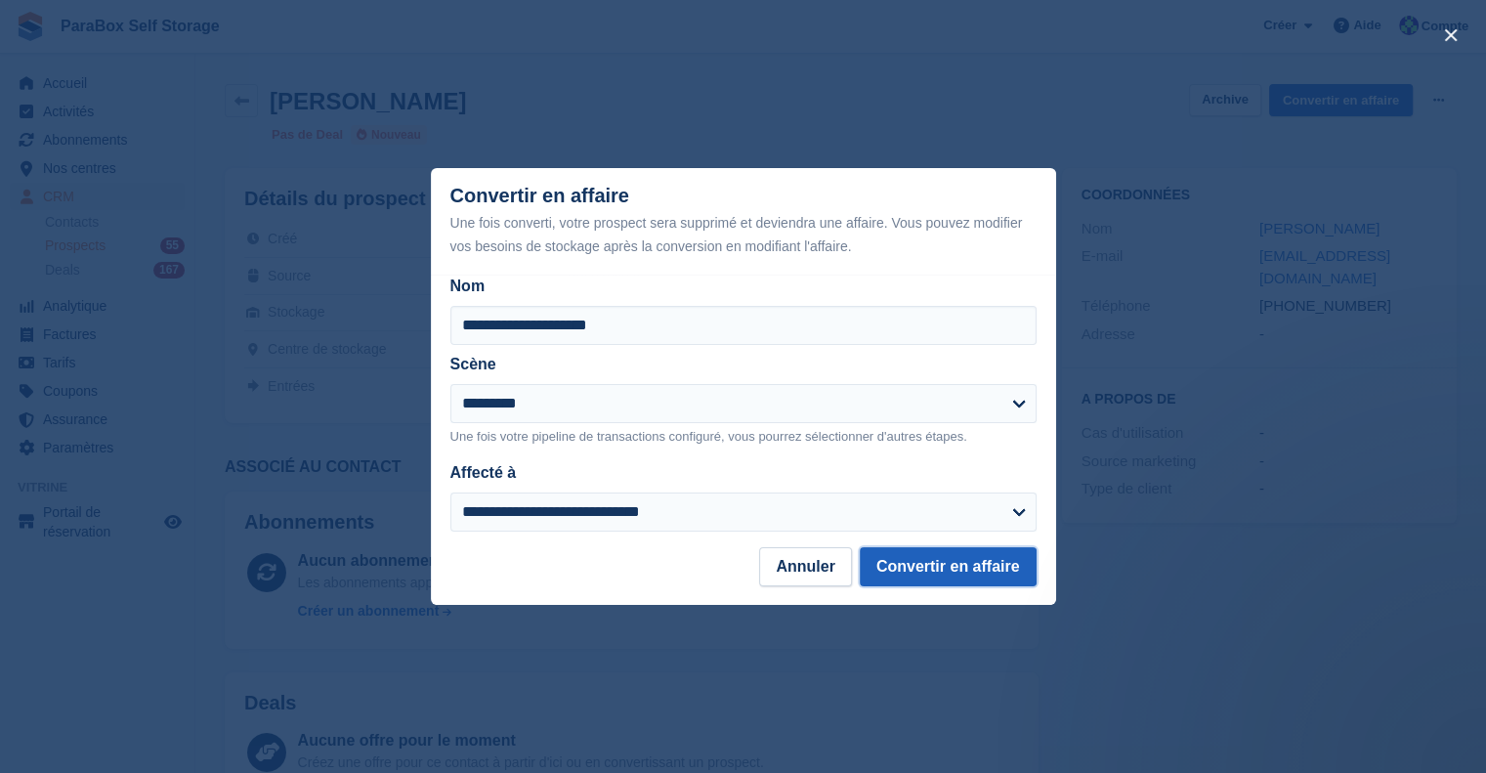
click at [977, 559] on button "Convertir en affaire" at bounding box center [948, 566] width 177 height 39
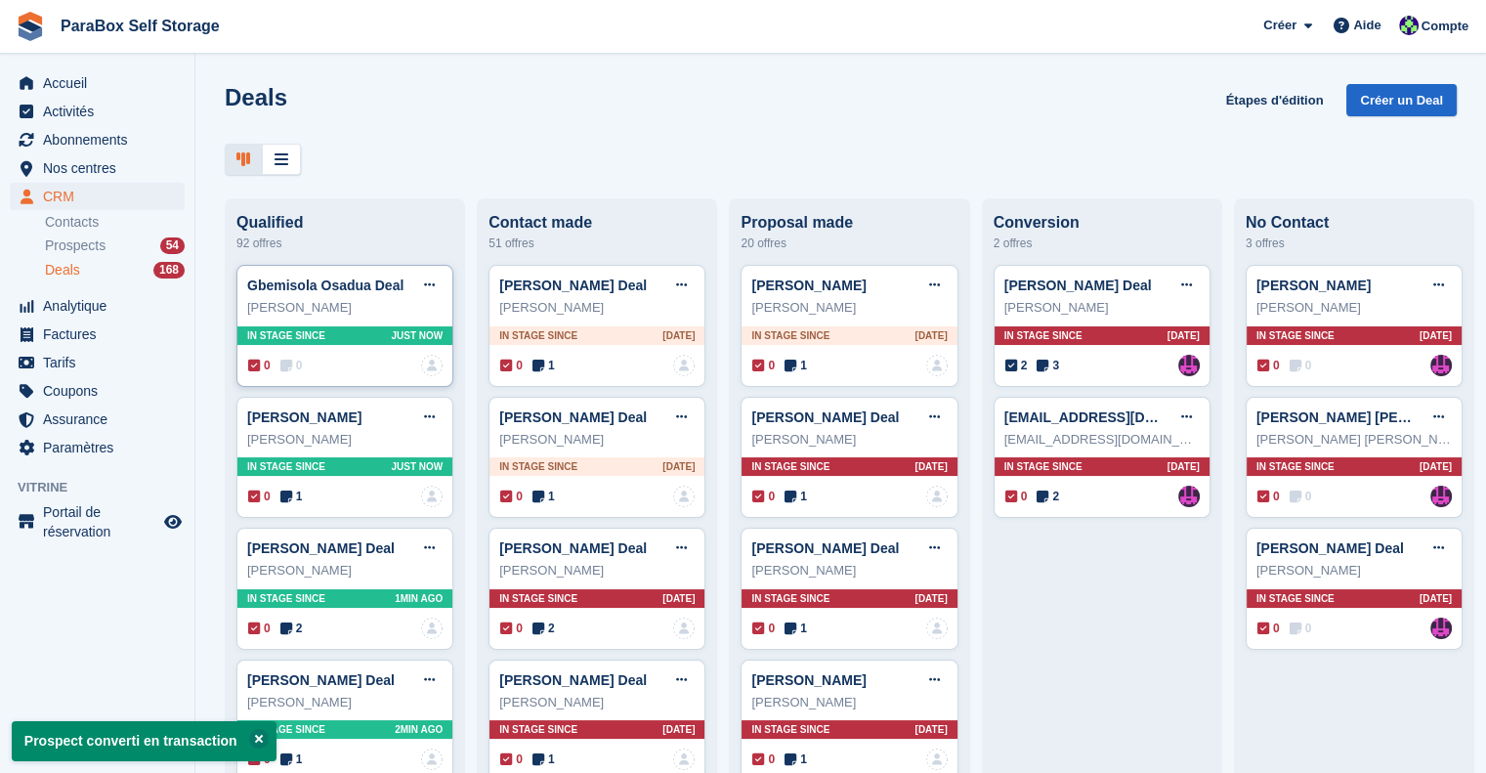
click at [301, 368] on span "0" at bounding box center [291, 366] width 22 height 18
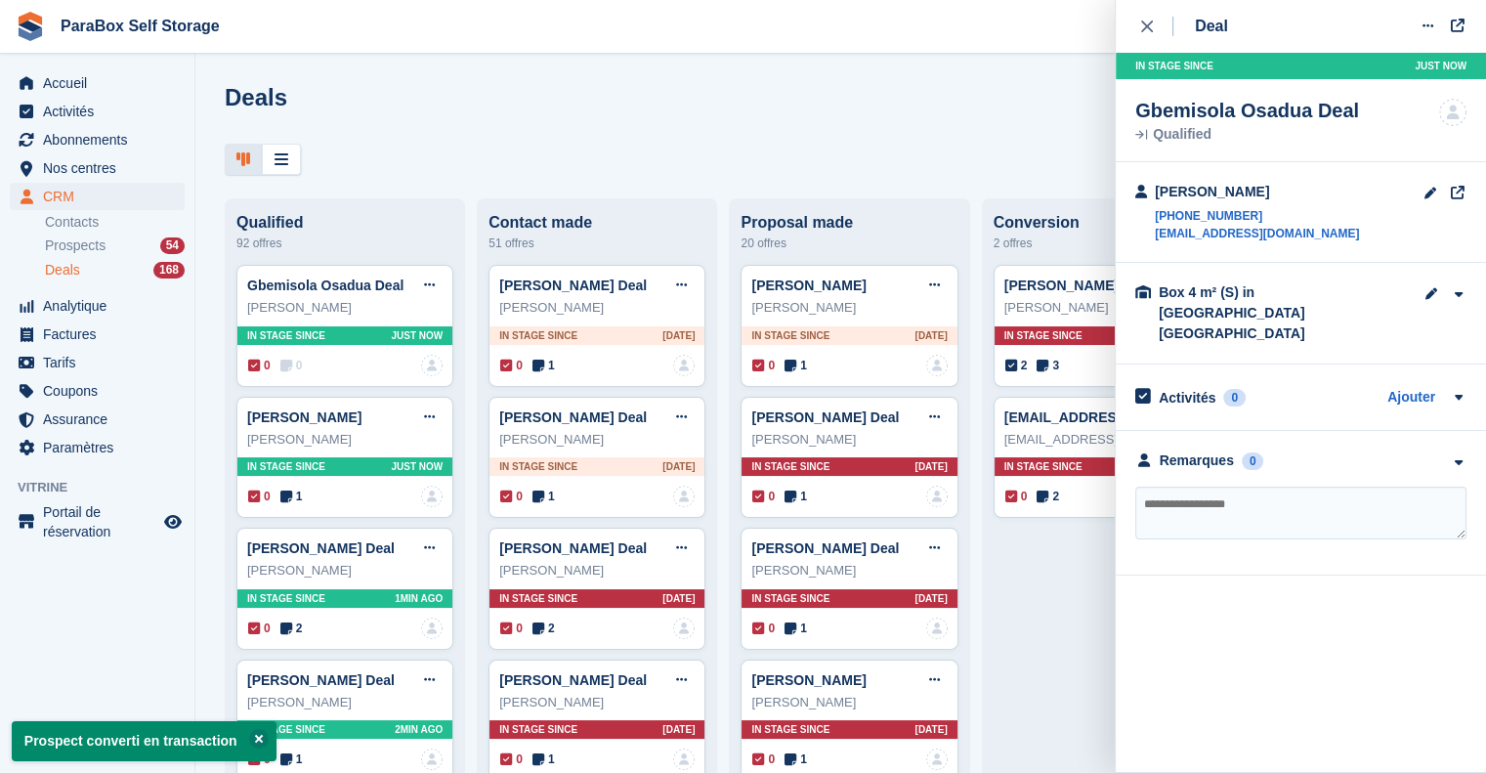
click at [1335, 487] on textarea at bounding box center [1301, 513] width 331 height 53
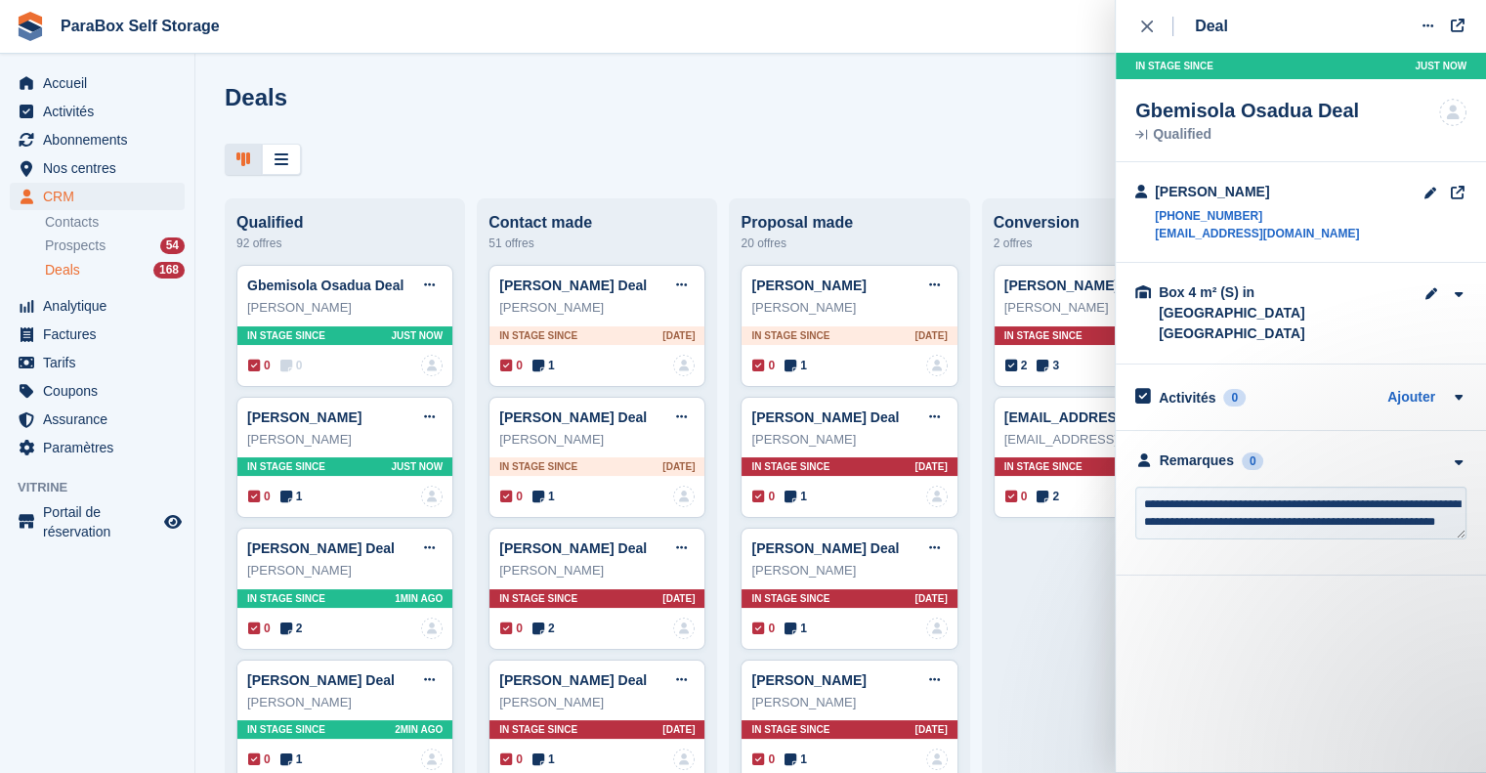
scroll to position [8, 0]
type textarea "**********"
drag, startPoint x: 1205, startPoint y: 77, endPoint x: 1238, endPoint y: 114, distance: 49.8
click at [1238, 114] on div "Deal Modifier le Deal Marquer comme [PERSON_NAME] Marquer comme perdu Supprimer…" at bounding box center [1301, 288] width 370 height 576
drag, startPoint x: 1238, startPoint y: 114, endPoint x: 1306, endPoint y: 184, distance: 96.7
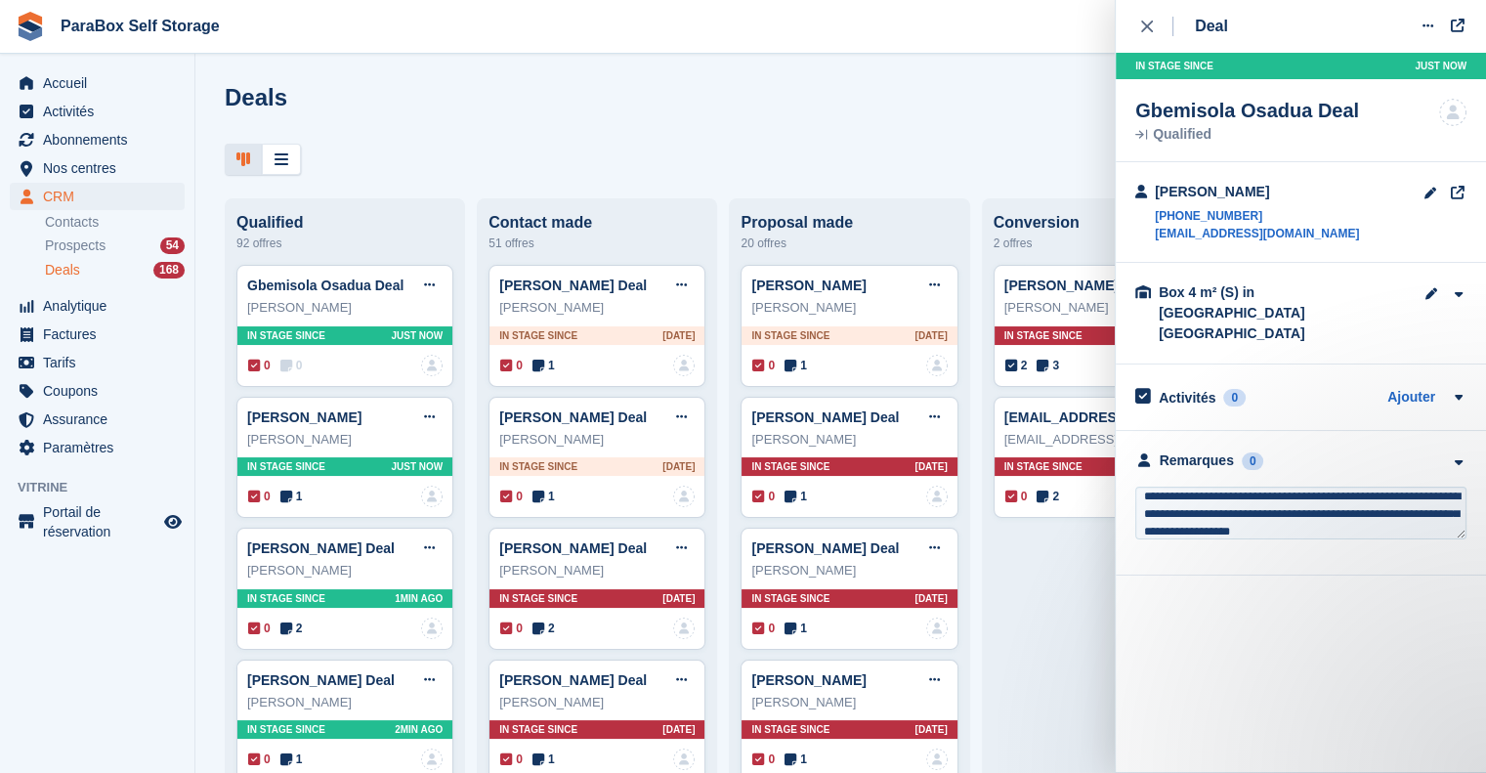
click at [1282, 172] on div "In stage since Just now [PERSON_NAME] Deal Qualified Personne n'est affecté à c…" at bounding box center [1301, 314] width 370 height 523
drag, startPoint x: 1345, startPoint y: 238, endPoint x: 1155, endPoint y: 233, distance: 189.7
click at [1155, 233] on div "[PERSON_NAME] [PHONE_NUMBER] [EMAIL_ADDRESS][DOMAIN_NAME]" at bounding box center [1301, 212] width 370 height 101
copy link "[EMAIL_ADDRESS][DOMAIN_NAME]"
click at [1145, 29] on icon "close" at bounding box center [1147, 27] width 12 height 12
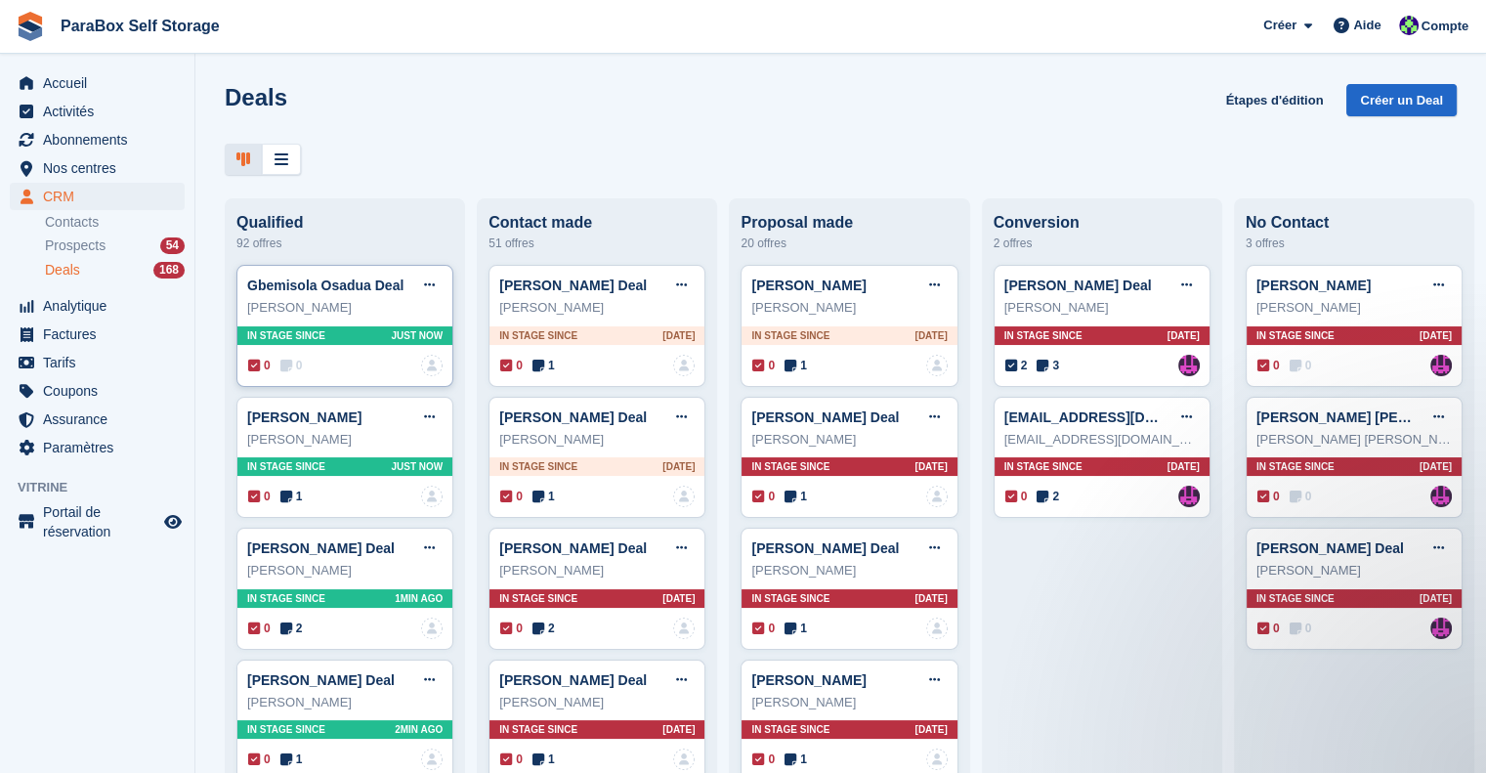
click at [281, 358] on div "Gbemisola Osadua Deal Modifier le Deal Marquer comme gagné Marquer comme perdu …" at bounding box center [344, 326] width 217 height 122
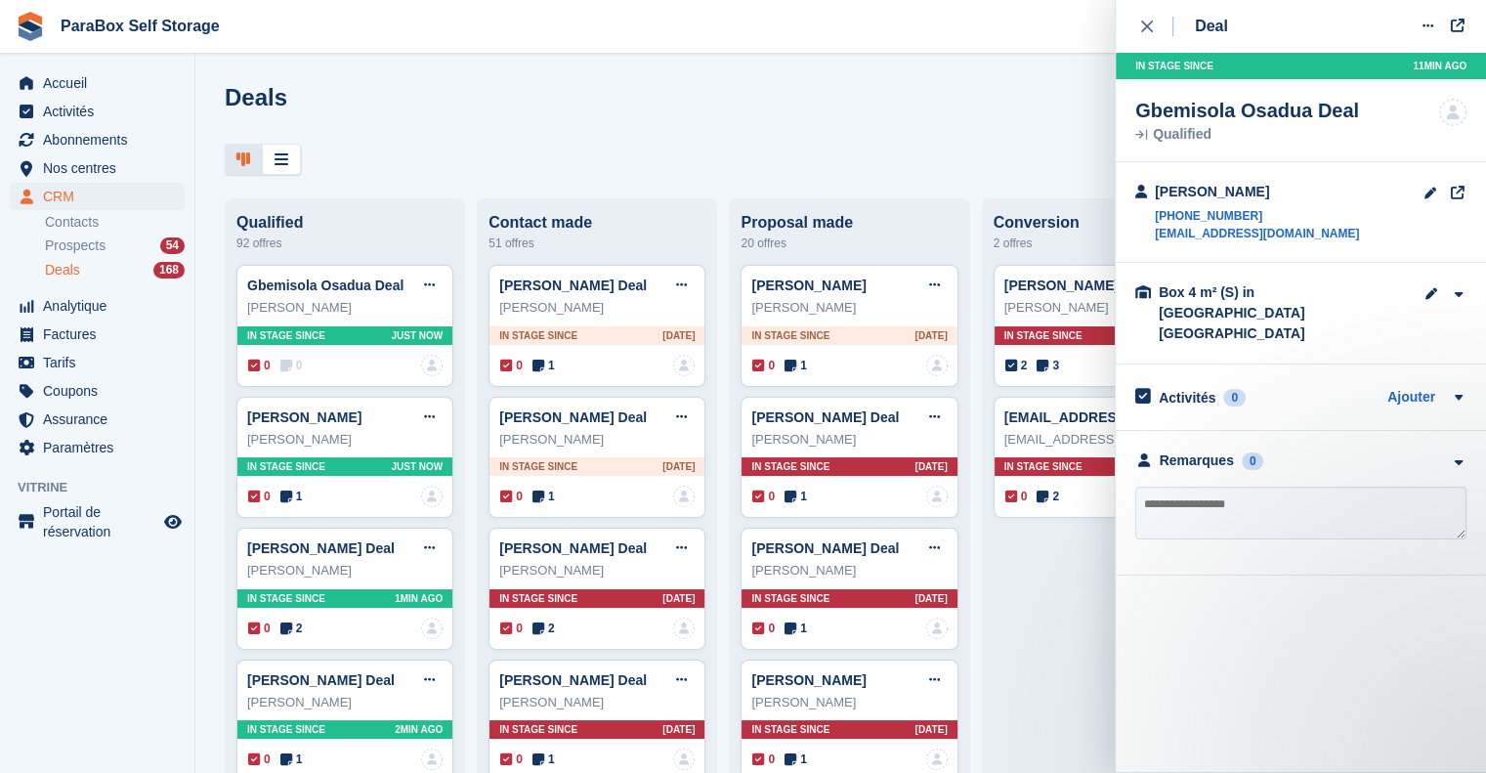
click at [1191, 434] on div "Remarques 0 Aucune note ajoutée pour le moment" at bounding box center [1301, 503] width 370 height 145
click at [1200, 487] on textarea at bounding box center [1301, 513] width 331 height 53
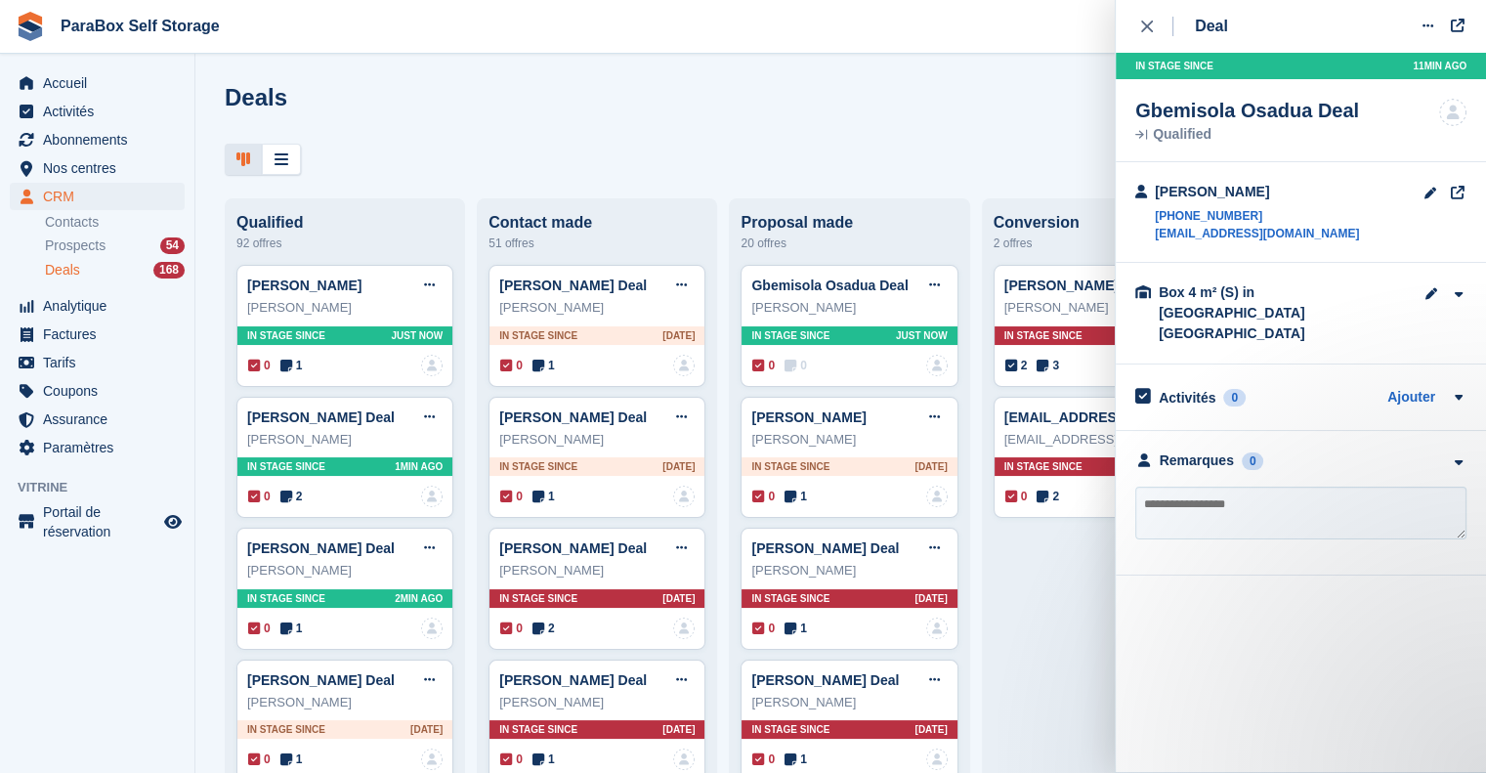
click at [1235, 487] on textarea at bounding box center [1301, 513] width 331 height 53
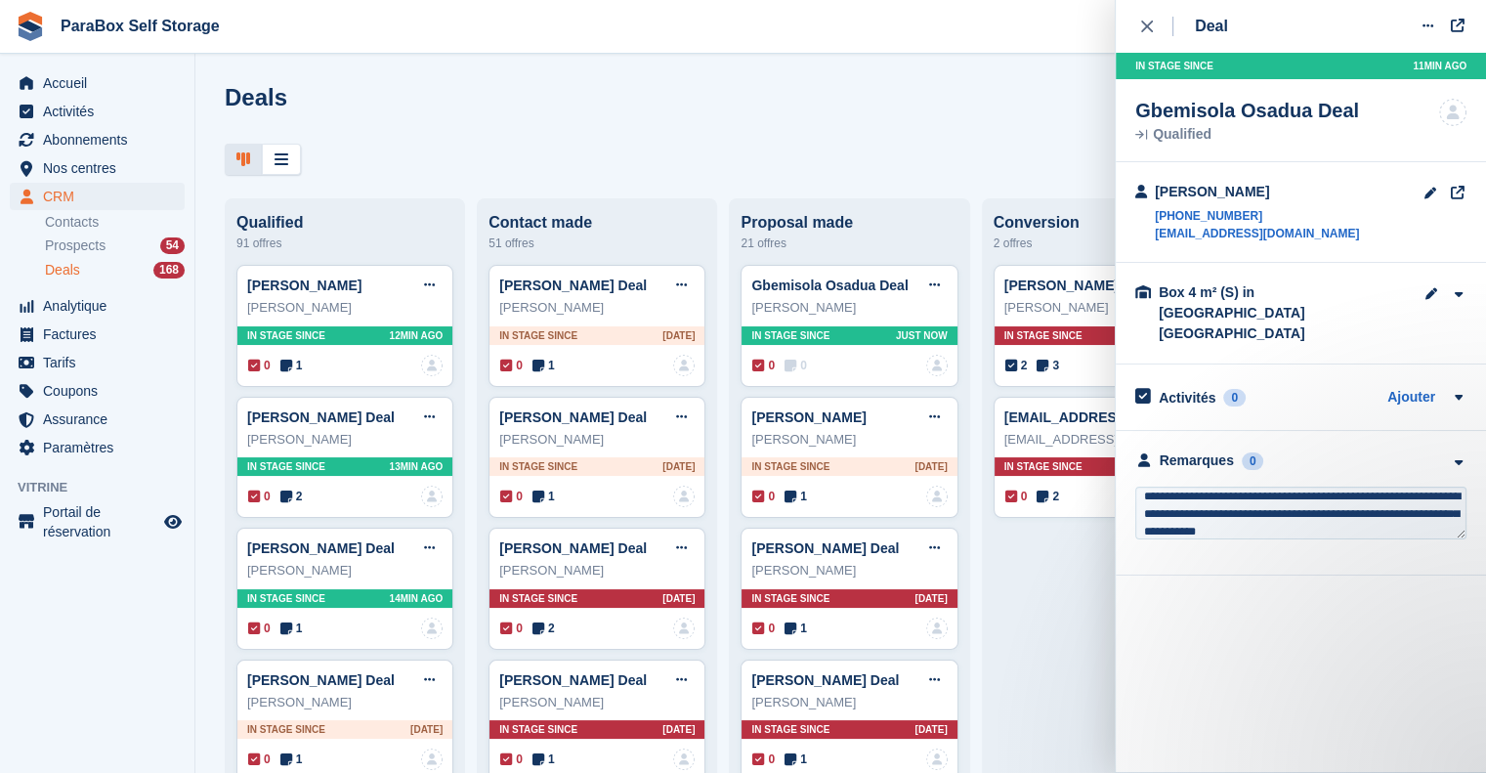
type textarea "**********"
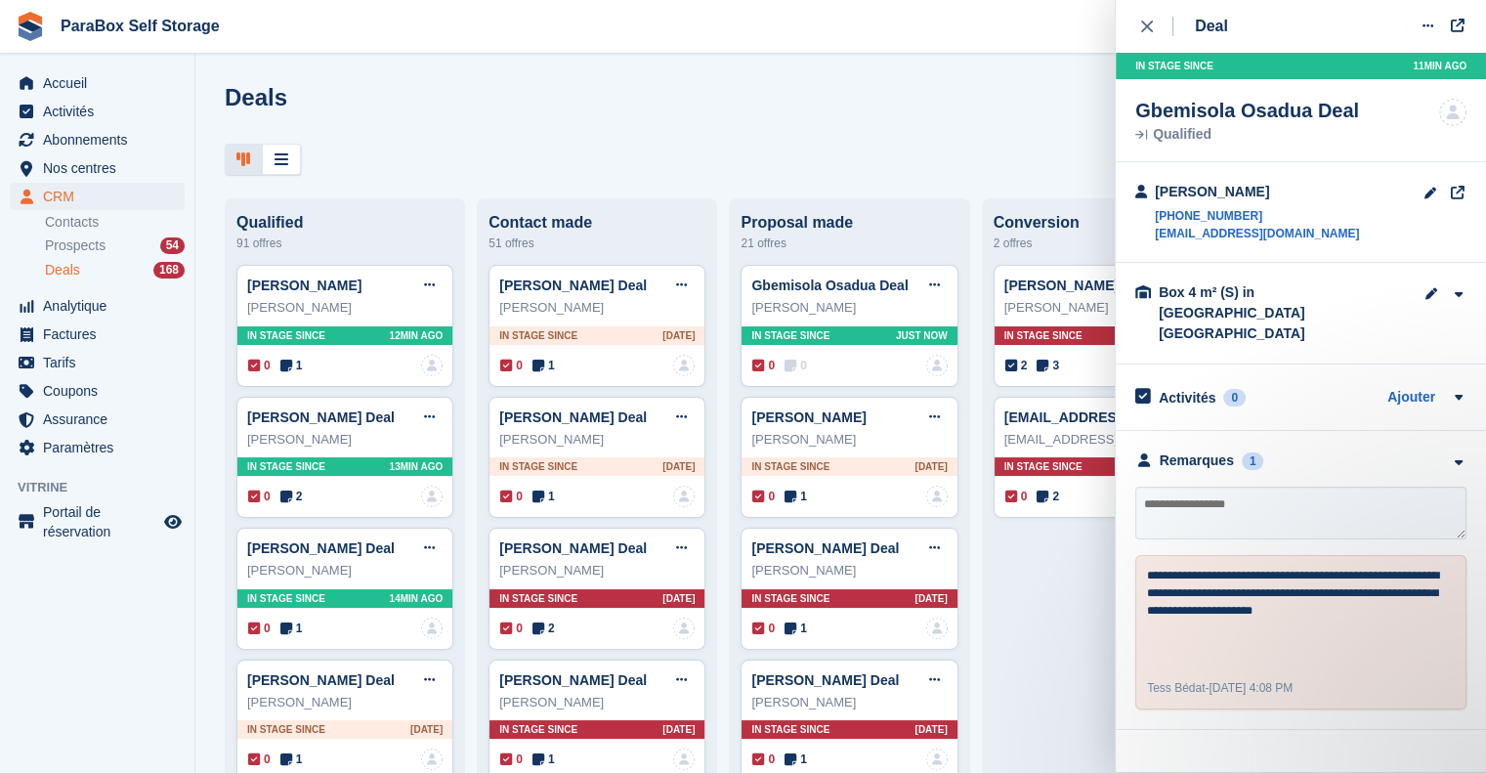
click at [990, 121] on div "Deals Étapes d'édition Créer un Deal" at bounding box center [841, 112] width 1232 height 56
click at [70, 94] on span "Accueil" at bounding box center [101, 82] width 117 height 27
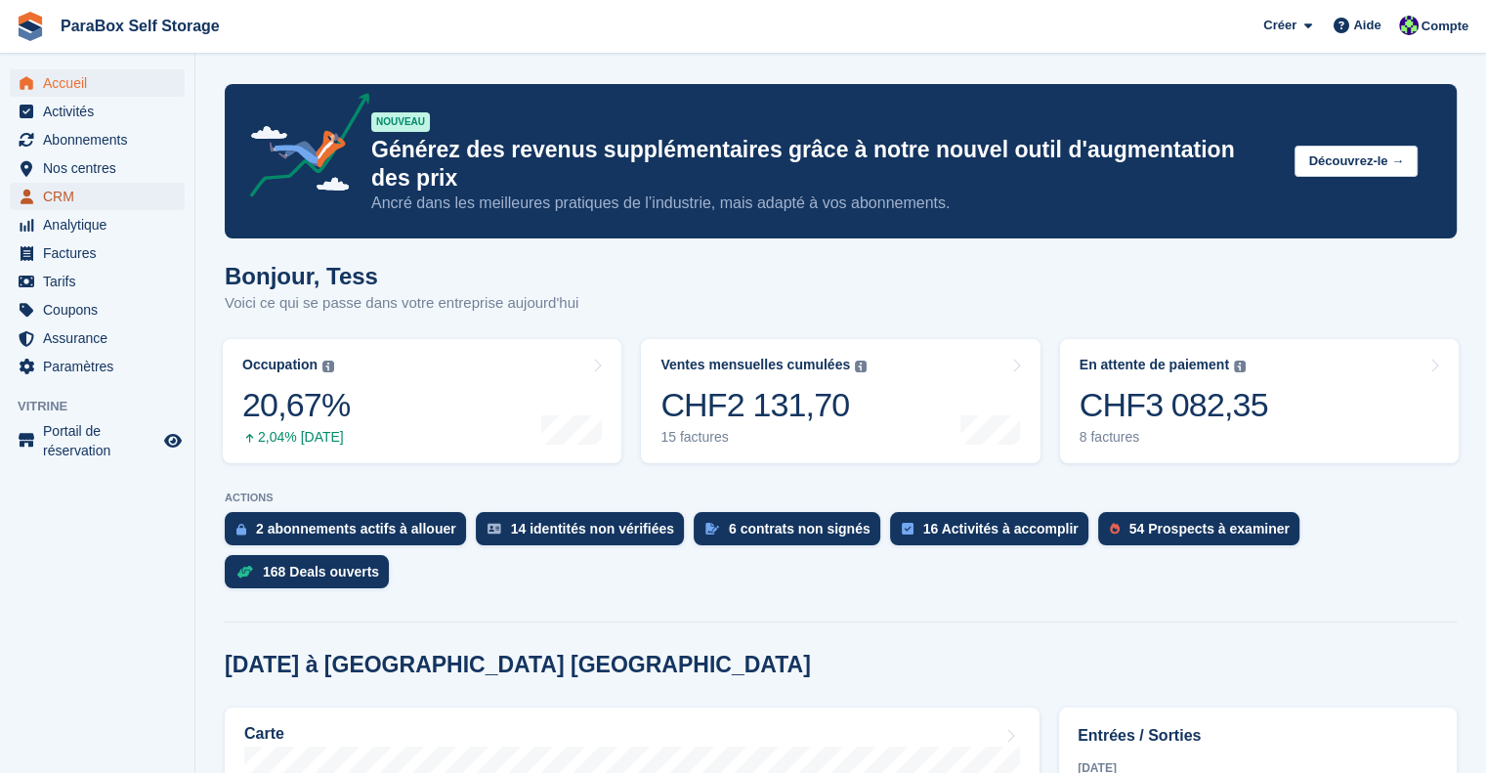
click at [82, 195] on span "CRM" at bounding box center [101, 196] width 117 height 27
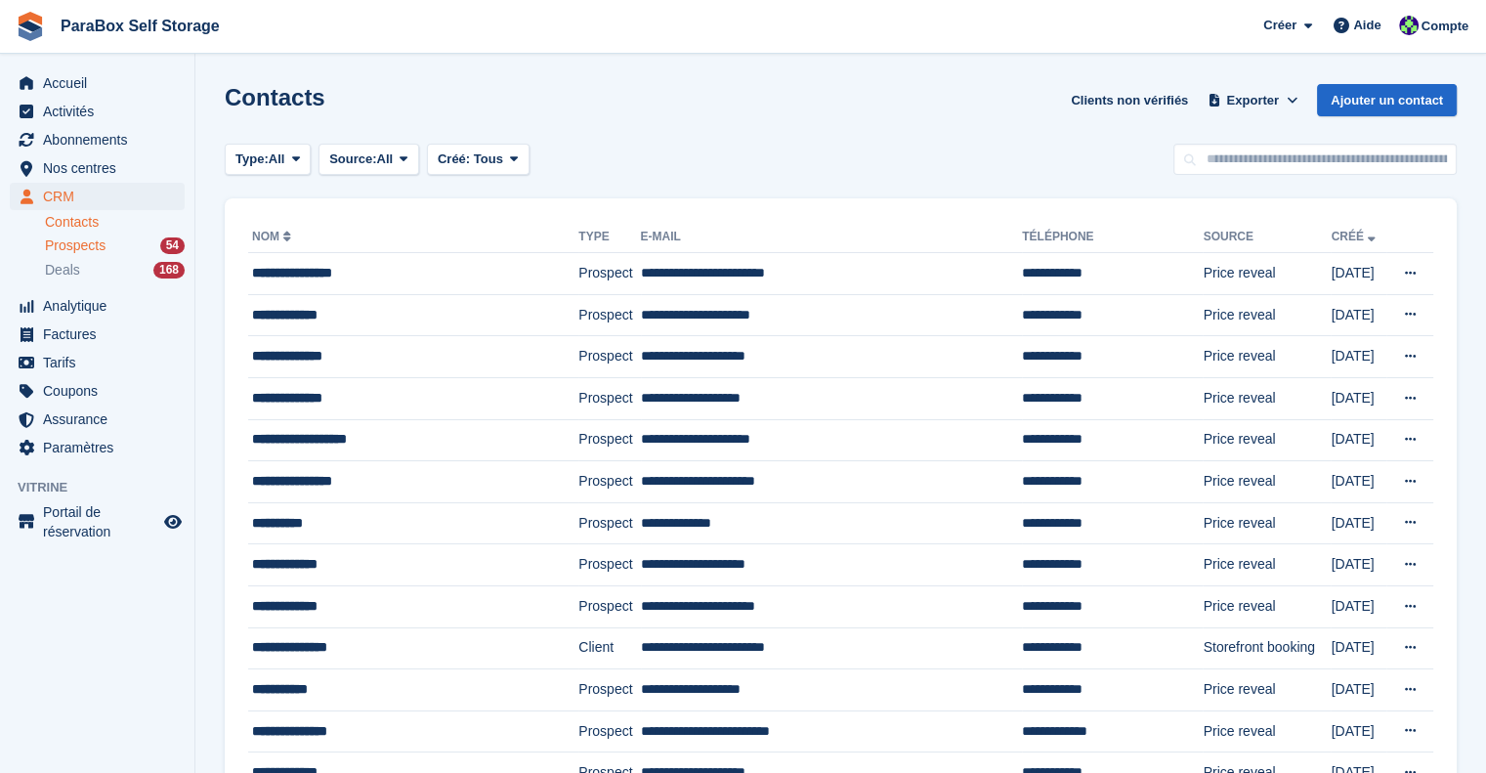
click at [109, 241] on div "Prospects 54" at bounding box center [115, 245] width 140 height 19
